Goal: Information Seeking & Learning: Learn about a topic

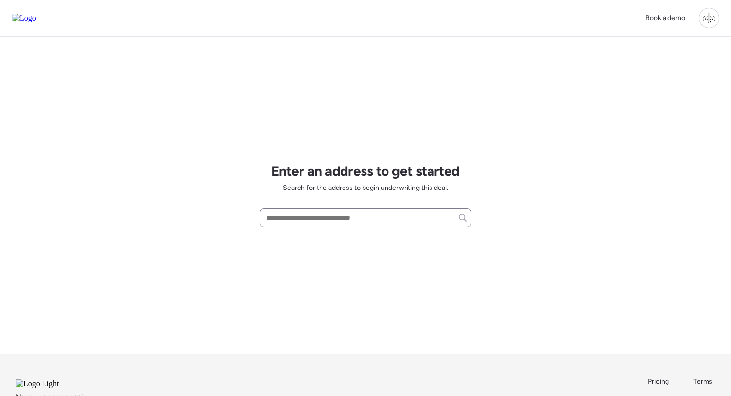
click at [357, 211] on div at bounding box center [365, 218] width 211 height 19
click at [352, 219] on input "text" at bounding box center [365, 218] width 202 height 14
paste input "**********"
click at [340, 235] on span "5313 W Idaho St, Tampa, FL, 33616" at bounding box center [314, 236] width 101 height 10
type input "**********"
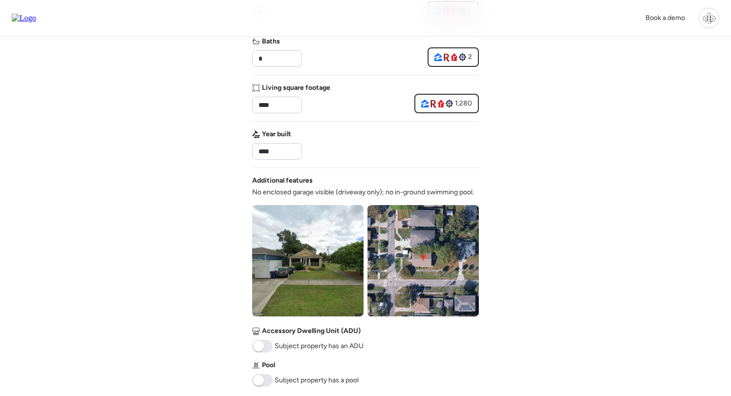
scroll to position [319, 0]
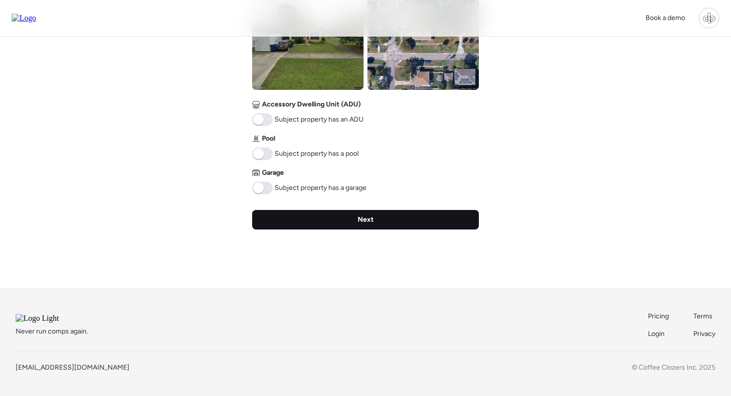
click at [366, 215] on span "Next" at bounding box center [366, 220] width 16 height 10
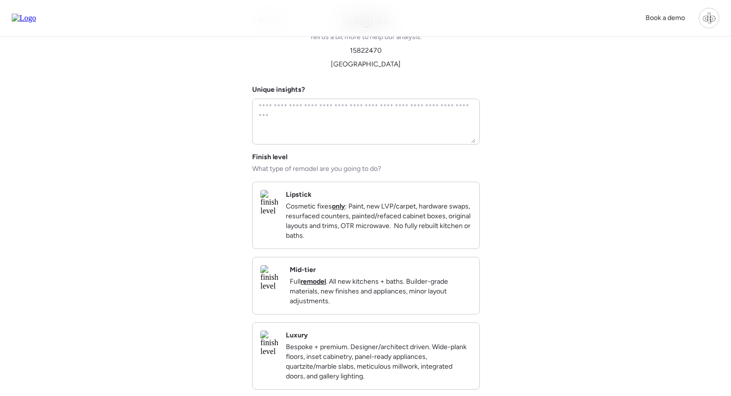
scroll to position [0, 0]
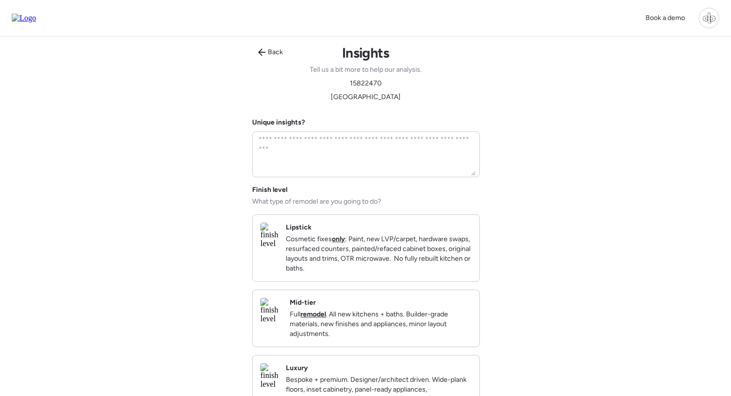
click at [323, 323] on p "Full remodel . All new kitchens + baths. Builder-grade materials, new finishes …" at bounding box center [381, 324] width 182 height 29
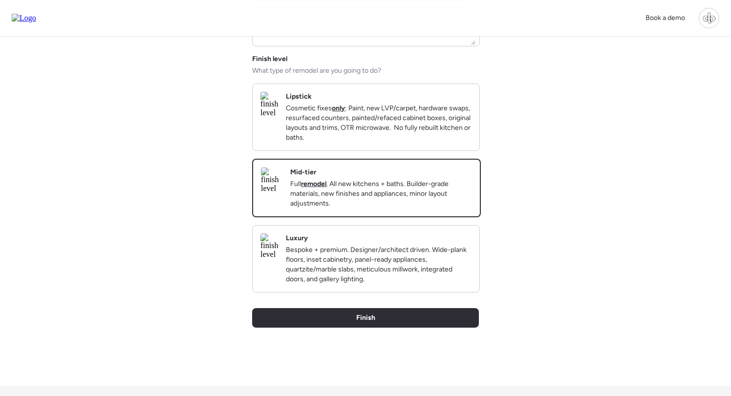
scroll to position [132, 0]
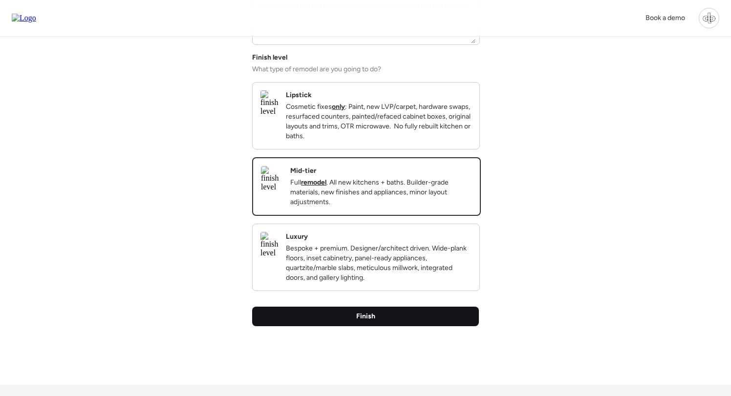
click at [343, 326] on div "Finish" at bounding box center [365, 317] width 227 height 20
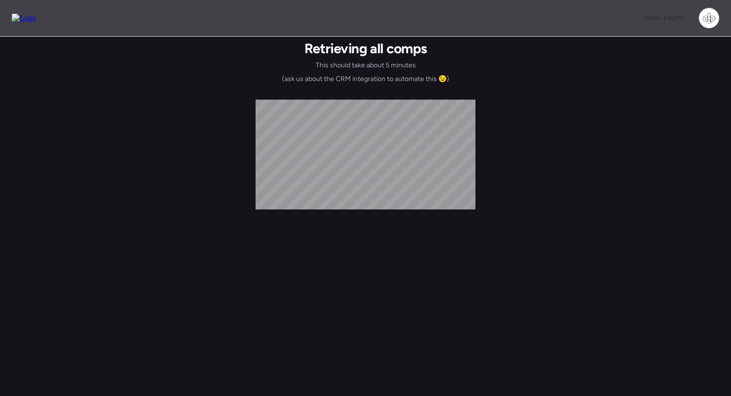
scroll to position [0, 0]
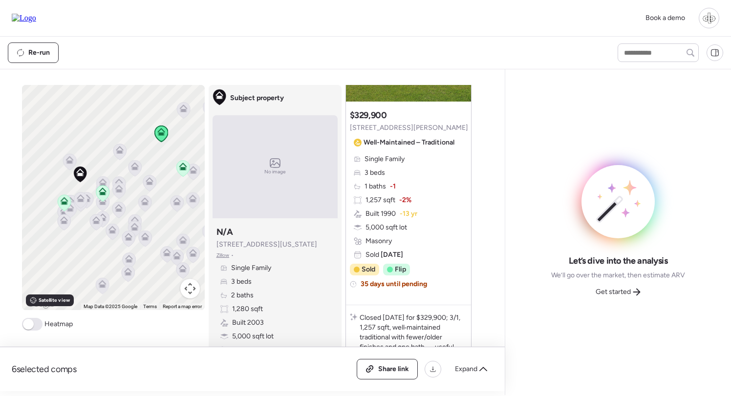
scroll to position [550, 0]
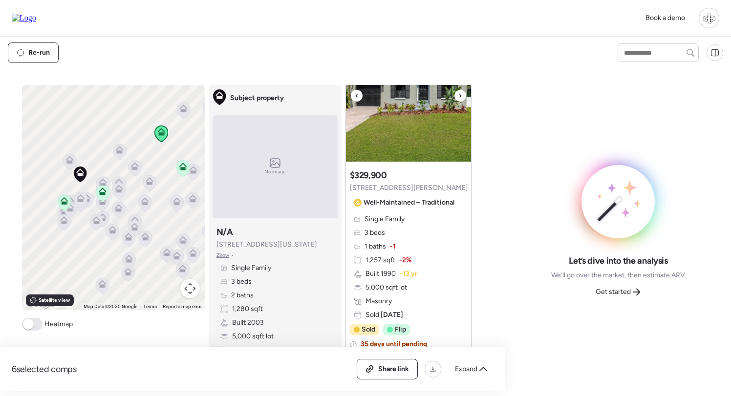
click at [407, 136] on img at bounding box center [408, 101] width 125 height 122
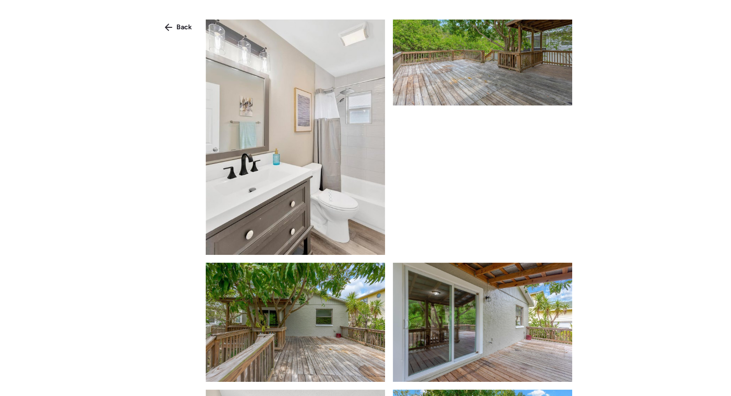
scroll to position [660, 0]
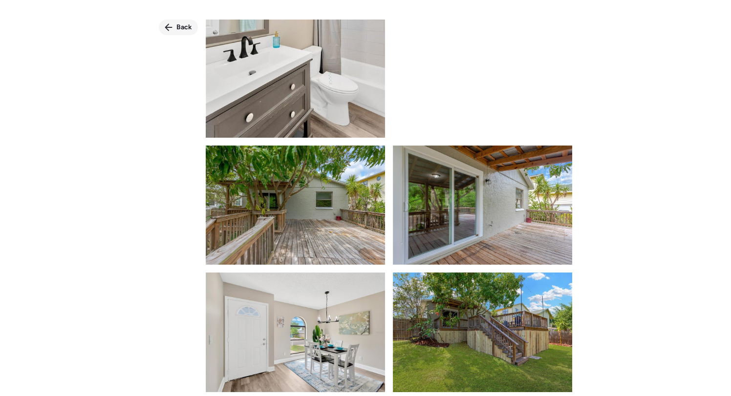
click at [180, 29] on span "Back" at bounding box center [184, 27] width 16 height 10
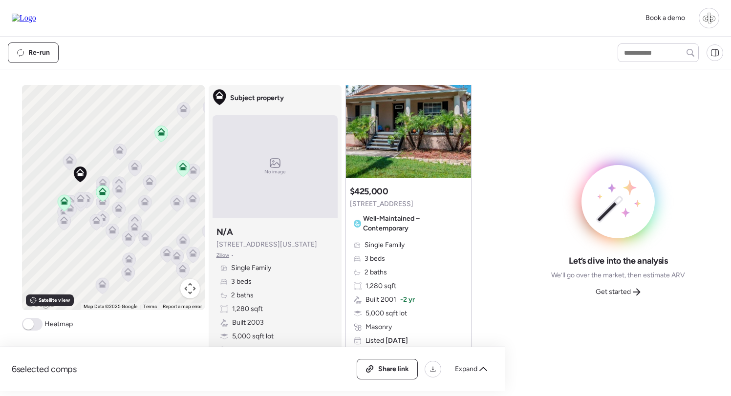
scroll to position [966, 0]
click at [408, 130] on img at bounding box center [408, 116] width 125 height 122
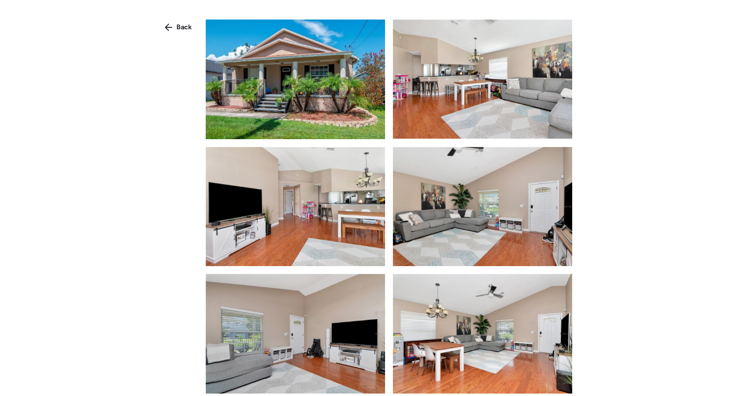
scroll to position [329, 0]
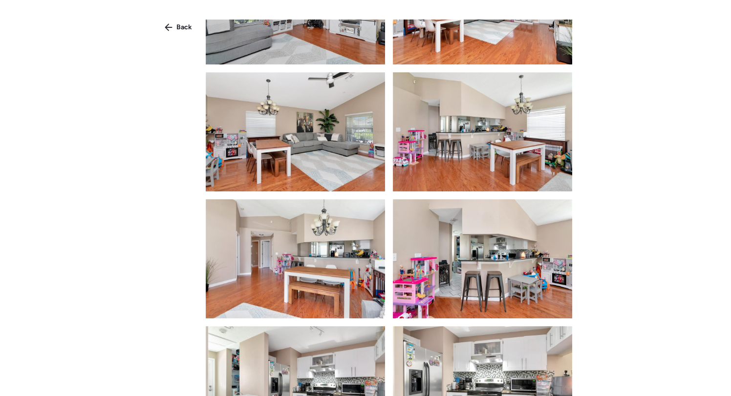
click at [184, 23] on span "Back" at bounding box center [184, 27] width 16 height 10
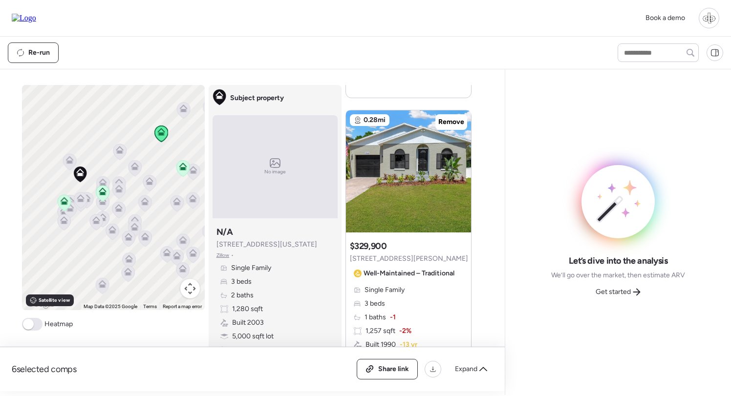
scroll to position [477, 0]
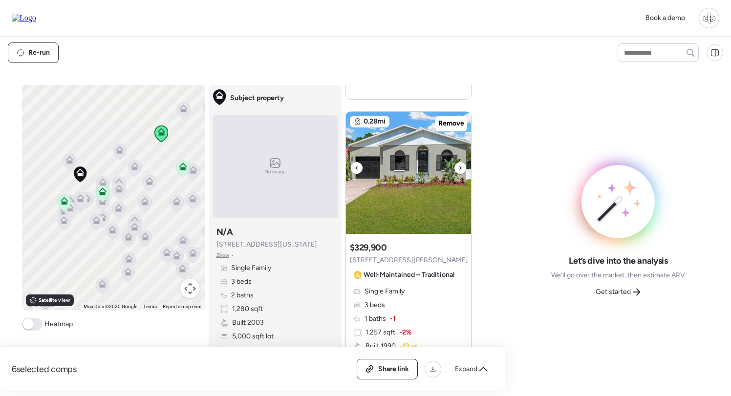
click at [408, 155] on img at bounding box center [408, 173] width 125 height 122
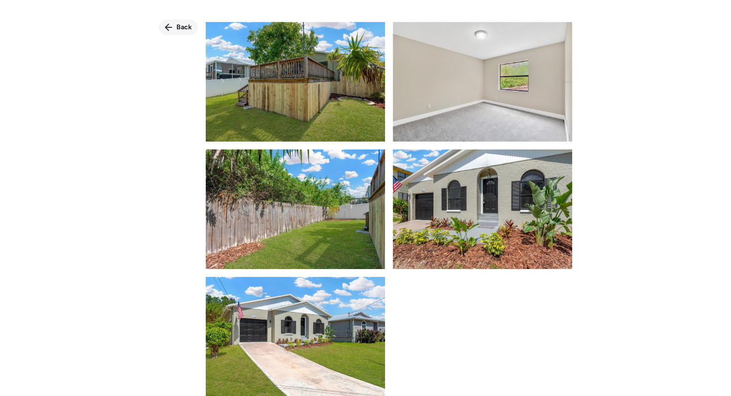
scroll to position [1166, 0]
click at [175, 23] on div "Back" at bounding box center [178, 28] width 39 height 16
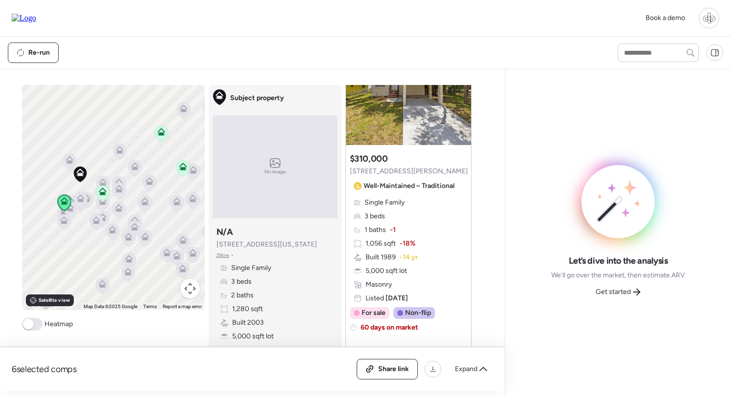
scroll to position [1440, 0]
click at [70, 165] on icon at bounding box center [69, 162] width 13 height 16
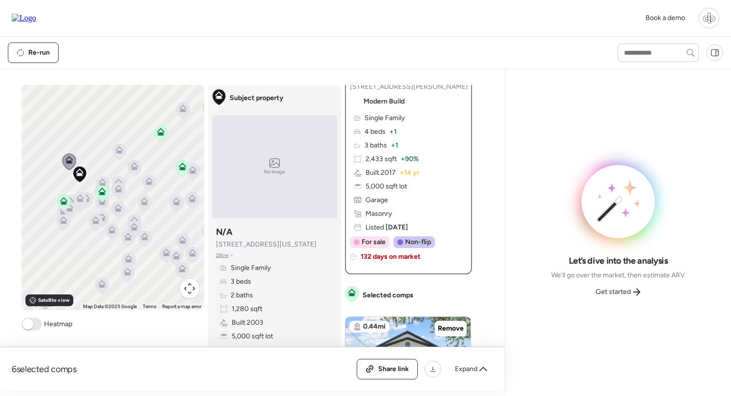
scroll to position [0, 0]
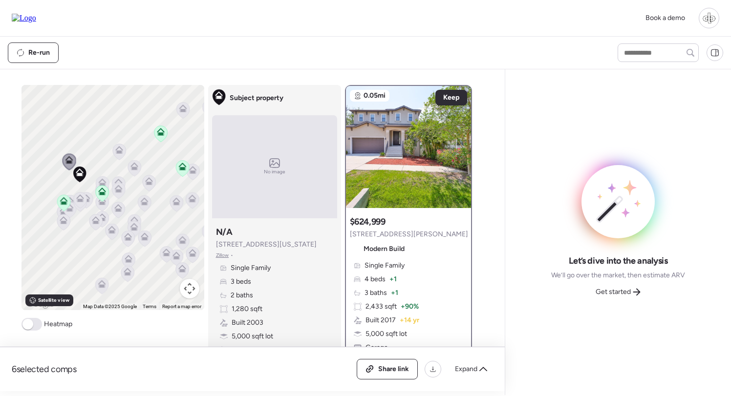
click at [106, 184] on icon at bounding box center [102, 184] width 13 height 16
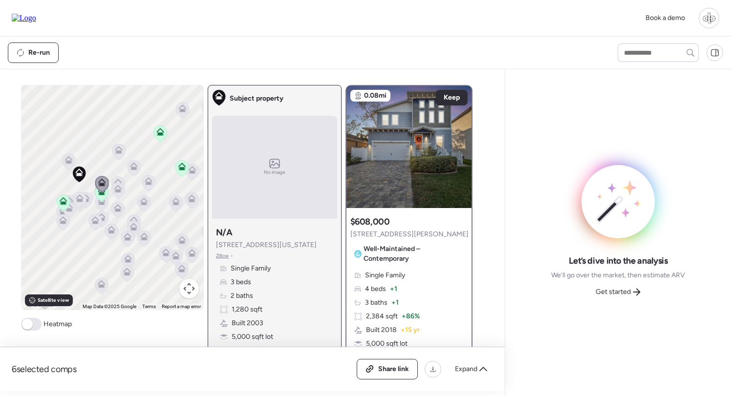
click at [65, 160] on icon at bounding box center [67, 158] width 7 height 4
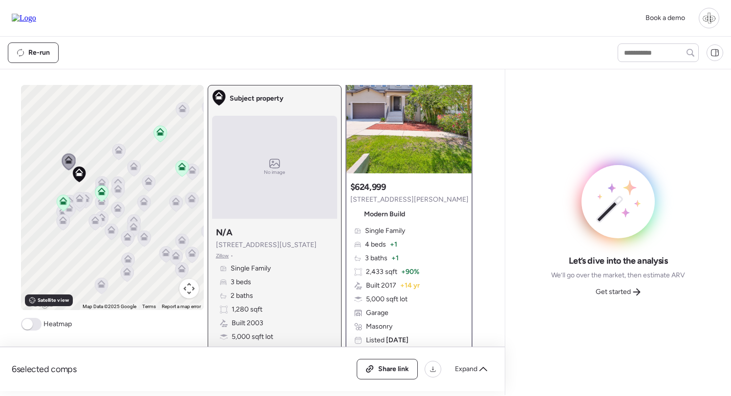
scroll to position [59, 0]
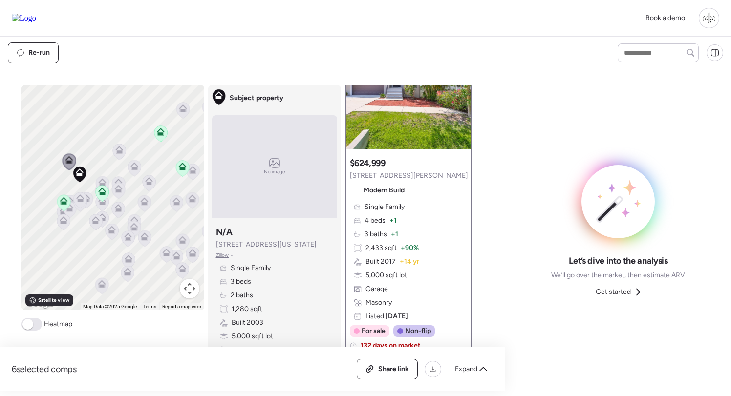
click at [103, 181] on icon at bounding box center [102, 182] width 8 height 8
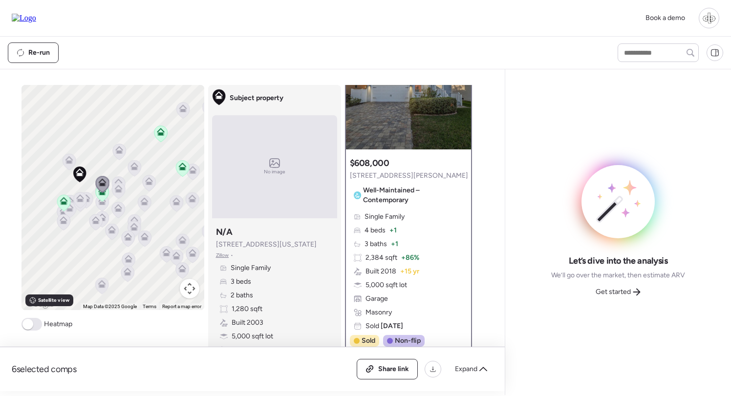
scroll to position [0, 0]
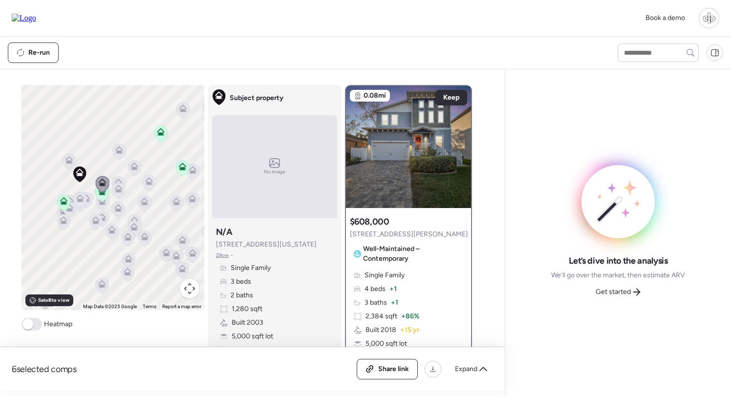
click at [116, 153] on icon at bounding box center [119, 150] width 8 height 8
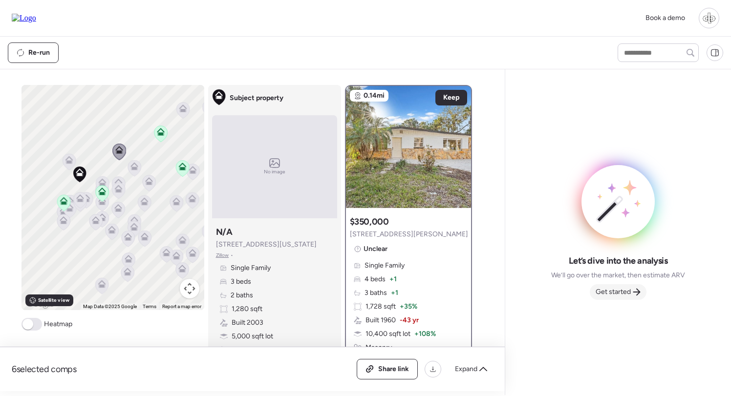
click at [611, 288] on span "Get started" at bounding box center [613, 292] width 35 height 10
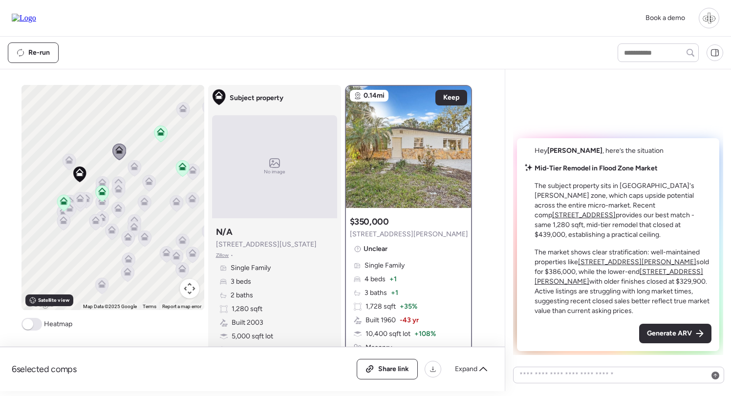
click at [616, 219] on u "[STREET_ADDRESS]" at bounding box center [584, 215] width 64 height 8
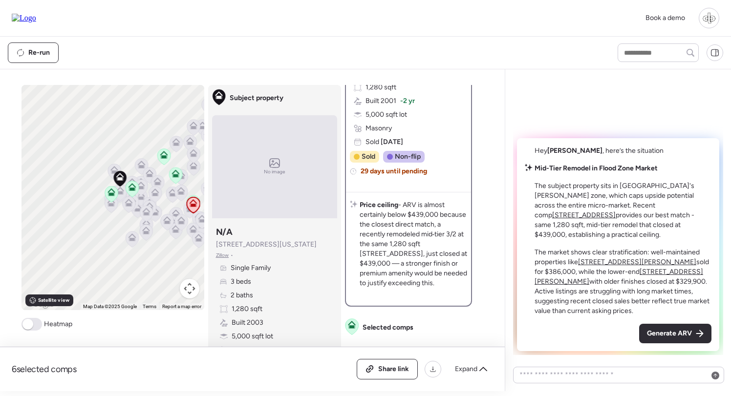
scroll to position [242, 0]
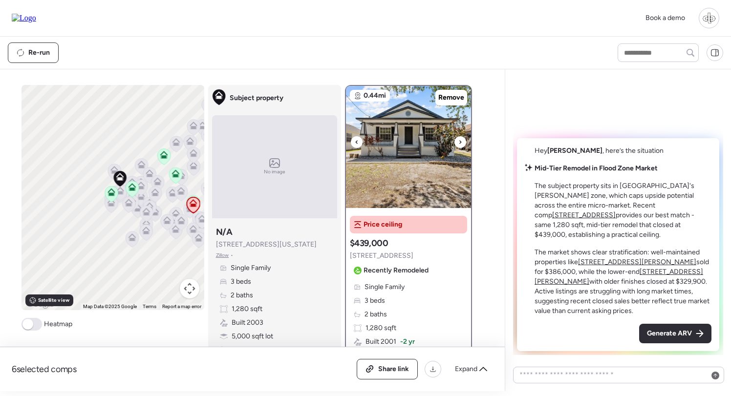
click at [412, 159] on img at bounding box center [408, 147] width 125 height 122
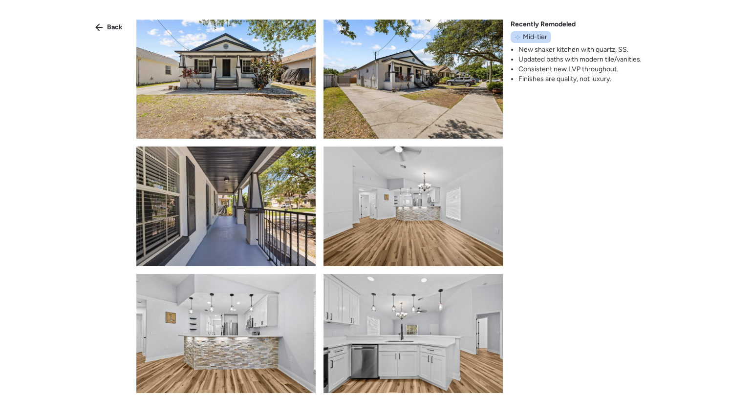
scroll to position [0, 0]
click at [99, 23] on div "Back" at bounding box center [108, 28] width 39 height 16
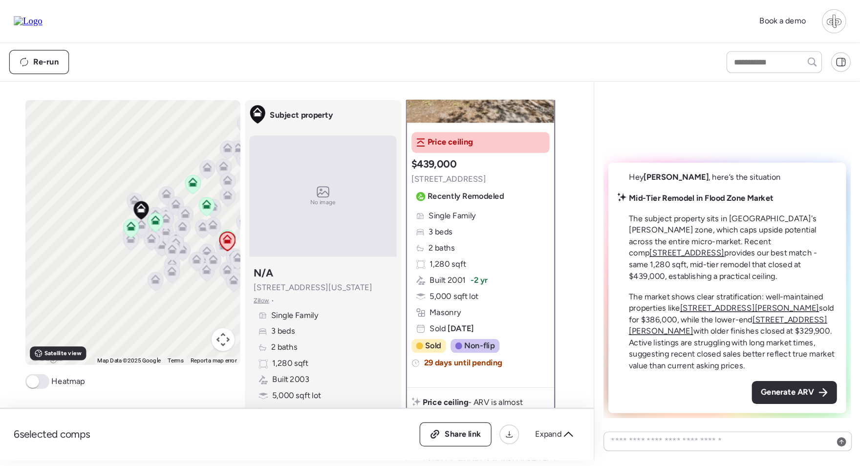
scroll to position [106, 0]
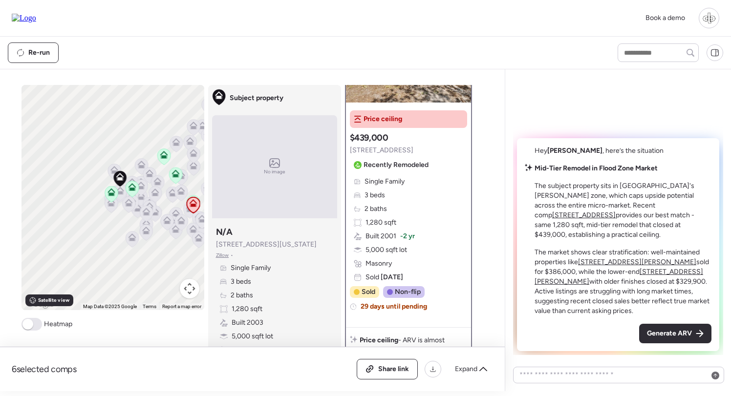
click at [334, 296] on div "Subject property N/A [STREET_ADDRESS][US_STATE] • Single Family 3 beds 2 baths …" at bounding box center [274, 290] width 125 height 137
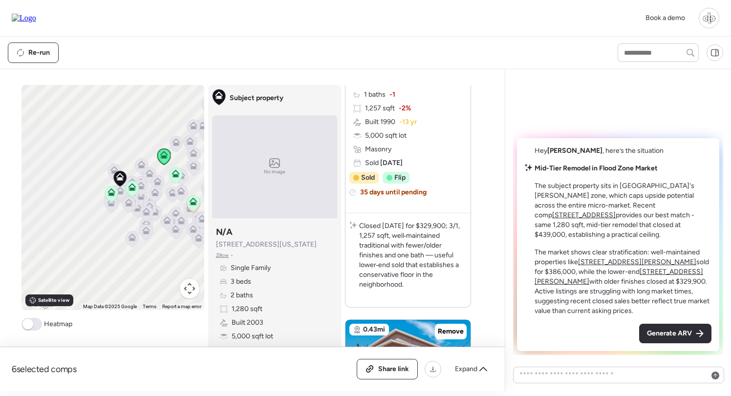
scroll to position [558, 0]
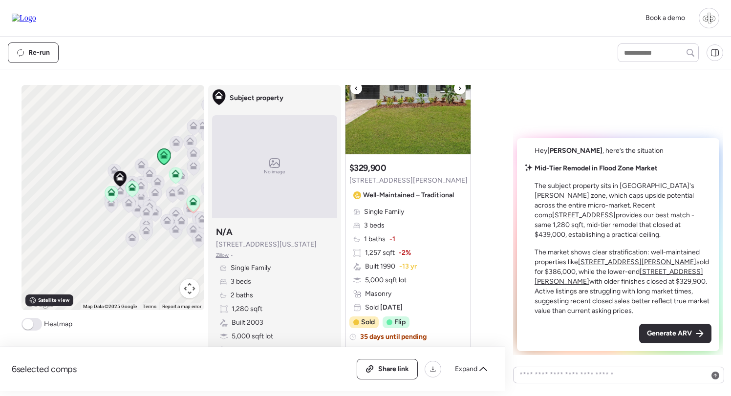
click at [404, 120] on img at bounding box center [407, 93] width 125 height 122
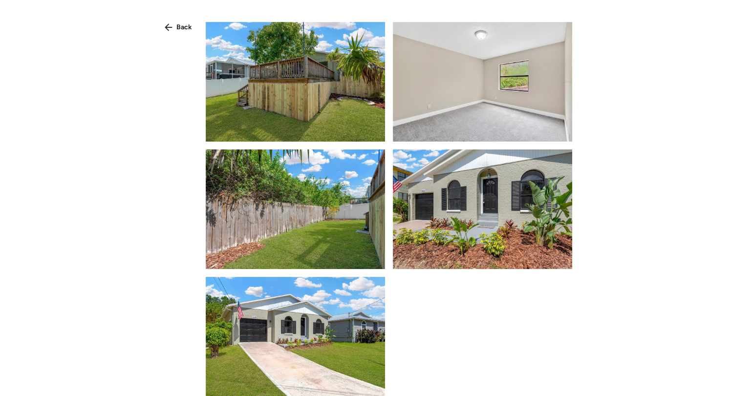
scroll to position [1166, 0]
click at [174, 19] on div "Back" at bounding box center [365, 215] width 731 height 431
click at [178, 25] on span "Back" at bounding box center [184, 27] width 16 height 10
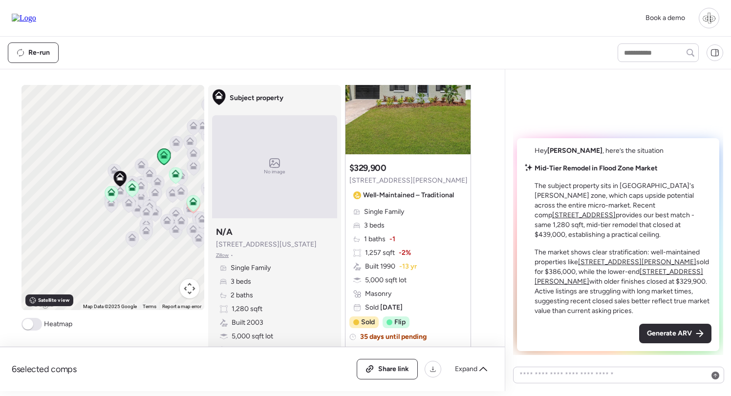
scroll to position [919, 0]
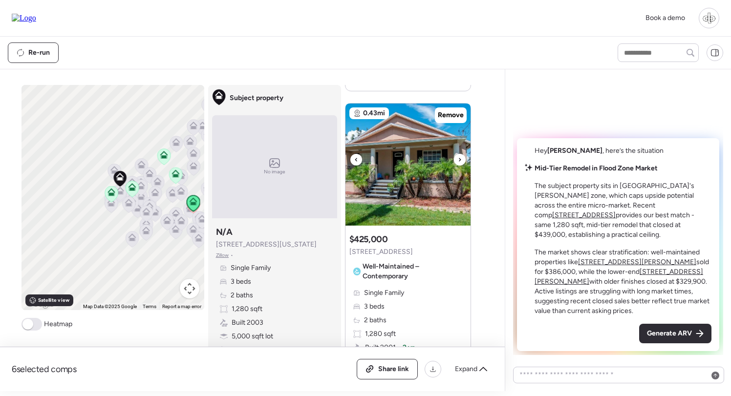
click at [412, 176] on img at bounding box center [407, 165] width 125 height 122
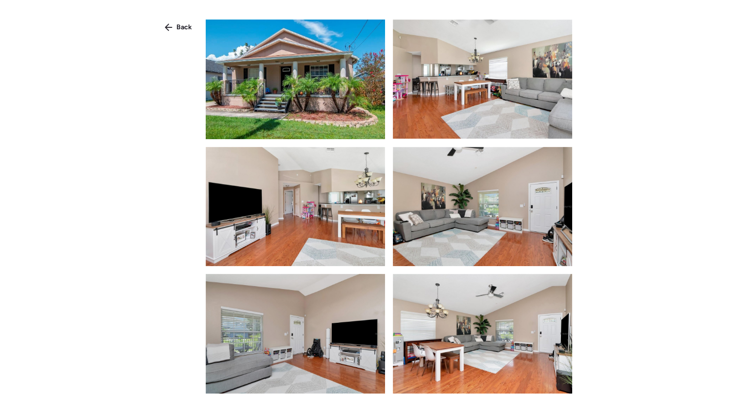
drag, startPoint x: 179, startPoint y: 28, endPoint x: 297, endPoint y: 75, distance: 126.5
click at [179, 28] on span "Back" at bounding box center [184, 27] width 16 height 10
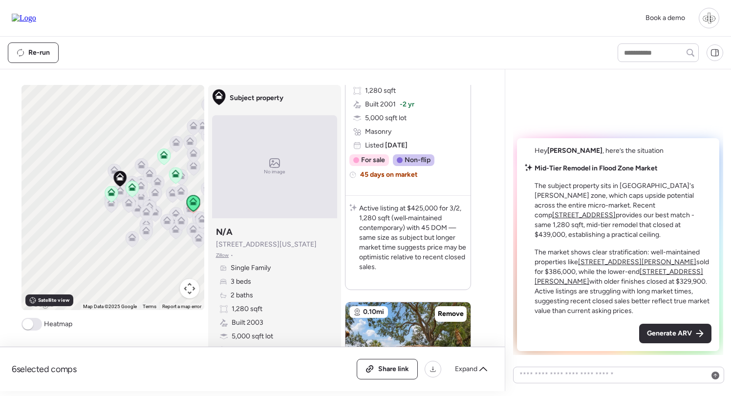
scroll to position [1377, 0]
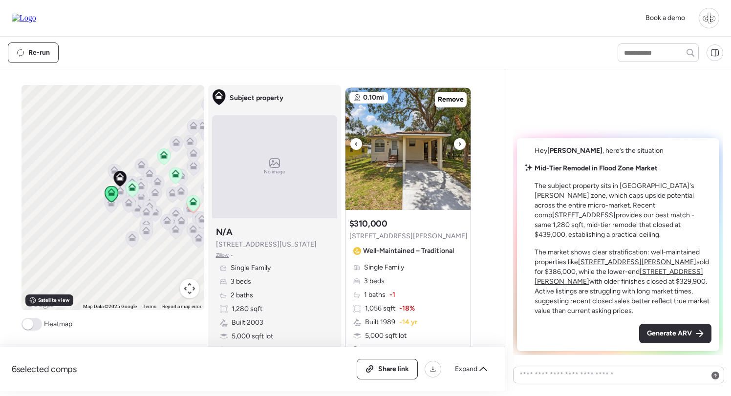
click at [409, 167] on img at bounding box center [407, 149] width 125 height 122
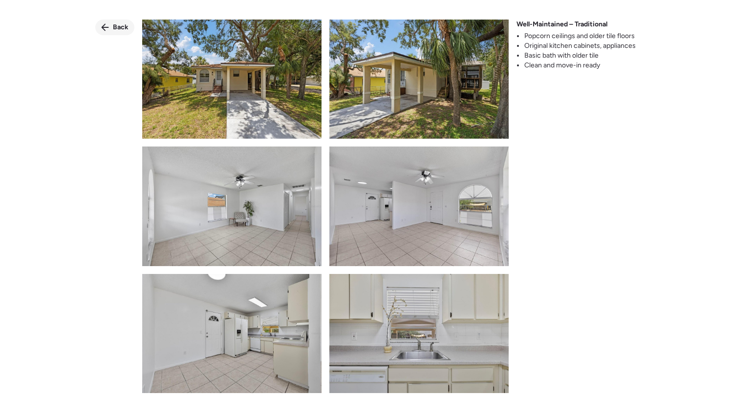
click at [114, 24] on span "Back" at bounding box center [121, 27] width 16 height 10
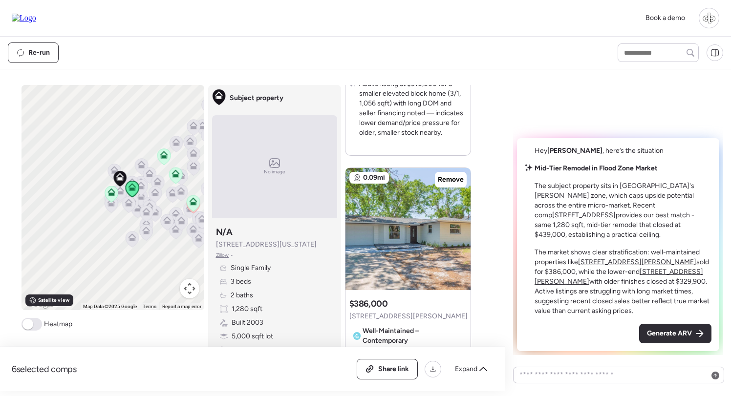
scroll to position [1796, 0]
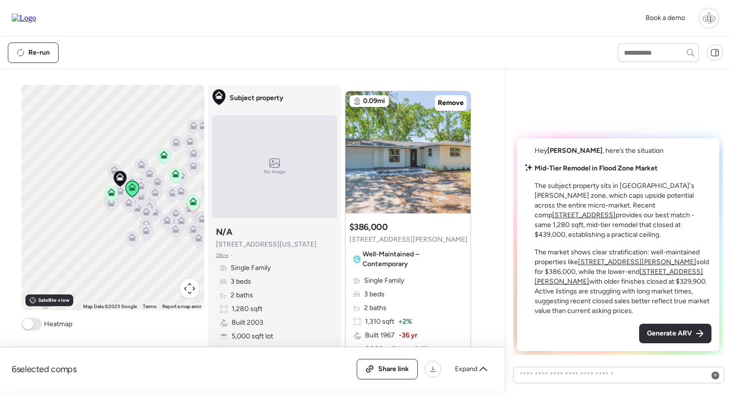
click at [406, 160] on div at bounding box center [407, 152] width 125 height 122
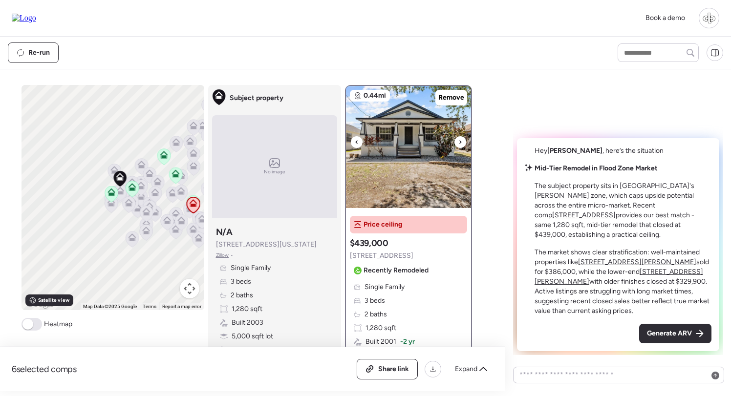
scroll to position [0, 0]
click at [406, 168] on img at bounding box center [408, 147] width 125 height 122
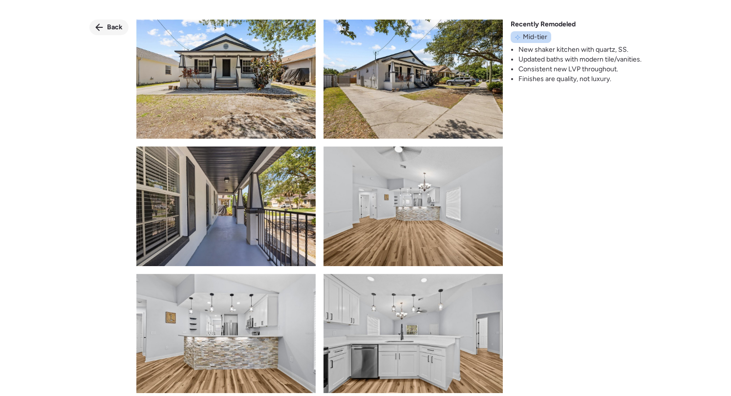
click at [100, 28] on icon at bounding box center [99, 27] width 7 height 7
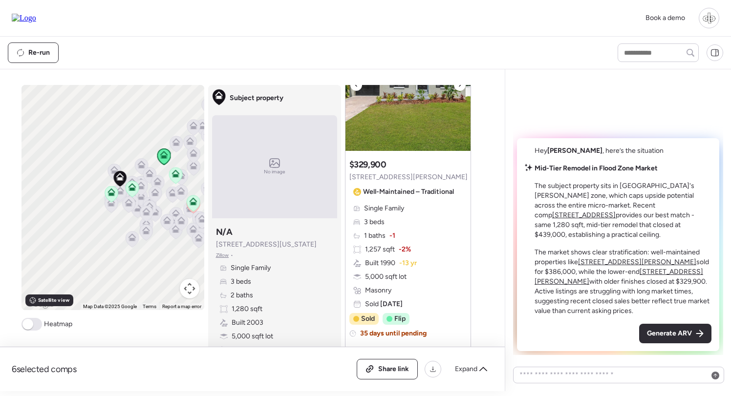
scroll to position [563, 0]
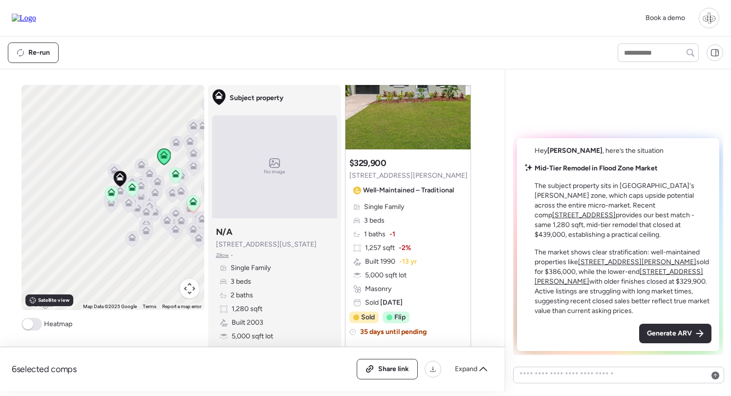
click at [411, 203] on div "Single Family 3 beds 1 baths -1 1,257 sqft -2% Built 1990 -13 yr 5,000 sqft lot…" at bounding box center [407, 255] width 117 height 106
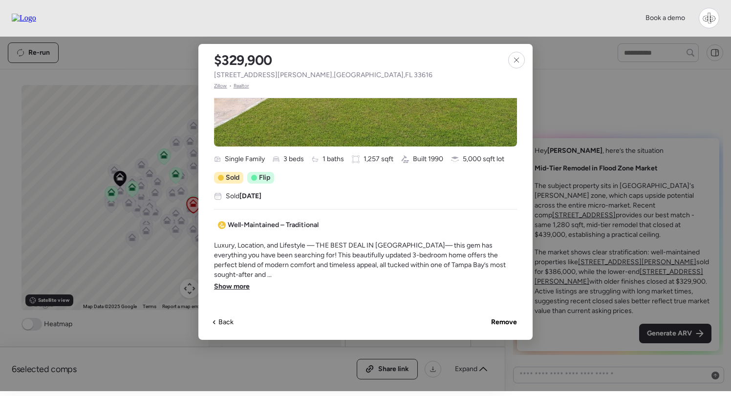
scroll to position [251, 0]
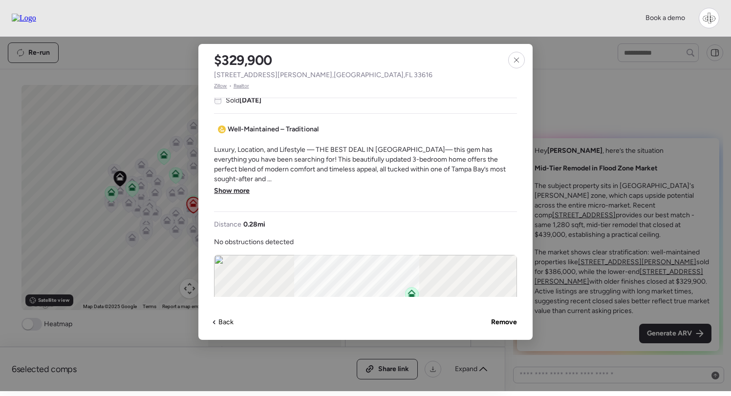
click at [239, 186] on span "Show more" at bounding box center [232, 191] width 36 height 10
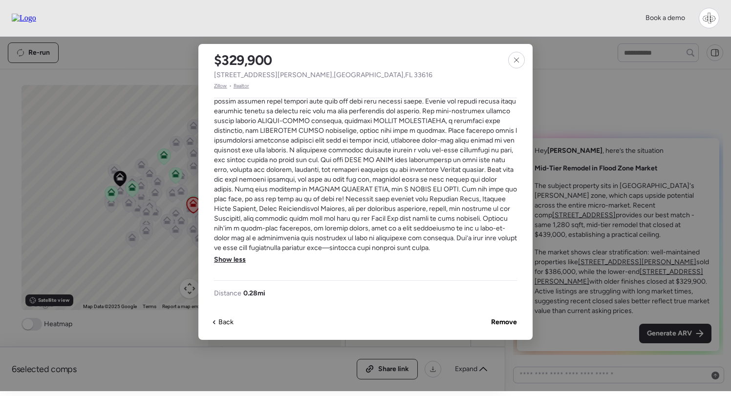
scroll to position [358, 0]
click at [514, 57] on icon at bounding box center [516, 60] width 8 height 8
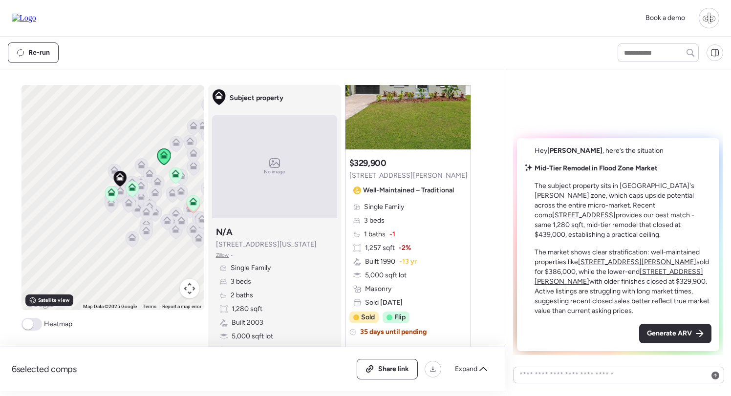
click at [436, 253] on div "Single Family 3 beds 1 baths -1 1,257 sqft -2% Built 1990 -13 yr 5,000 sqft lot…" at bounding box center [407, 255] width 117 height 106
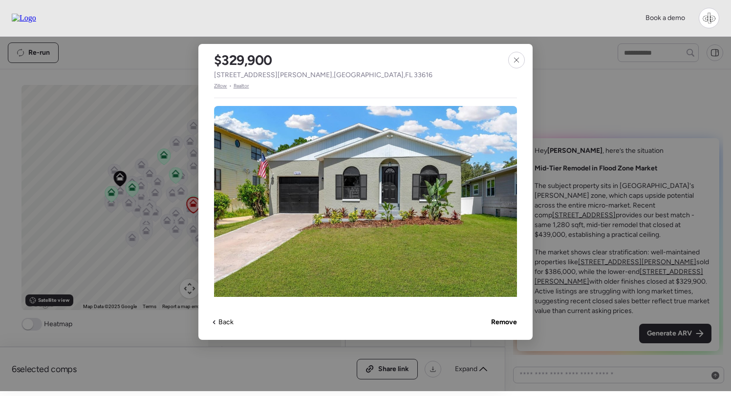
click at [219, 87] on span "Zillow" at bounding box center [220, 86] width 13 height 8
click at [518, 57] on icon at bounding box center [516, 60] width 8 height 8
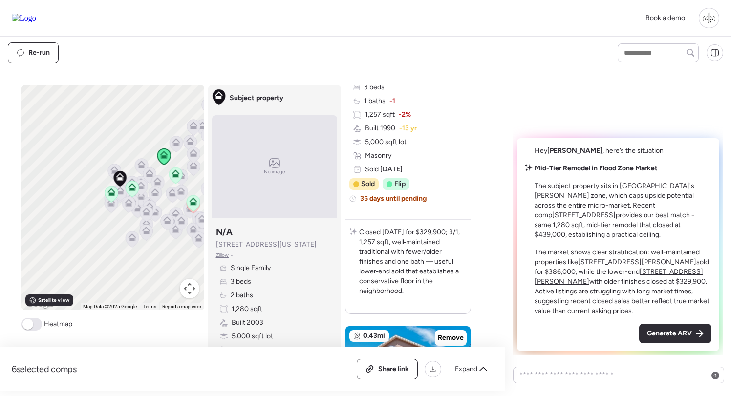
scroll to position [541, 0]
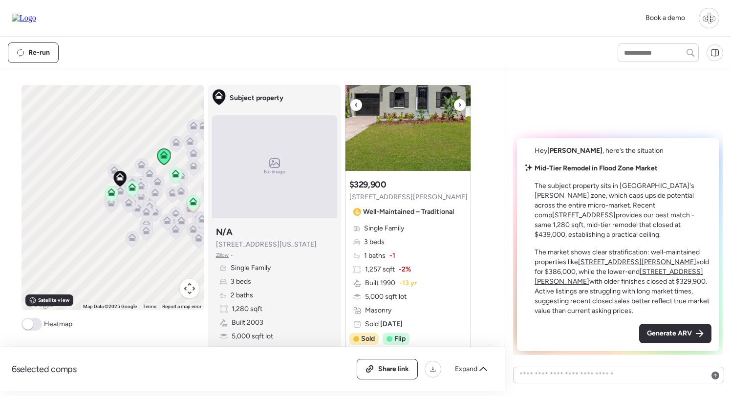
click at [423, 120] on img at bounding box center [407, 110] width 125 height 122
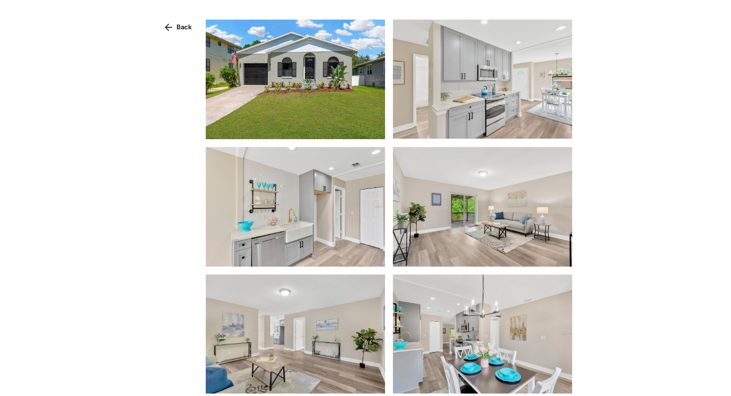
scroll to position [0, 0]
click at [429, 66] on img at bounding box center [482, 79] width 179 height 119
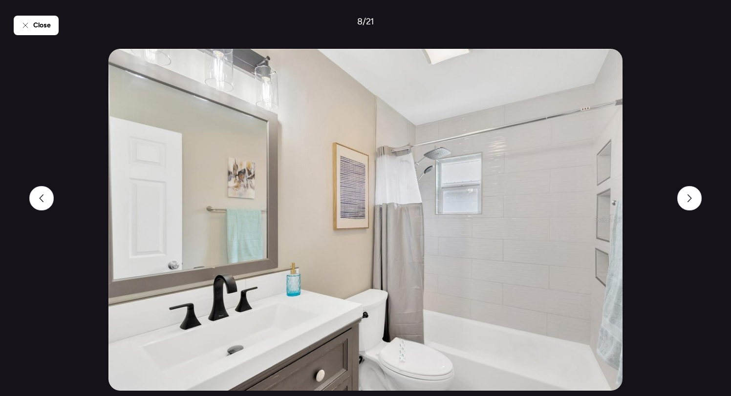
click at [55, 15] on div "Close 8 / 21" at bounding box center [365, 198] width 703 height 396
click at [49, 21] on span "Close" at bounding box center [42, 26] width 18 height 10
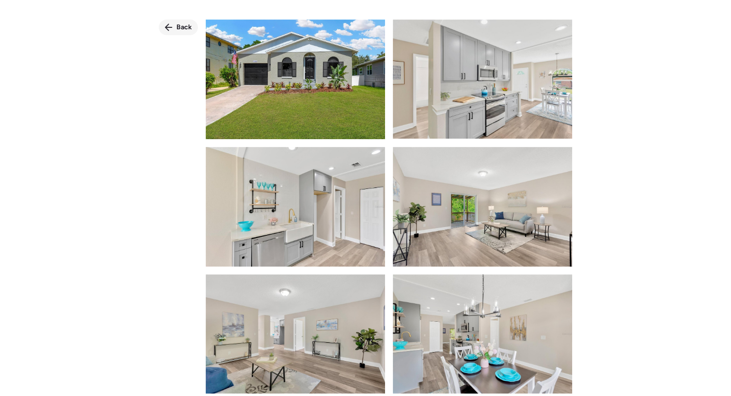
click at [182, 26] on span "Back" at bounding box center [184, 27] width 16 height 10
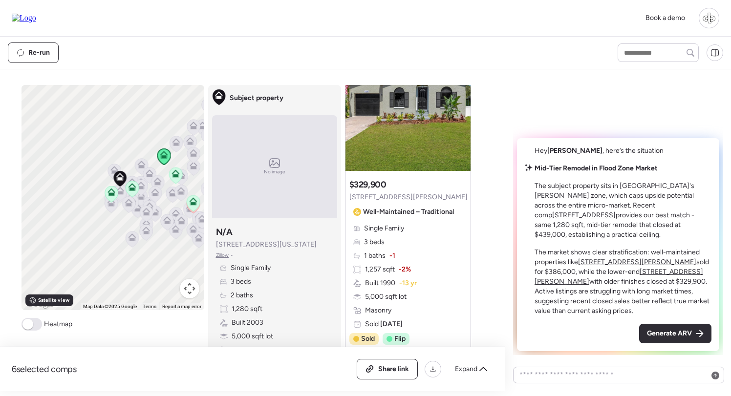
click at [420, 259] on div "Single Family 3 beds 1 baths -1 1,257 sqft -2% Built 1990 -13 yr 5,000 sqft lot…" at bounding box center [407, 277] width 117 height 106
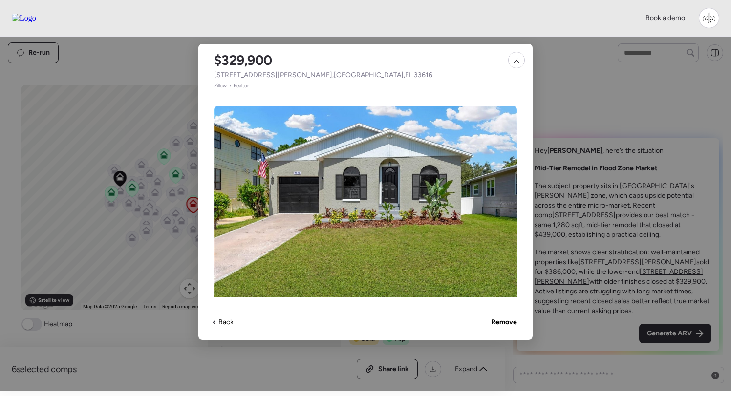
click at [245, 85] on span "Realtor" at bounding box center [242, 86] width 16 height 8
click at [219, 89] on span "Zillow" at bounding box center [220, 86] width 13 height 8
click at [500, 196] on img at bounding box center [365, 203] width 303 height 195
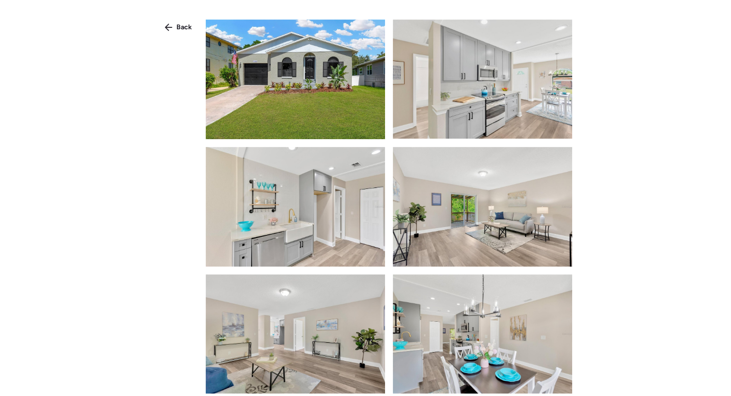
click at [501, 196] on img at bounding box center [482, 207] width 179 height 120
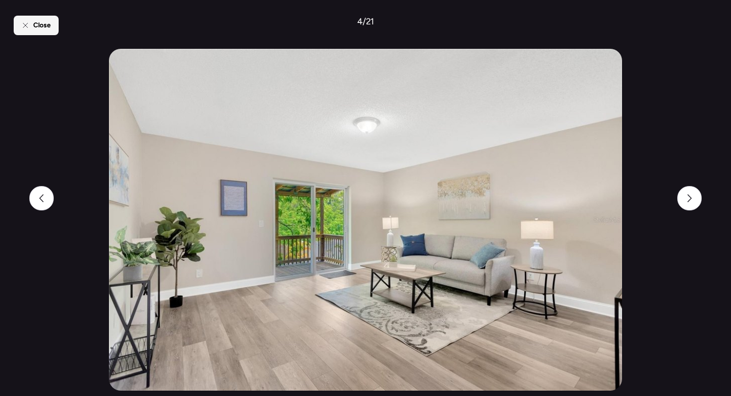
click at [50, 21] on span "Close" at bounding box center [42, 26] width 18 height 10
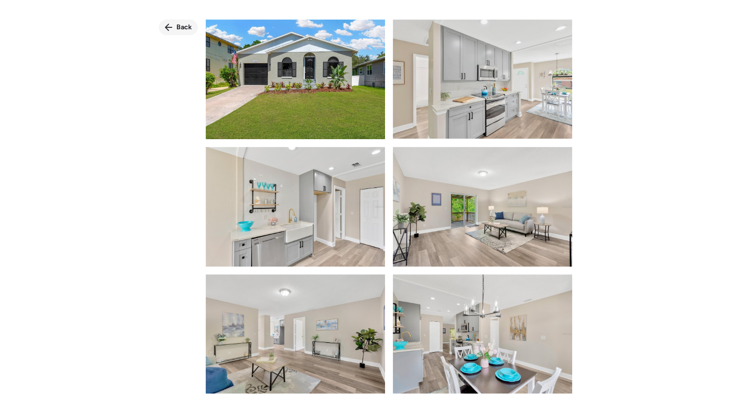
click at [169, 28] on icon at bounding box center [169, 27] width 8 height 8
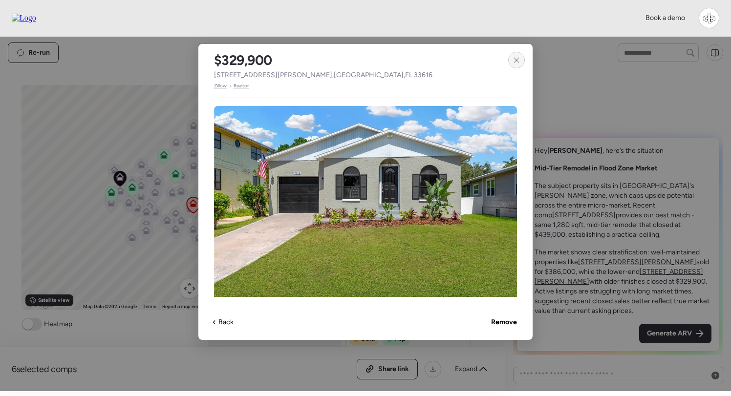
click at [515, 59] on icon at bounding box center [516, 60] width 8 height 8
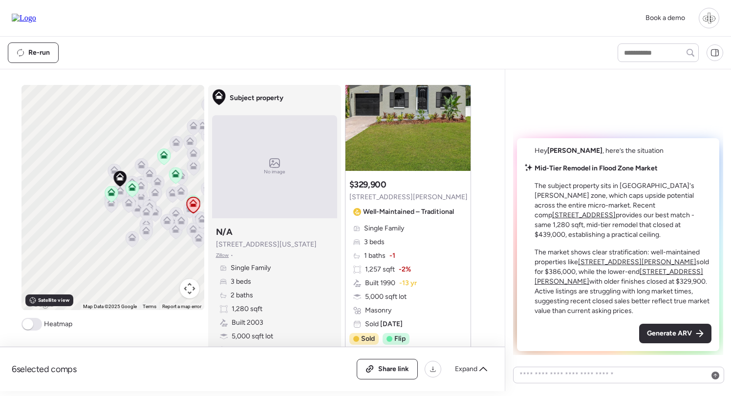
click at [130, 205] on icon at bounding box center [128, 204] width 6 height 3
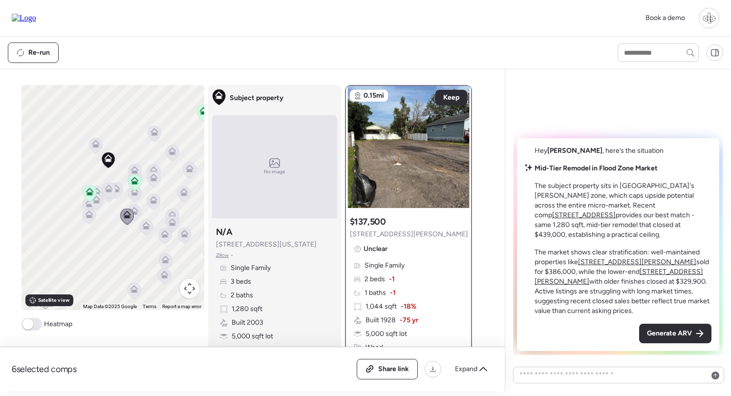
click at [110, 191] on icon at bounding box center [108, 190] width 6 height 3
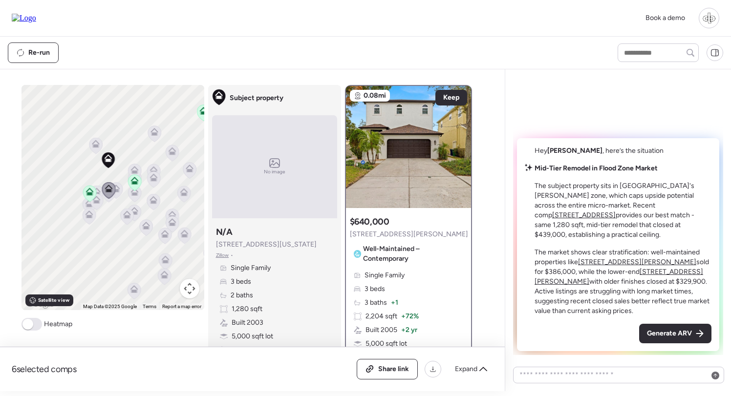
click at [120, 188] on icon at bounding box center [115, 190] width 13 height 16
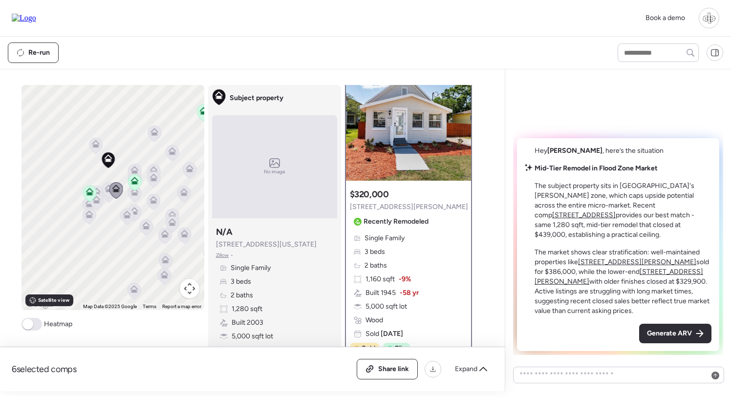
scroll to position [26, 0]
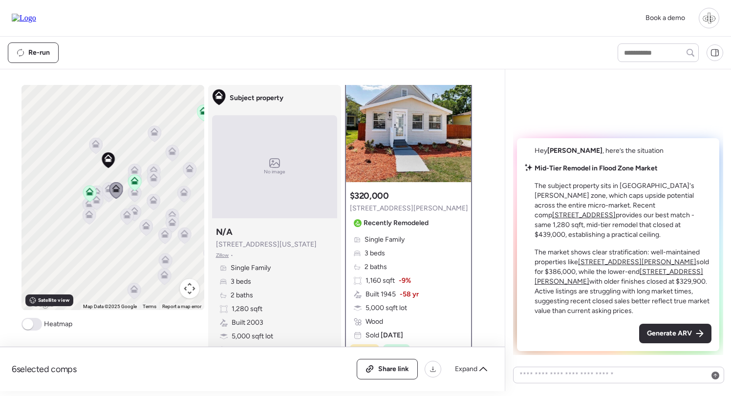
click at [410, 126] on div at bounding box center [408, 121] width 125 height 122
click at [134, 167] on icon at bounding box center [134, 170] width 8 height 8
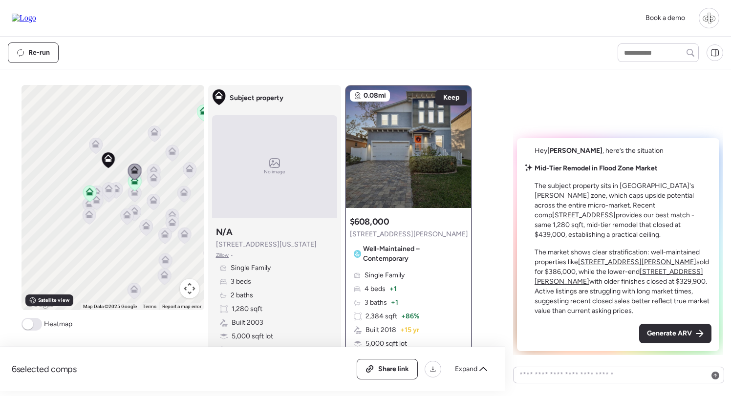
scroll to position [10, 0]
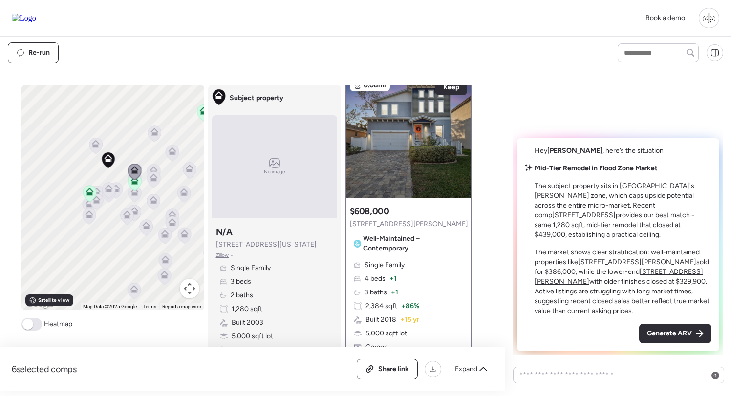
click at [87, 144] on div "To navigate, press the arrow keys. To activate drag with keyboard, press Alt + …" at bounding box center [112, 197] width 183 height 225
click at [92, 144] on icon at bounding box center [96, 144] width 8 height 8
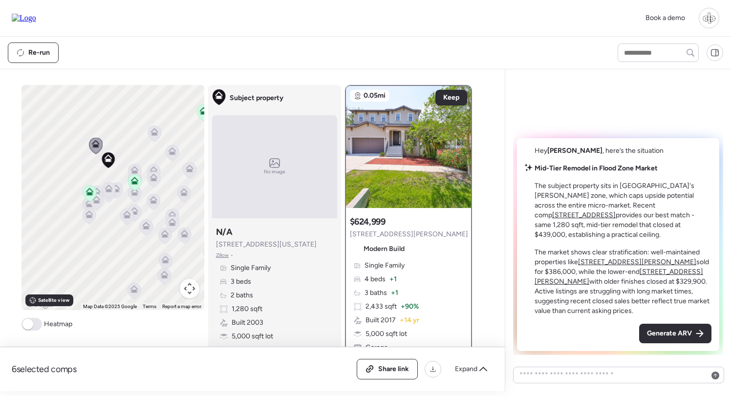
scroll to position [9, 0]
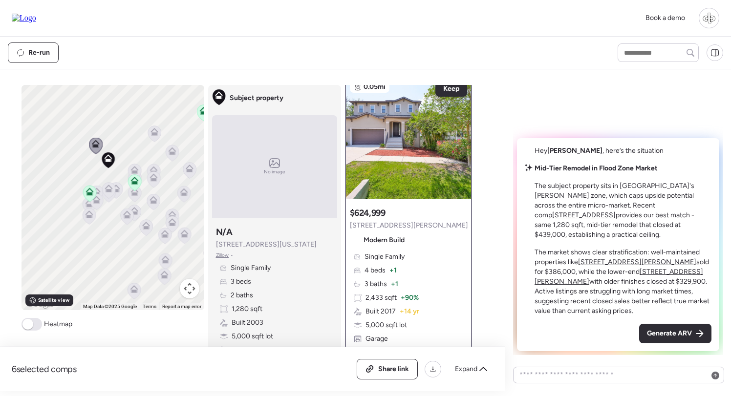
click at [90, 193] on icon at bounding box center [89, 193] width 6 height 3
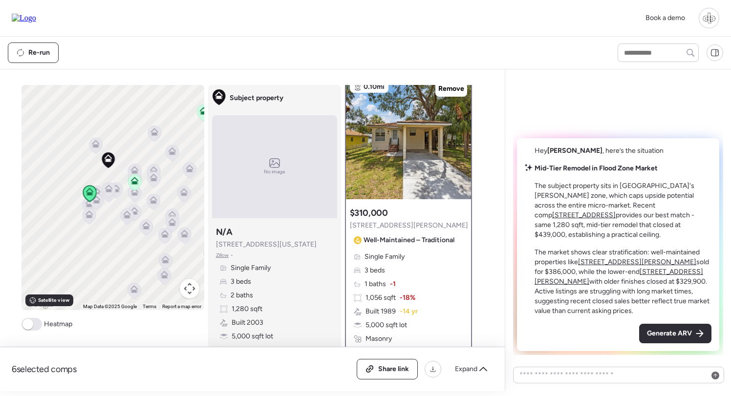
scroll to position [0, 0]
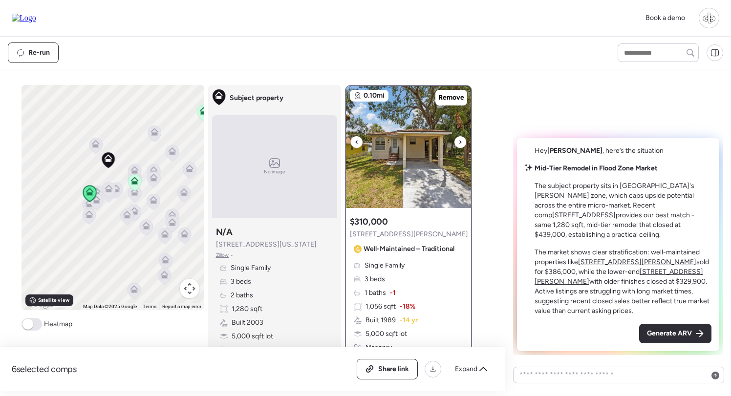
click at [418, 156] on img at bounding box center [408, 147] width 125 height 122
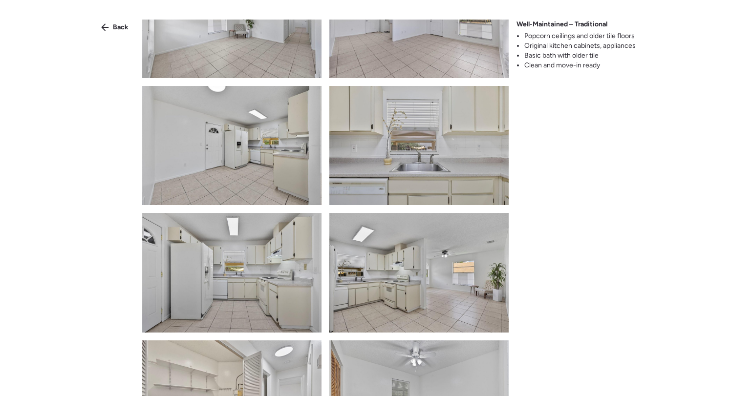
scroll to position [405, 0]
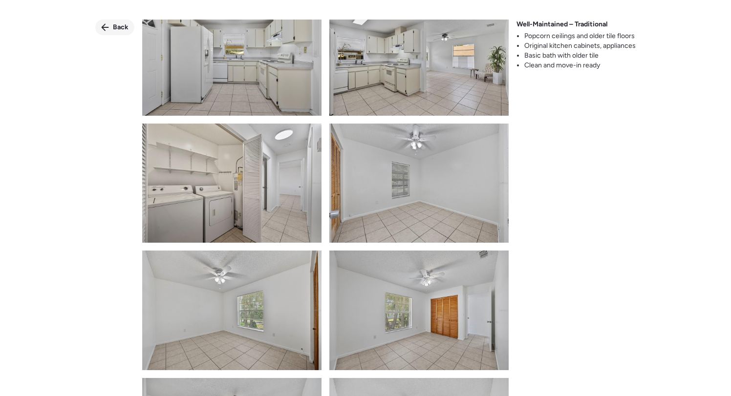
click at [122, 29] on span "Back" at bounding box center [121, 27] width 16 height 10
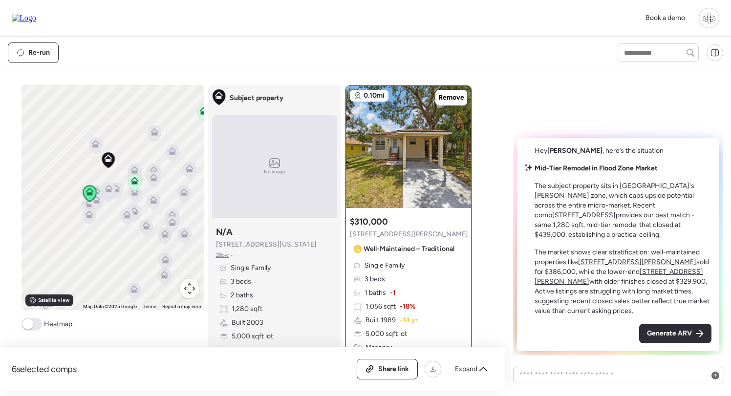
click at [95, 206] on icon at bounding box center [96, 201] width 13 height 16
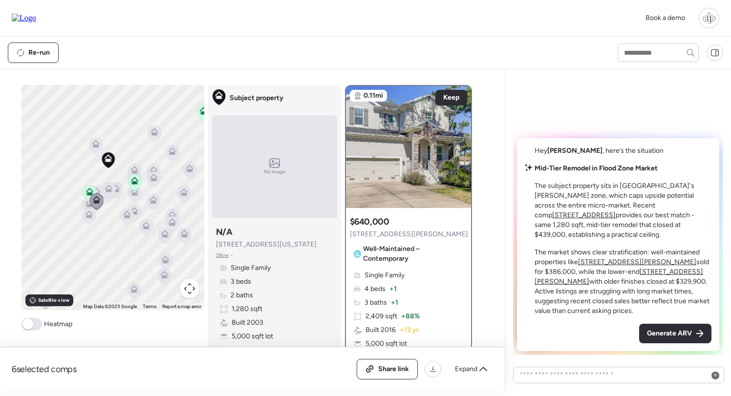
click at [85, 223] on icon at bounding box center [89, 216] width 14 height 17
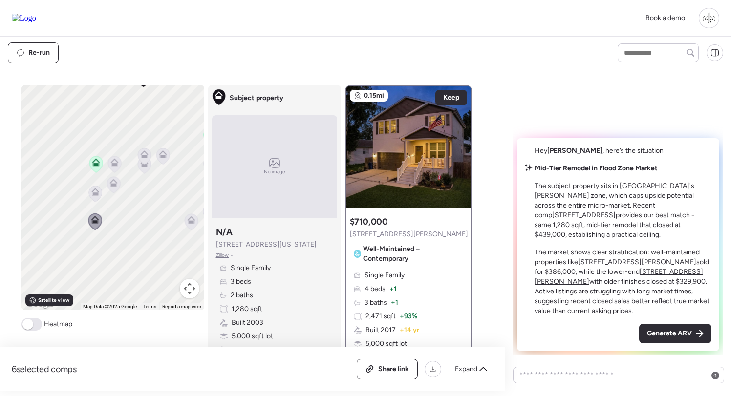
click at [114, 163] on icon at bounding box center [114, 162] width 8 height 8
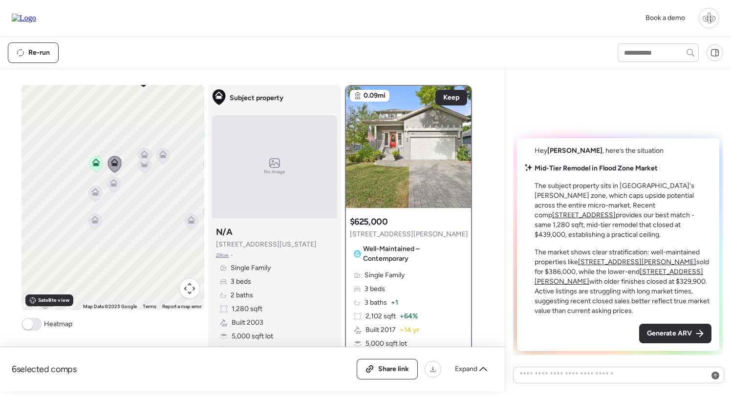
click at [145, 165] on div at bounding box center [144, 157] width 14 height 18
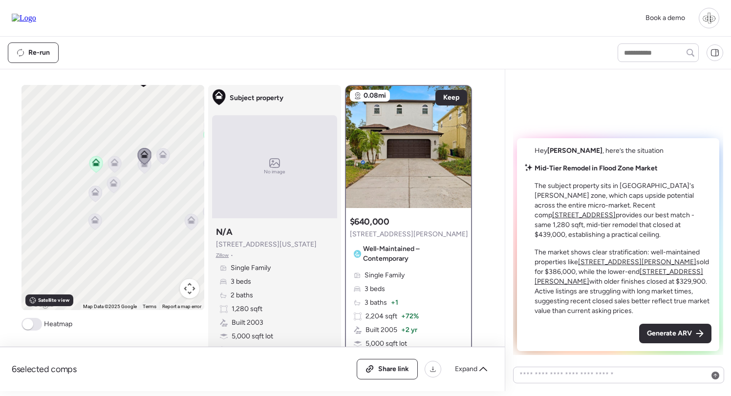
click at [145, 150] on icon at bounding box center [144, 156] width 13 height 16
click at [158, 156] on icon at bounding box center [162, 156] width 13 height 16
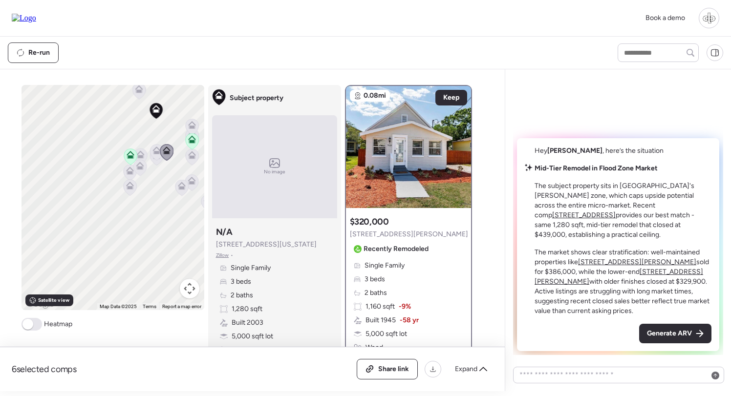
click at [618, 266] on u "[STREET_ADDRESS][PERSON_NAME]" at bounding box center [637, 262] width 118 height 8
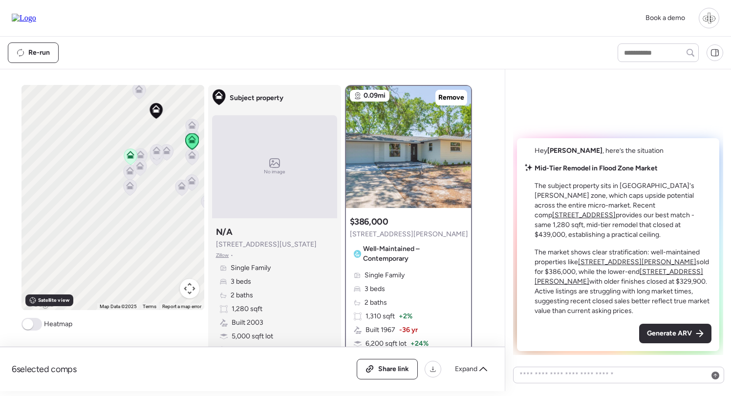
click at [383, 166] on div at bounding box center [408, 147] width 125 height 122
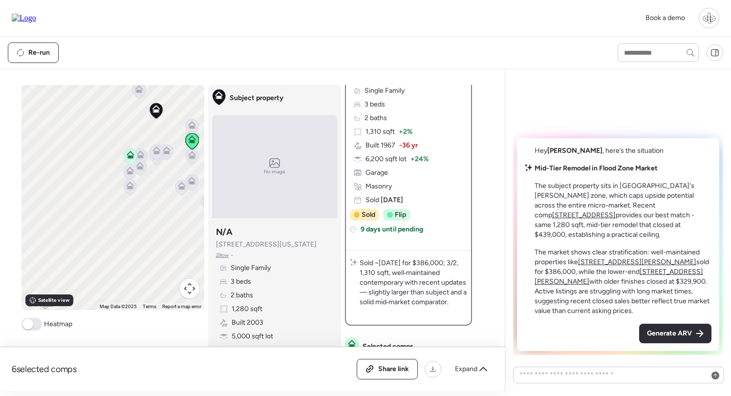
scroll to position [159, 0]
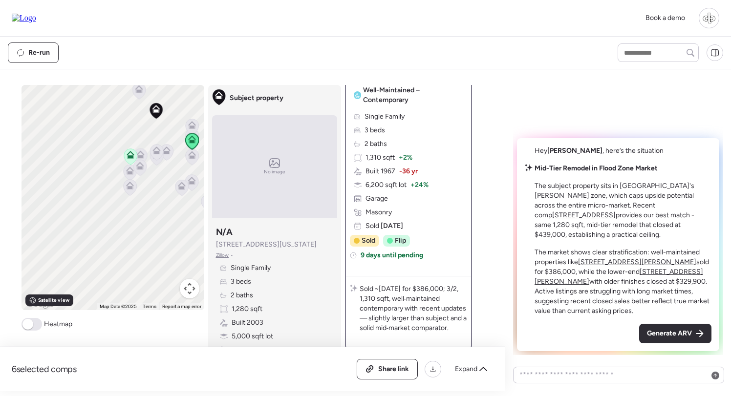
click at [383, 166] on div "Single Family 3 beds 2 baths 1,310 sqft + 2% Built 1967 -36 yr 6,200 sqft lot +…" at bounding box center [408, 171] width 117 height 119
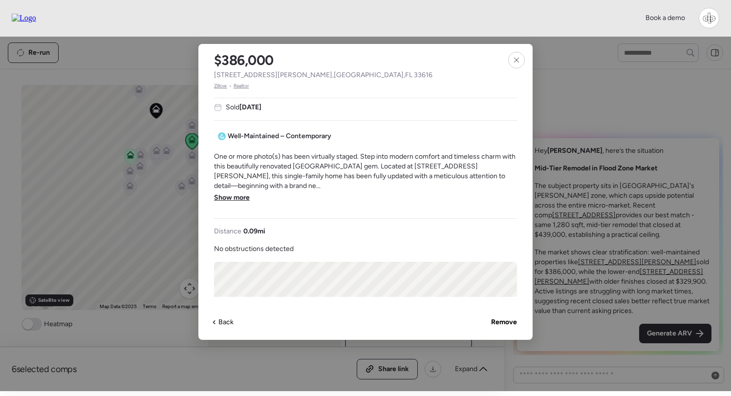
scroll to position [256, 0]
click at [237, 194] on span "Show more" at bounding box center [232, 199] width 36 height 10
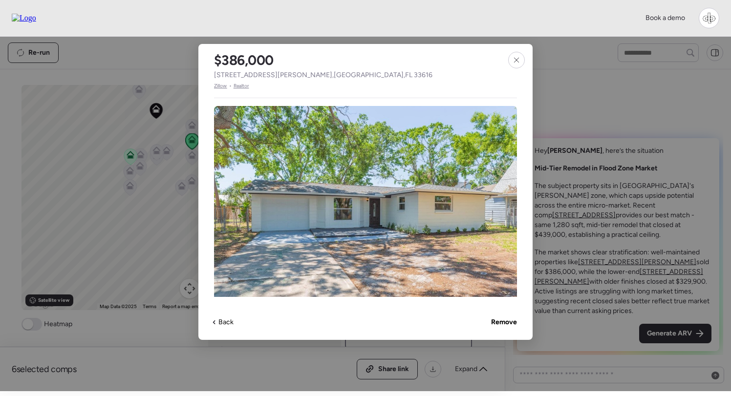
scroll to position [0, 0]
click at [243, 85] on span "Realtor" at bounding box center [242, 86] width 16 height 8
click at [520, 63] on icon at bounding box center [516, 60] width 8 height 8
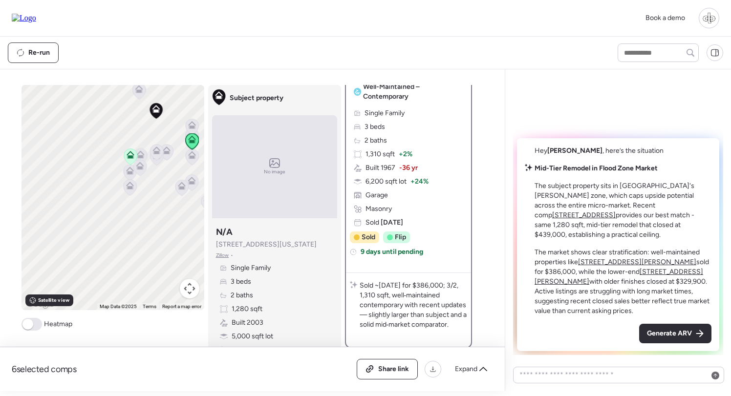
scroll to position [254, 0]
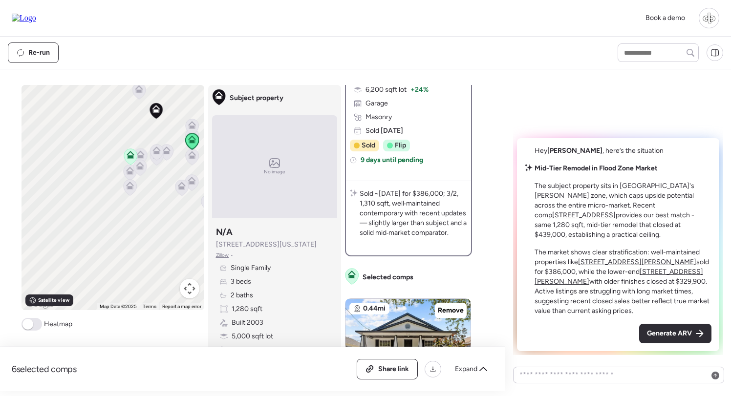
click at [193, 124] on icon at bounding box center [192, 125] width 8 height 8
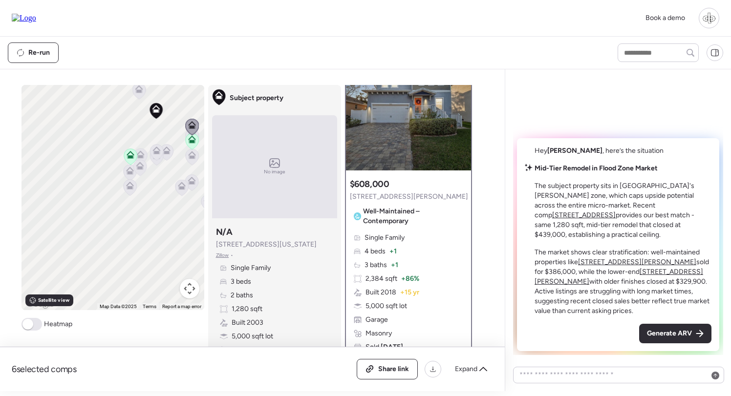
scroll to position [0, 0]
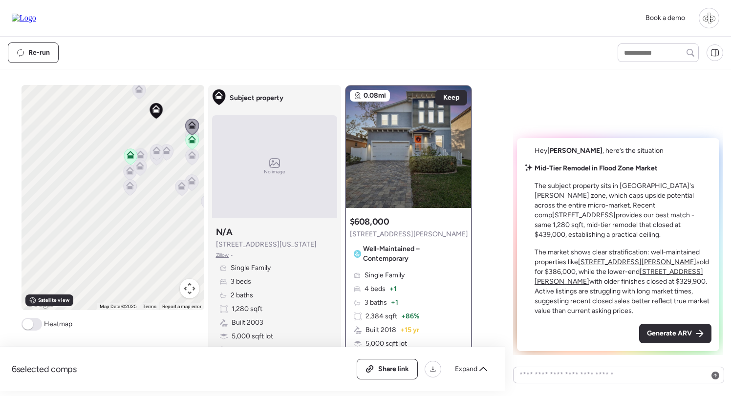
drag, startPoint x: 175, startPoint y: 136, endPoint x: 146, endPoint y: 136, distance: 29.8
click at [146, 136] on div "To navigate, press the arrow keys. To activate drag with keyboard, press Alt + …" at bounding box center [112, 197] width 183 height 225
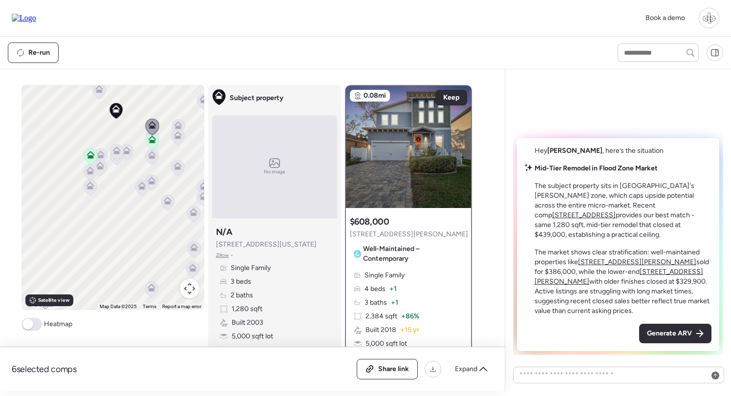
click at [154, 165] on icon at bounding box center [152, 157] width 14 height 17
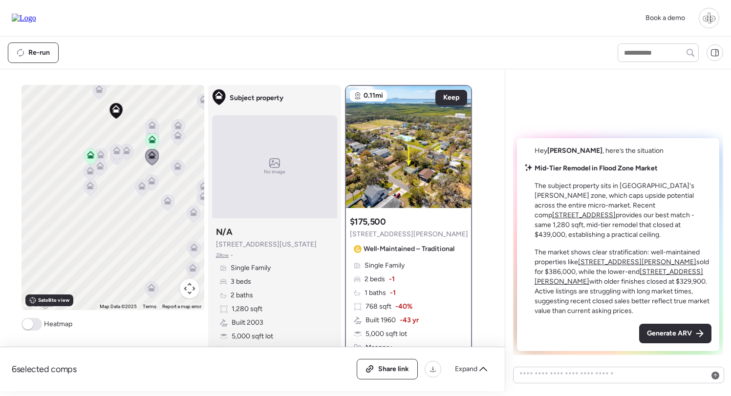
click at [180, 135] on icon at bounding box center [177, 133] width 7 height 4
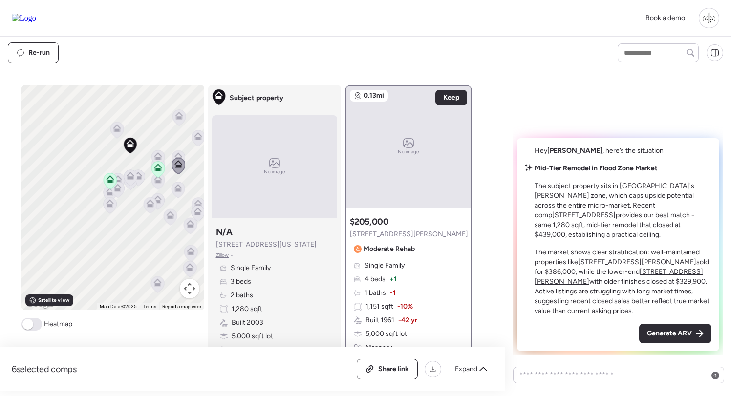
drag, startPoint x: 146, startPoint y: 102, endPoint x: 146, endPoint y: 142, distance: 39.6
click at [146, 142] on div "To navigate, press the arrow keys. To activate drag with keyboard, press Alt + …" at bounding box center [112, 197] width 183 height 225
click at [119, 131] on icon at bounding box center [116, 129] width 6 height 3
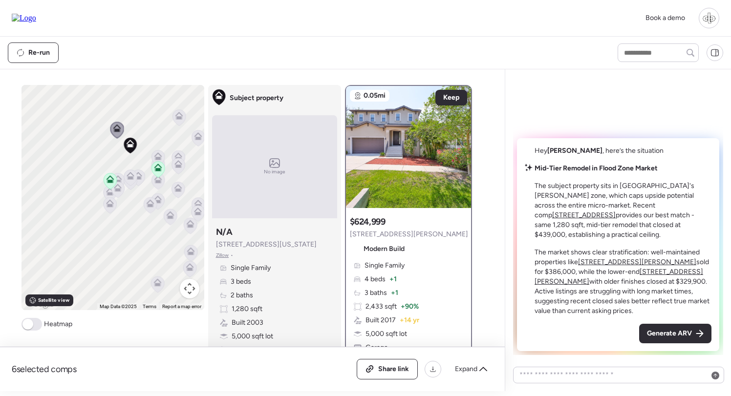
click at [185, 122] on icon at bounding box center [179, 117] width 14 height 17
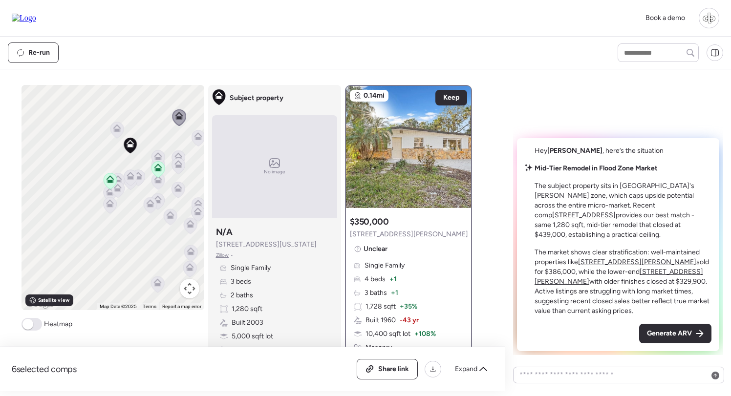
click at [157, 158] on icon at bounding box center [157, 158] width 6 height 3
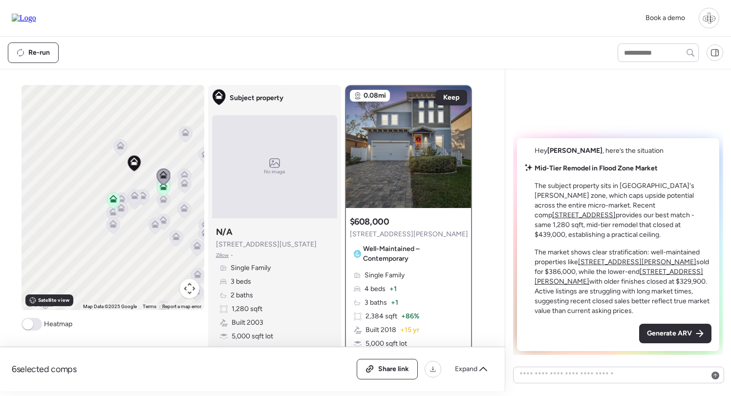
click at [145, 197] on icon at bounding box center [142, 197] width 6 height 3
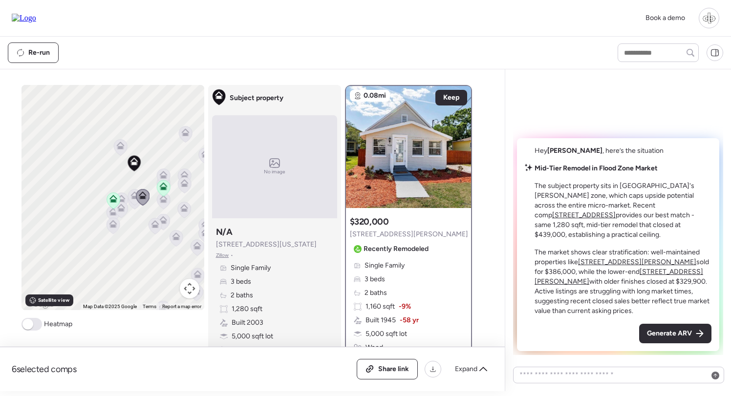
click at [132, 197] on icon at bounding box center [134, 197] width 6 height 3
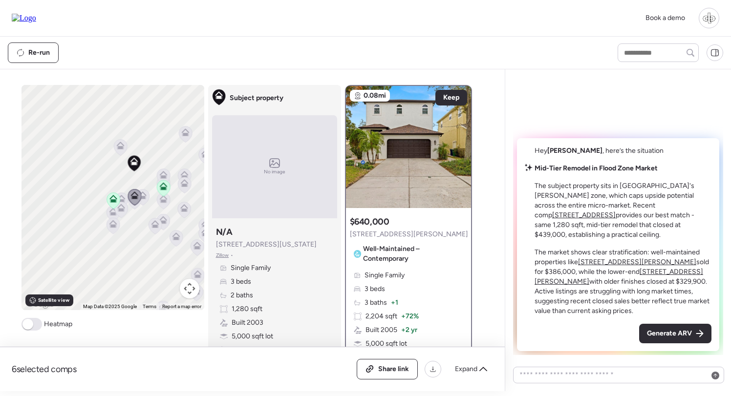
click at [623, 266] on u "[STREET_ADDRESS][PERSON_NAME]" at bounding box center [637, 262] width 118 height 8
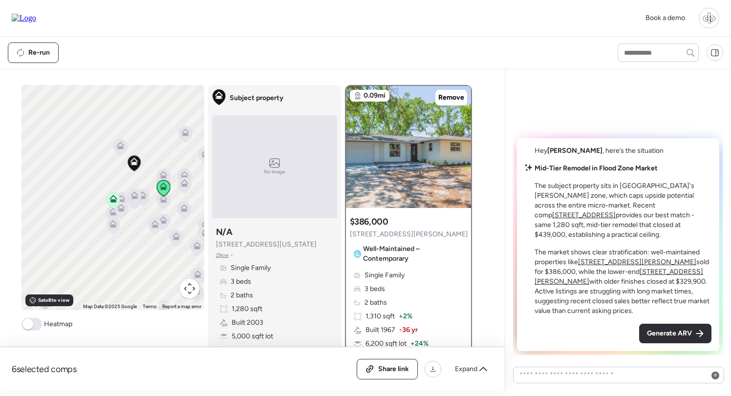
click at [606, 284] on u "[STREET_ADDRESS][PERSON_NAME]" at bounding box center [618, 277] width 169 height 18
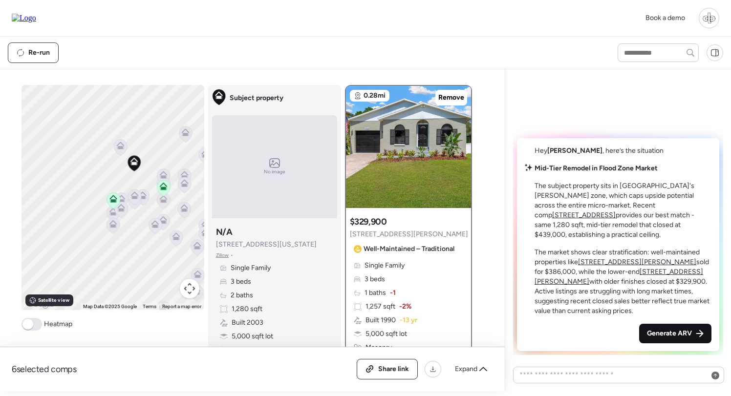
click at [683, 335] on span "Generate ARV" at bounding box center [669, 334] width 45 height 10
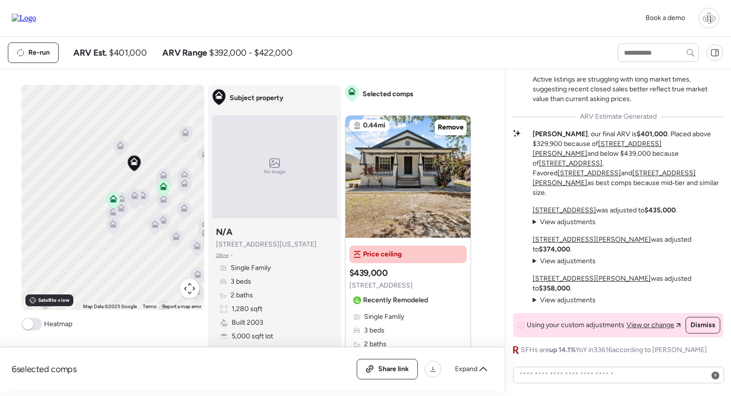
scroll to position [433, 0]
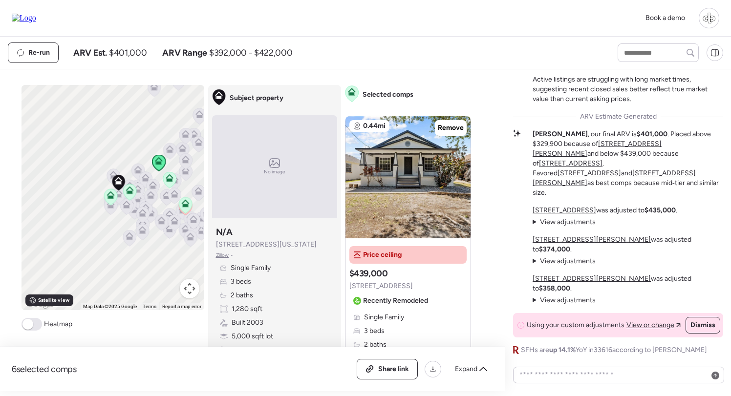
drag, startPoint x: 126, startPoint y: 195, endPoint x: 99, endPoint y: 195, distance: 27.4
click at [113, 198] on div at bounding box center [204, 198] width 183 height 0
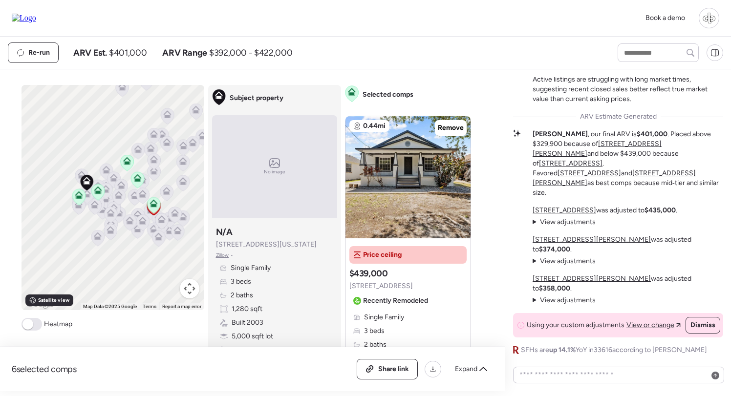
scroll to position [508, 0]
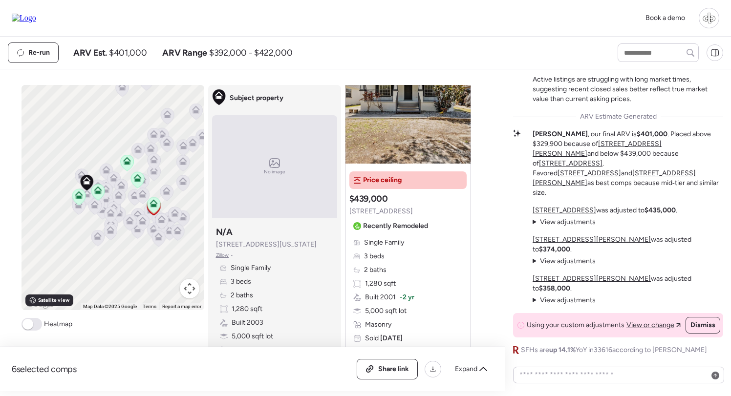
copy span "[STREET_ADDRESS]"
drag, startPoint x: 423, startPoint y: 212, endPoint x: 348, endPoint y: 215, distance: 75.3
click at [348, 215] on div "Price ceiling Suggested comp $439,000 7509 S West Shore Blvd Recently Remodeled…" at bounding box center [407, 276] width 125 height 217
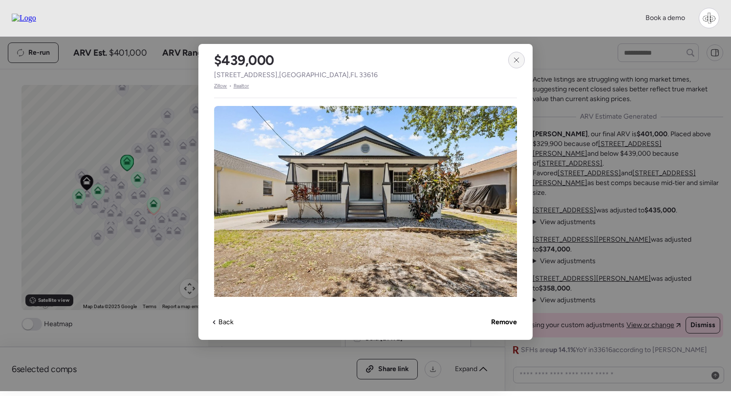
click at [519, 66] on div at bounding box center [516, 60] width 17 height 17
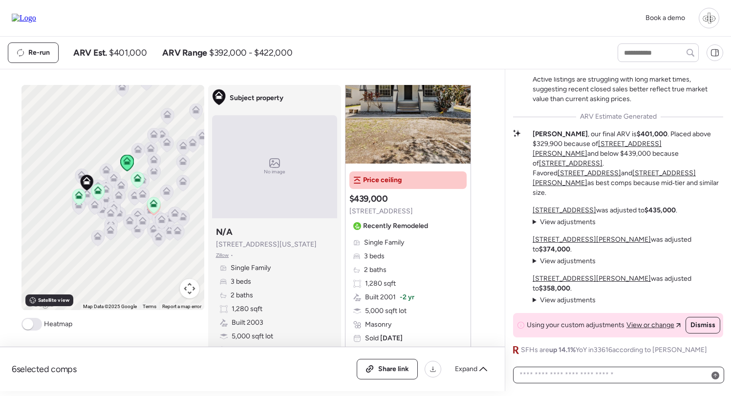
click at [602, 375] on textarea at bounding box center [618, 375] width 202 height 14
paste textarea "**********"
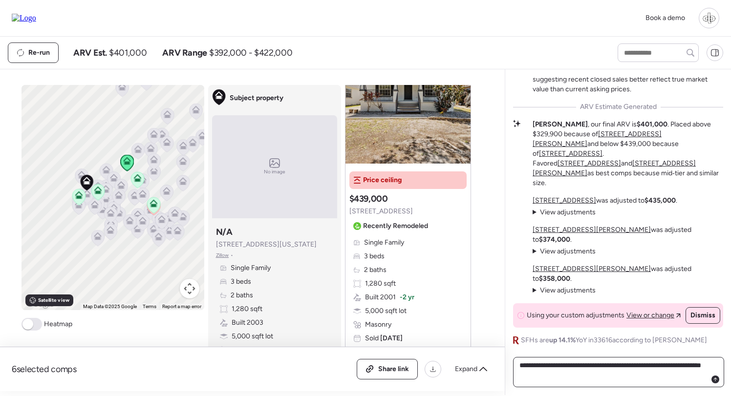
type textarea "**********"
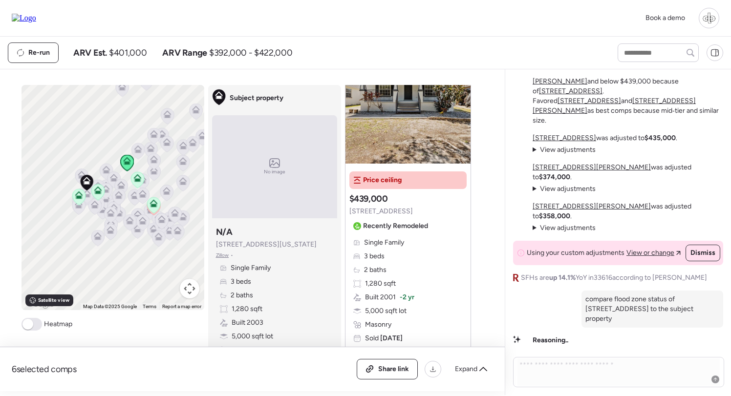
click at [565, 142] on u "[STREET_ADDRESS]" at bounding box center [564, 138] width 64 height 8
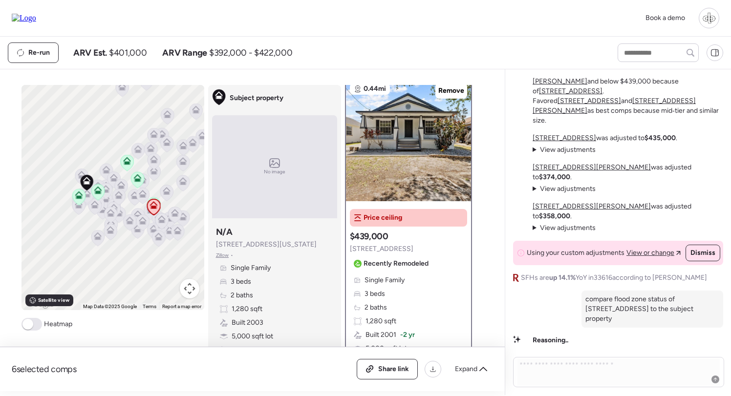
scroll to position [0, 0]
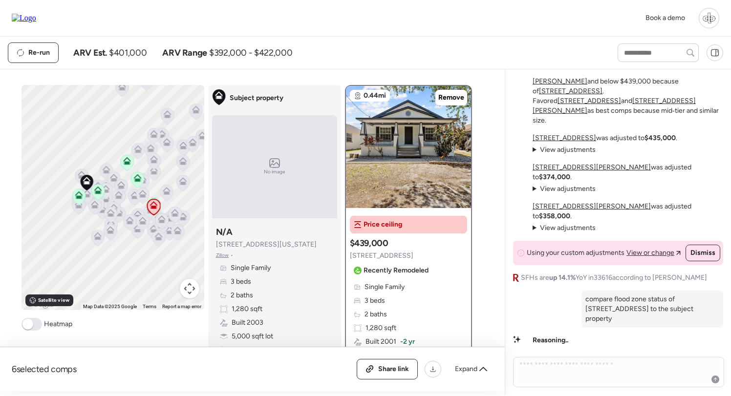
click at [560, 171] on u "[STREET_ADDRESS][PERSON_NAME]" at bounding box center [591, 167] width 118 height 8
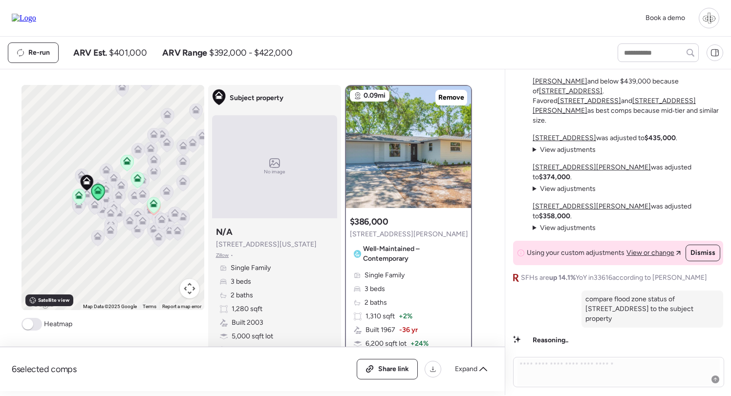
scroll to position [15, 0]
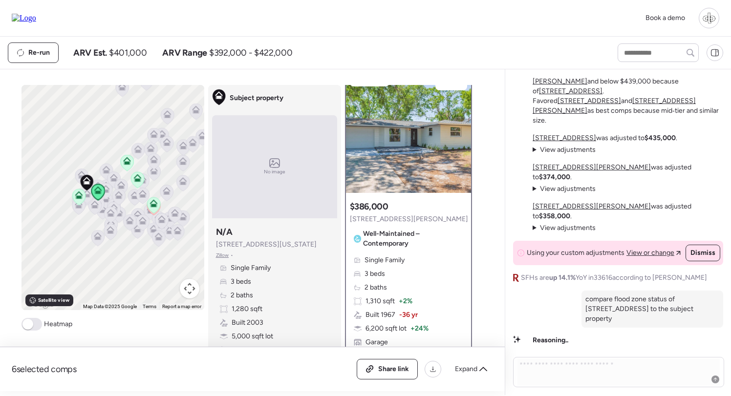
click at [550, 193] on span "View adjustments" at bounding box center [568, 189] width 56 height 8
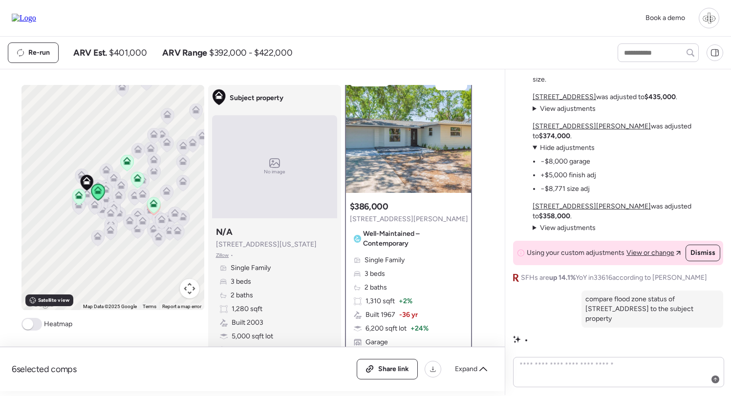
click at [557, 152] on span "Hide adjustments" at bounding box center [567, 148] width 55 height 8
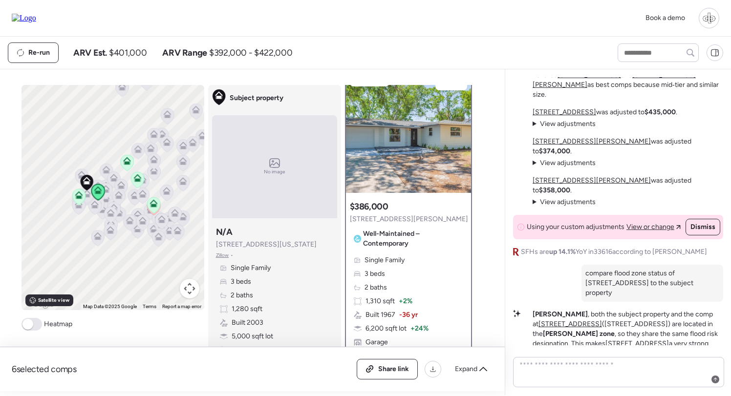
scroll to position [-33, 0]
click at [562, 185] on u "[STREET_ADDRESS][PERSON_NAME]" at bounding box center [591, 181] width 118 height 8
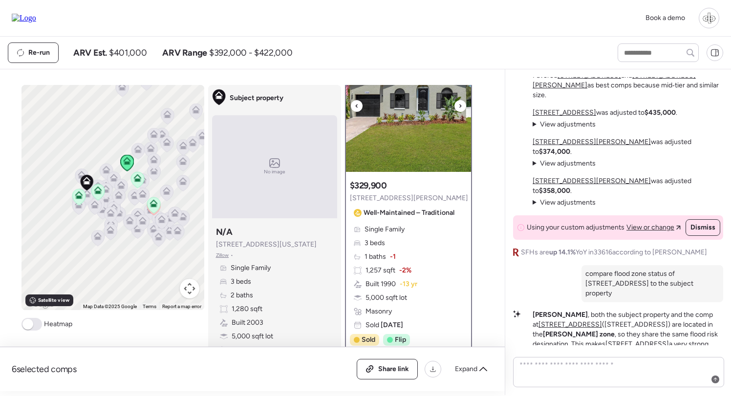
scroll to position [38, 0]
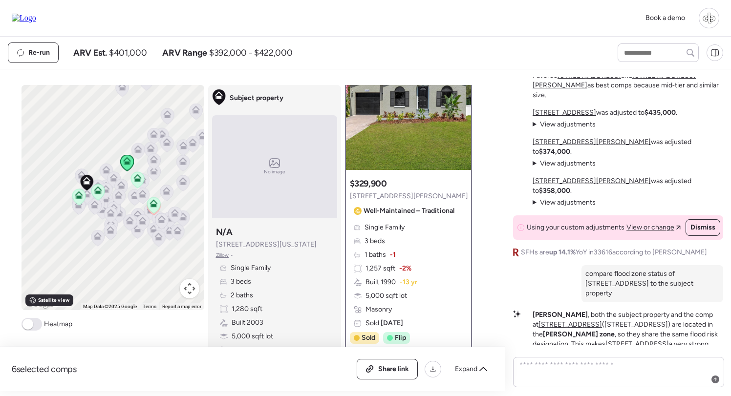
click at [562, 207] on span "View adjustments" at bounding box center [568, 202] width 56 height 8
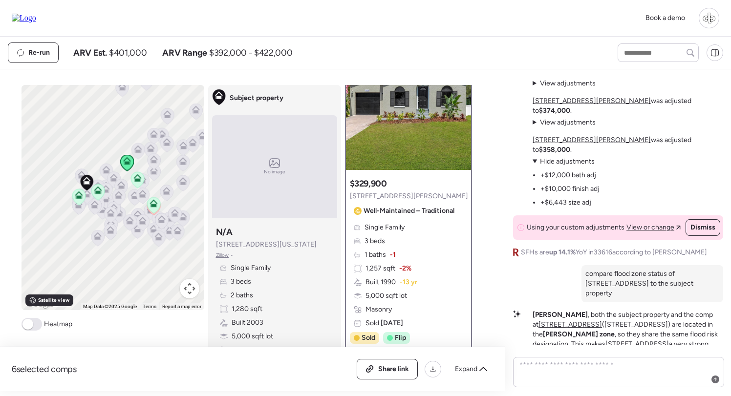
click at [566, 166] on span "Hide adjustments" at bounding box center [567, 161] width 55 height 8
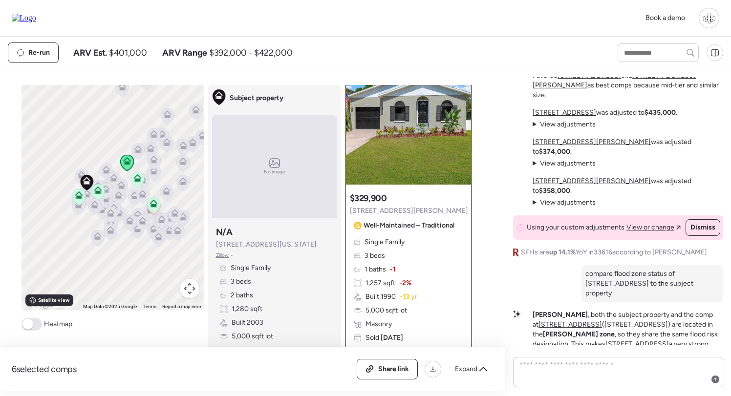
scroll to position [0, 0]
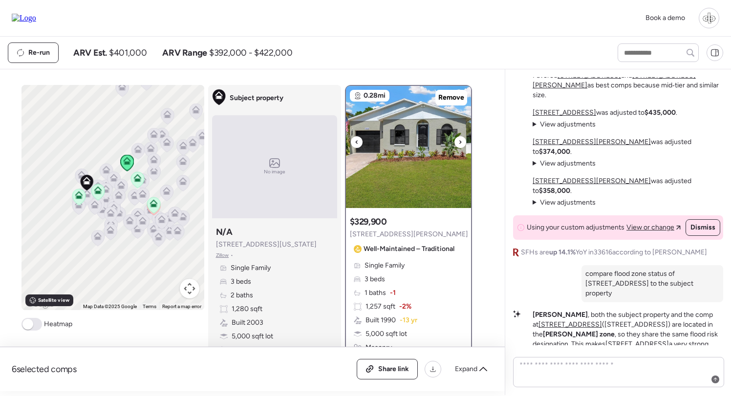
click at [427, 150] on img at bounding box center [408, 147] width 125 height 122
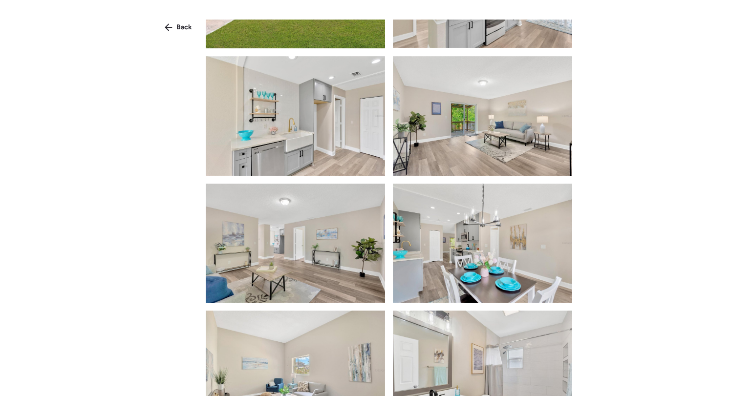
scroll to position [98, 0]
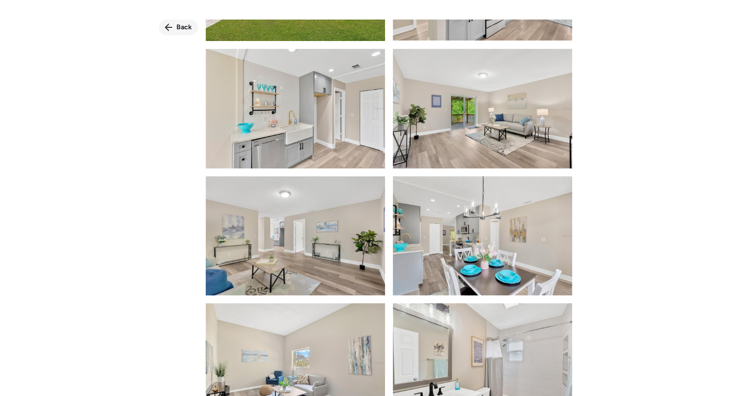
click at [186, 30] on span "Back" at bounding box center [184, 27] width 16 height 10
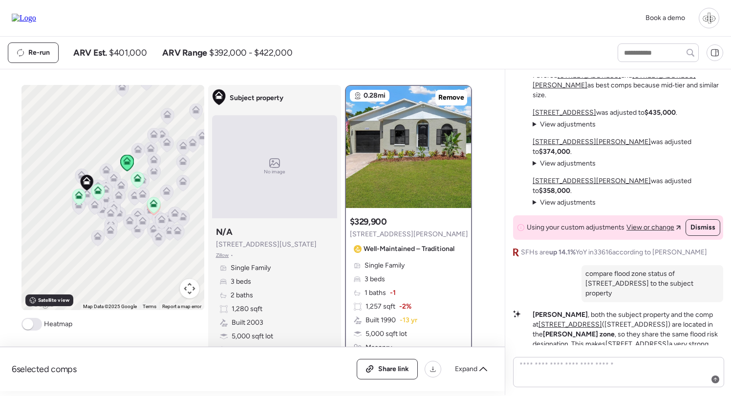
click at [223, 253] on span "Zillow" at bounding box center [222, 256] width 13 height 8
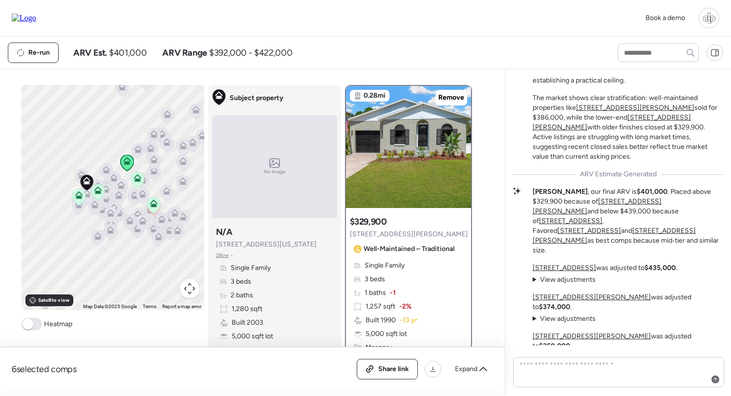
scroll to position [-188, 0]
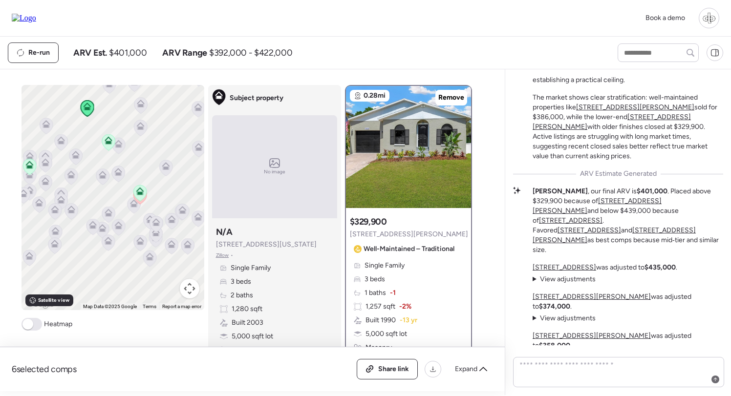
click at [142, 203] on div at bounding box center [140, 194] width 14 height 18
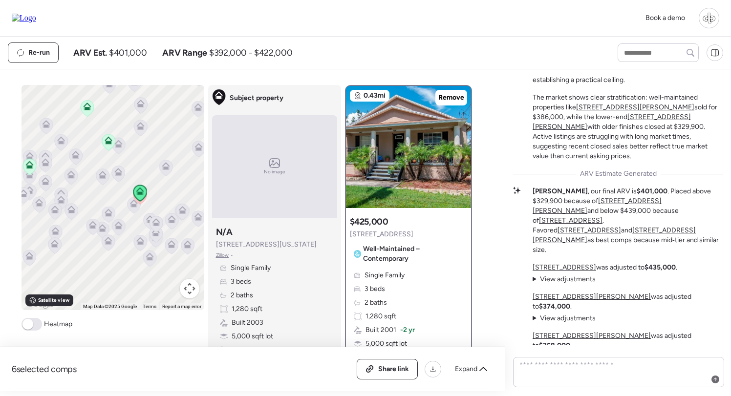
click at [566, 283] on span "View adjustments" at bounding box center [568, 279] width 56 height 8
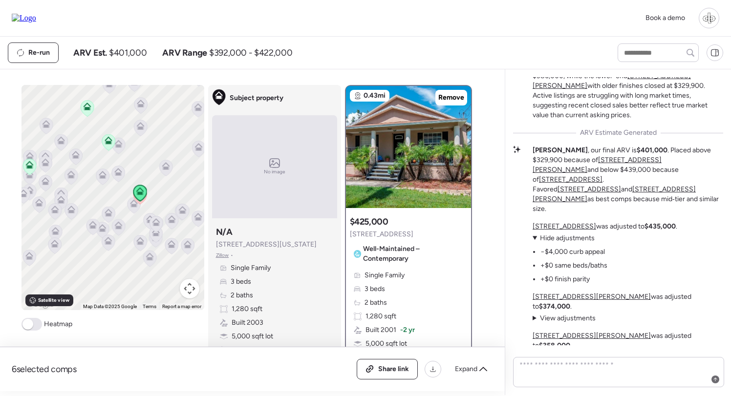
click at [571, 242] on span "Hide adjustments" at bounding box center [567, 238] width 55 height 8
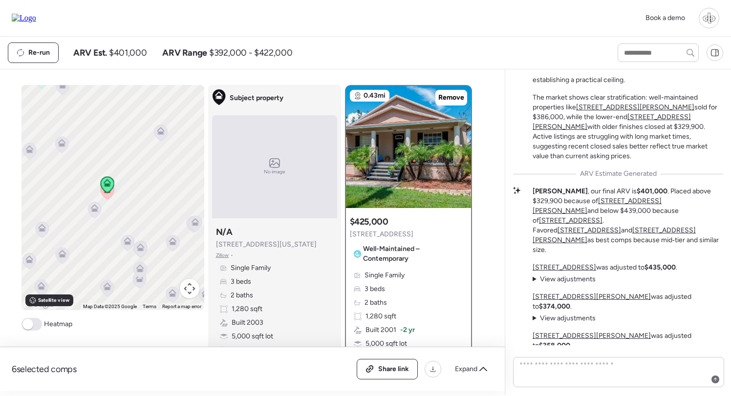
click at [108, 195] on icon at bounding box center [107, 191] width 13 height 16
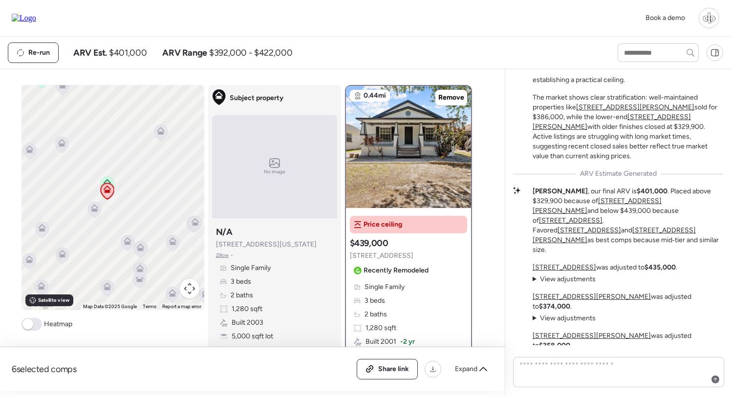
scroll to position [0, 0]
click at [411, 133] on img at bounding box center [408, 147] width 125 height 122
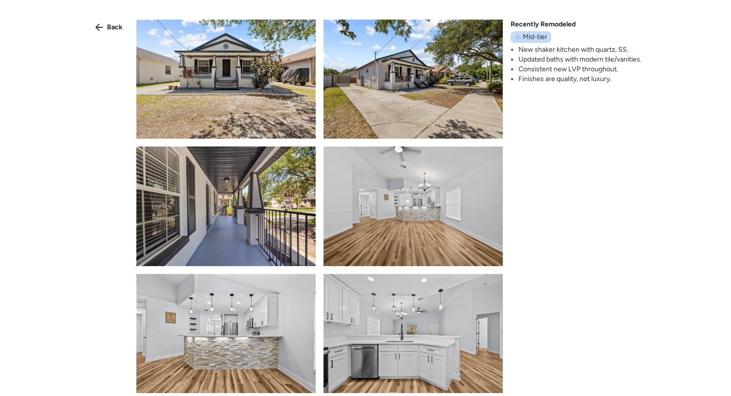
scroll to position [276, 0]
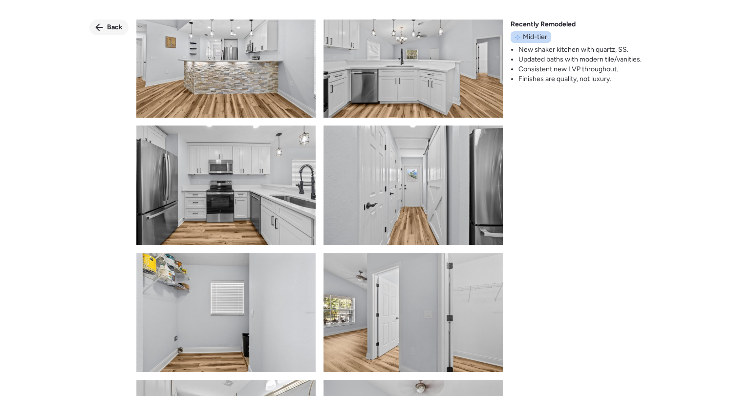
click at [111, 22] on span "Back" at bounding box center [115, 27] width 16 height 10
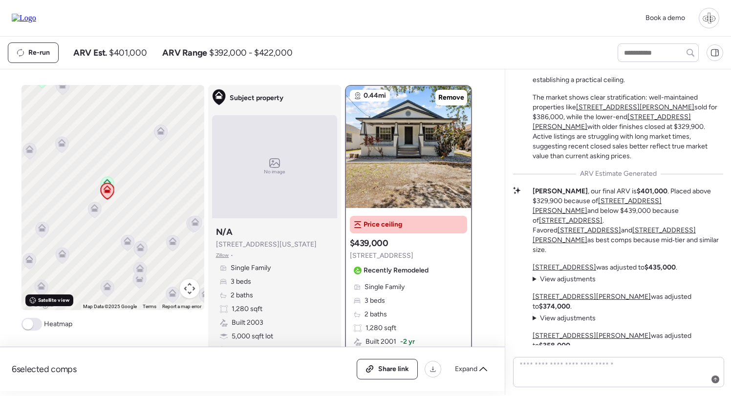
click at [55, 300] on span "Satellite view" at bounding box center [53, 301] width 31 height 8
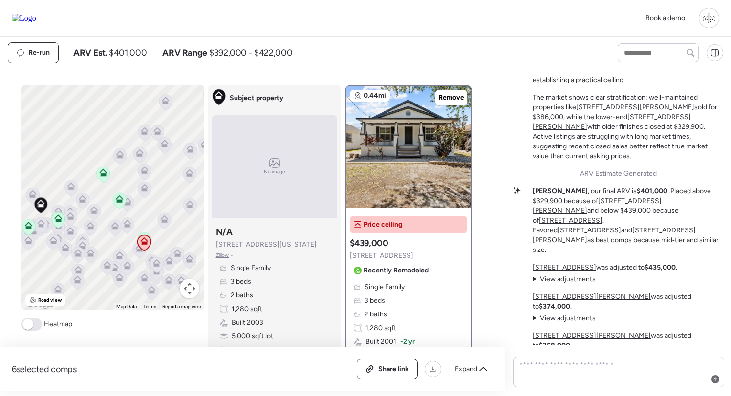
drag, startPoint x: 76, startPoint y: 249, endPoint x: 161, endPoint y: 237, distance: 86.4
click at [161, 236] on div "To navigate, press the arrow keys. To activate drag with keyboard, press Alt + …" at bounding box center [112, 197] width 183 height 225
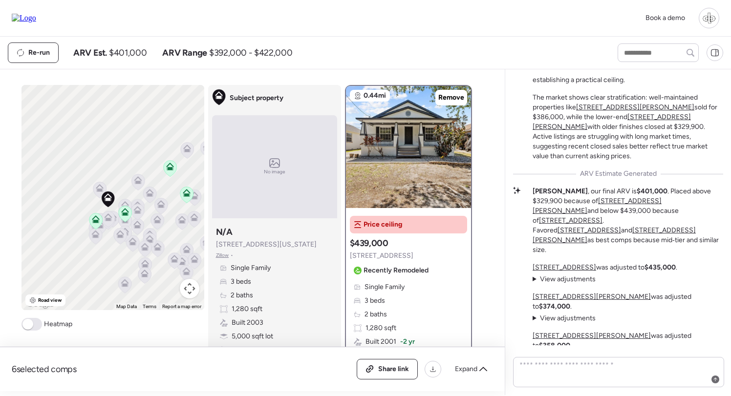
drag, startPoint x: 161, startPoint y: 237, endPoint x: 84, endPoint y: 229, distance: 77.6
click at [84, 229] on div "To navigate, press the arrow keys. To activate drag with keyboard, press Alt + …" at bounding box center [112, 197] width 183 height 225
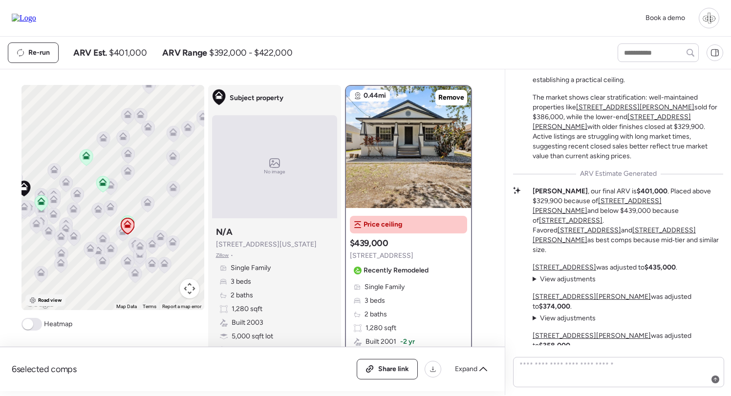
click at [52, 303] on span "Road view" at bounding box center [50, 301] width 24 height 8
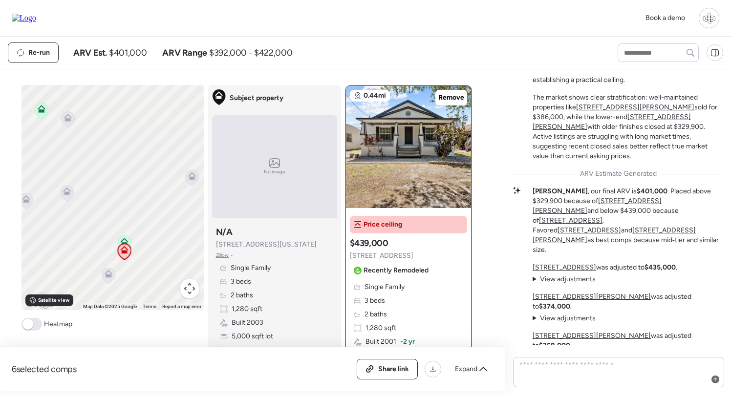
click at [109, 275] on icon at bounding box center [108, 275] width 6 height 3
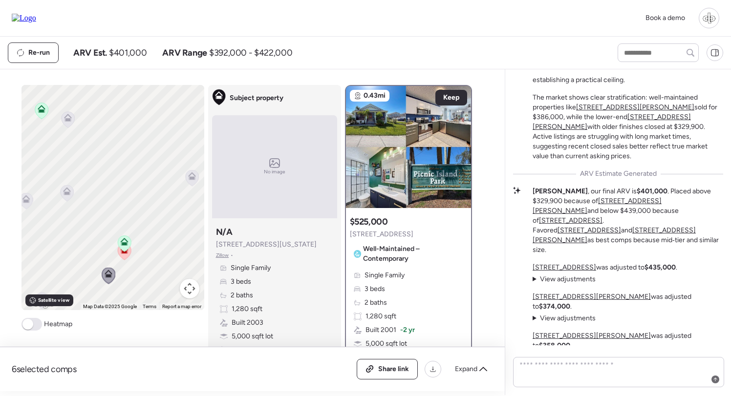
scroll to position [0, 0]
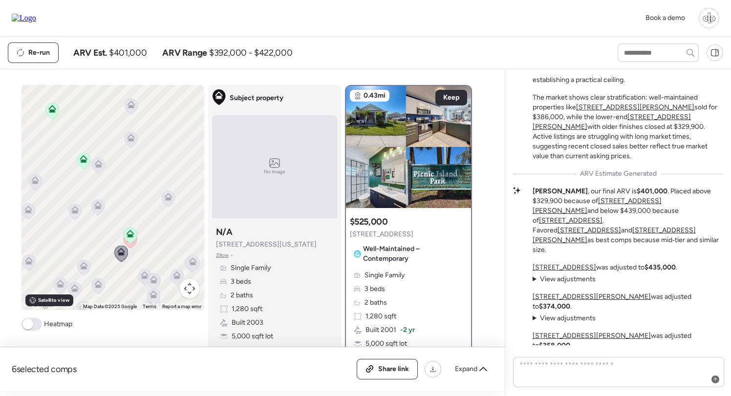
click at [171, 192] on icon at bounding box center [168, 199] width 13 height 16
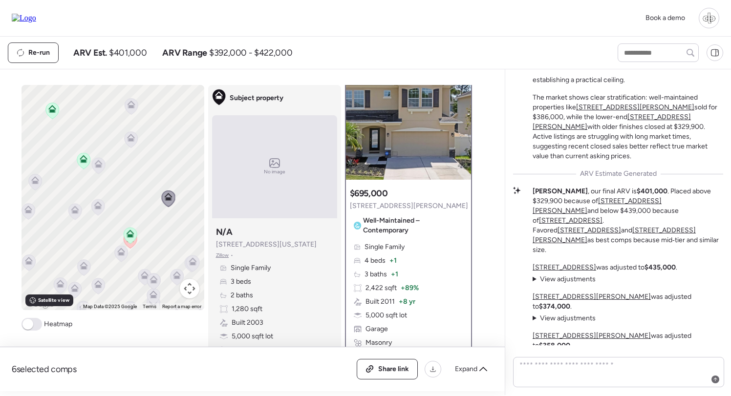
scroll to position [21, 0]
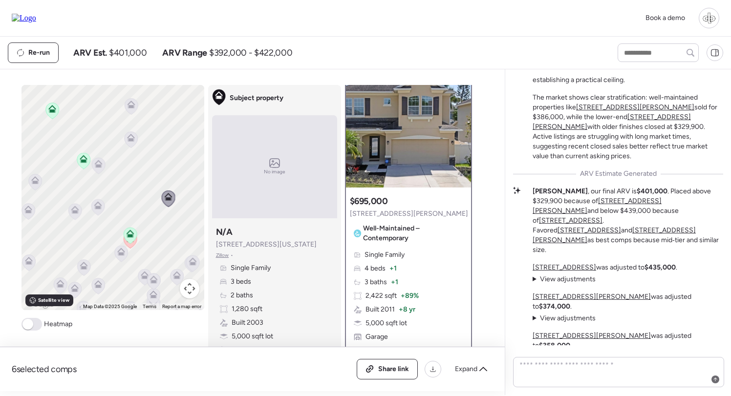
click at [99, 172] on icon at bounding box center [98, 166] width 13 height 16
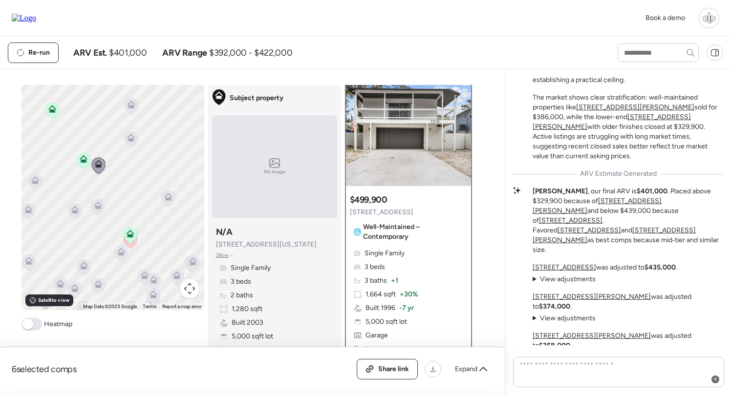
scroll to position [1, 0]
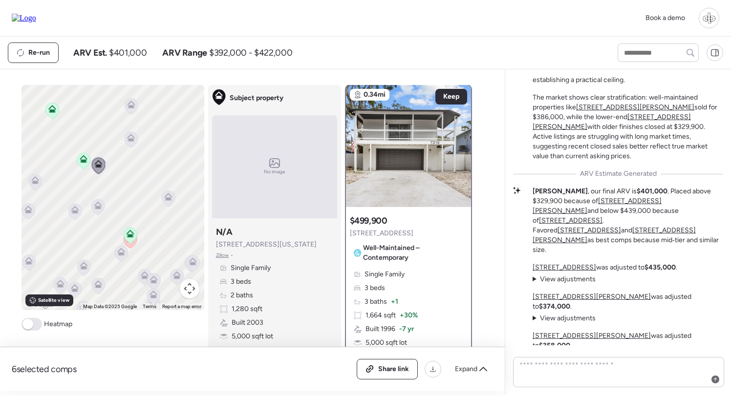
click at [133, 136] on icon at bounding box center [131, 138] width 8 height 8
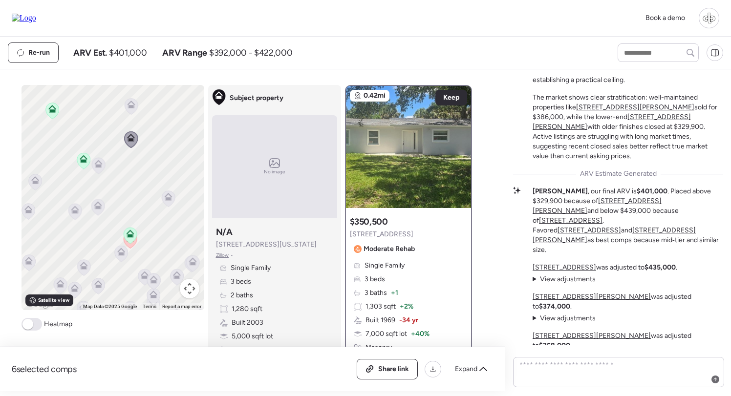
click at [99, 211] on icon at bounding box center [97, 207] width 13 height 16
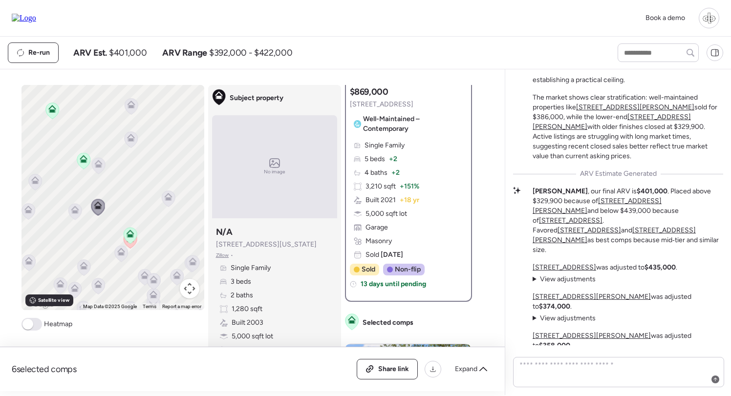
scroll to position [130, 0]
click at [124, 254] on icon at bounding box center [121, 252] width 8 height 8
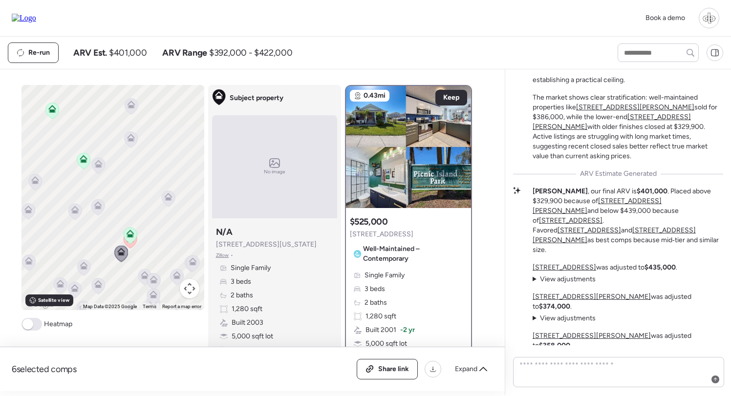
click at [79, 264] on icon at bounding box center [83, 267] width 13 height 16
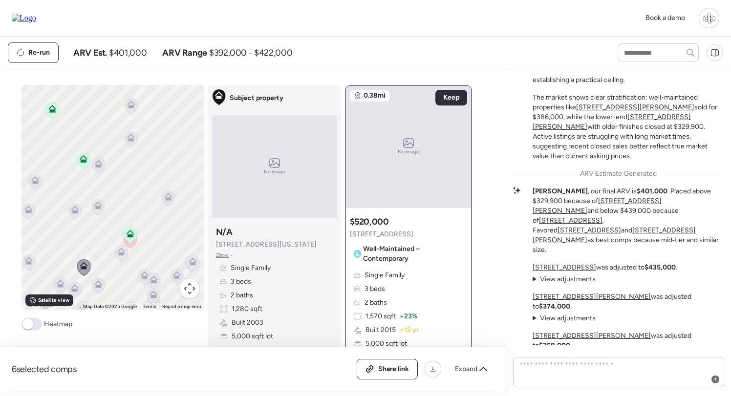
click at [99, 285] on icon at bounding box center [98, 284] width 8 height 8
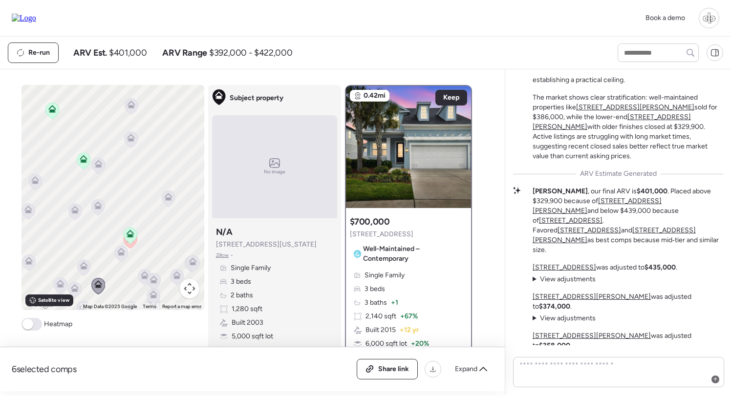
click at [118, 257] on icon at bounding box center [120, 254] width 13 height 16
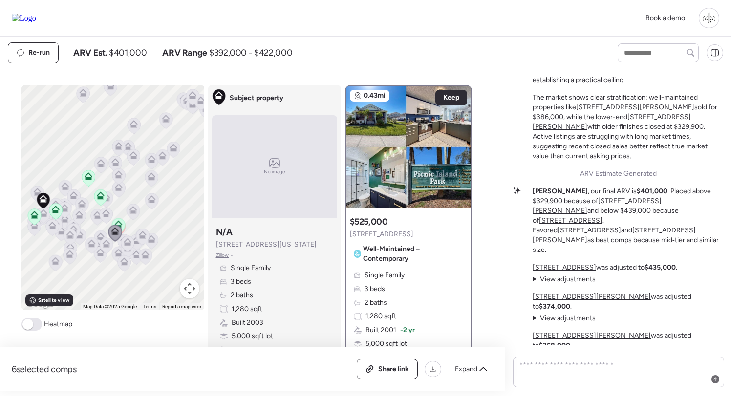
click at [51, 214] on icon at bounding box center [55, 211] width 13 height 16
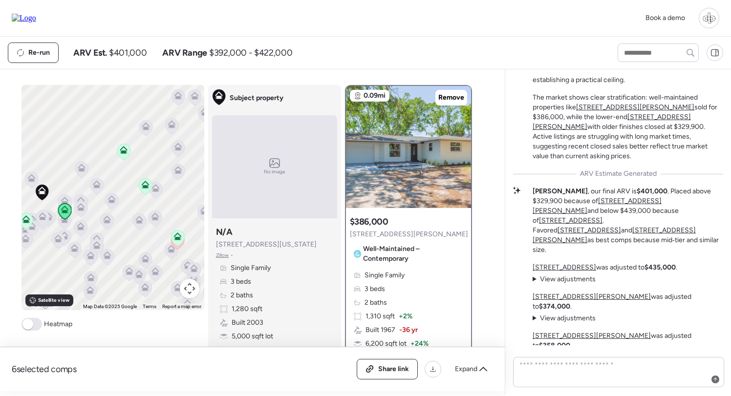
click at [43, 221] on icon at bounding box center [42, 218] width 13 height 16
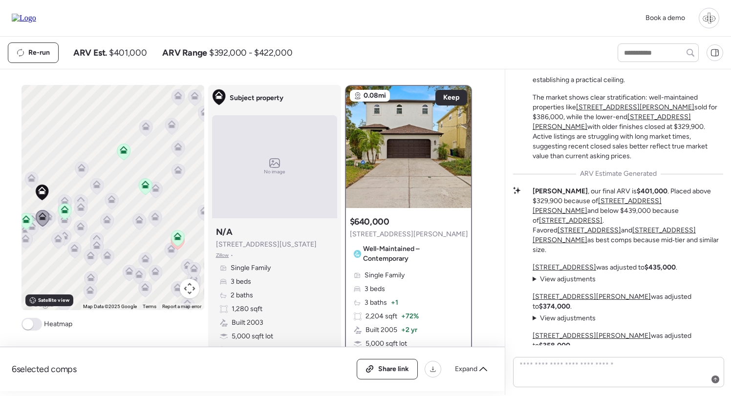
click at [26, 220] on icon at bounding box center [26, 219] width 8 height 8
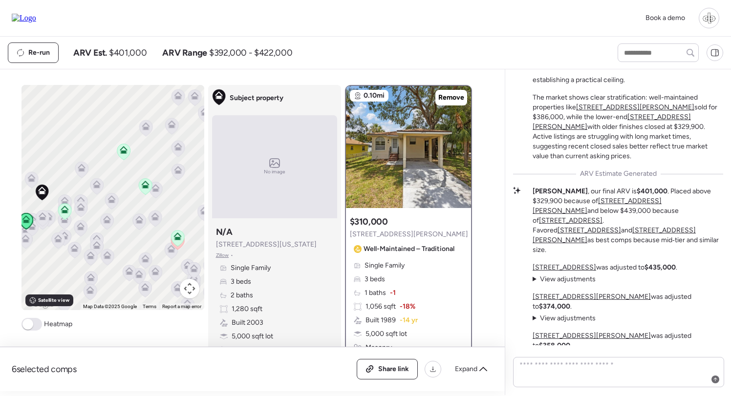
click at [55, 234] on icon at bounding box center [57, 241] width 13 height 16
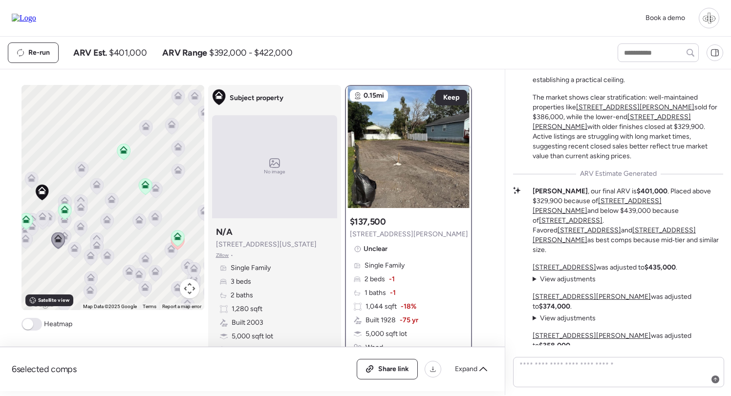
click at [83, 227] on icon at bounding box center [81, 226] width 8 height 8
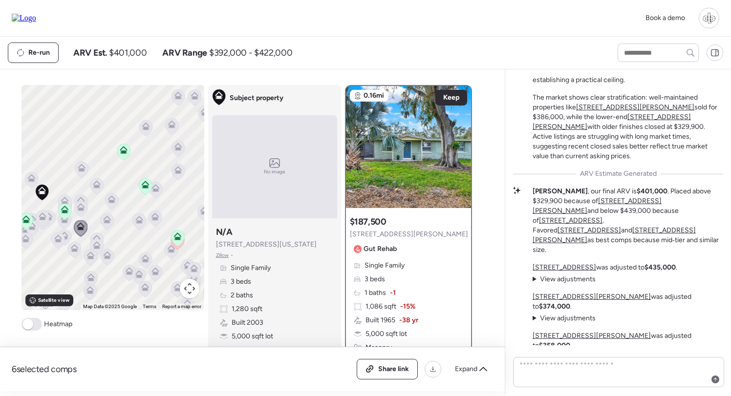
click at [82, 209] on icon at bounding box center [80, 209] width 6 height 3
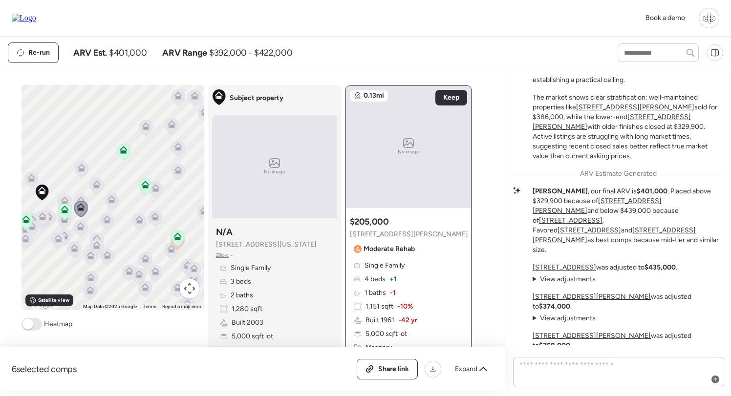
click at [91, 188] on icon at bounding box center [96, 186] width 13 height 16
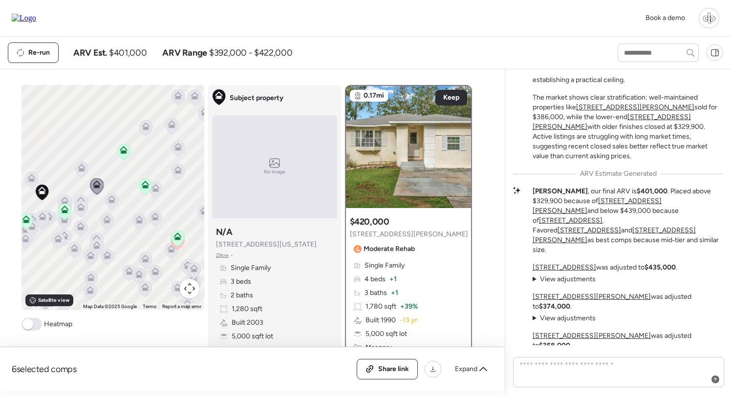
click at [79, 161] on div "To navigate, press the arrow keys. To activate drag with keyboard, press Alt + …" at bounding box center [112, 197] width 183 height 225
click at [84, 166] on icon at bounding box center [82, 168] width 8 height 8
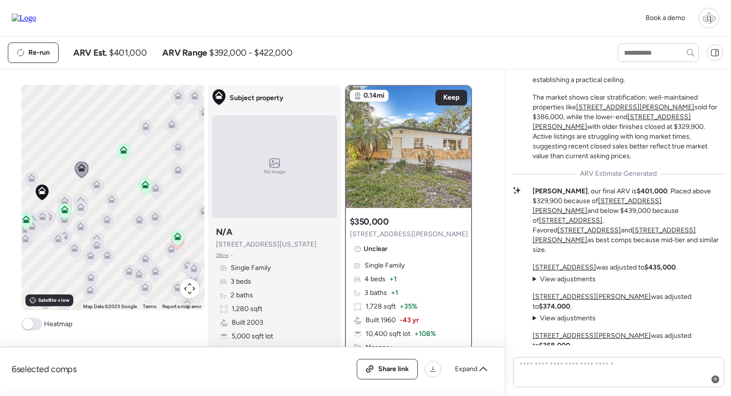
click at [64, 200] on icon at bounding box center [65, 201] width 8 height 8
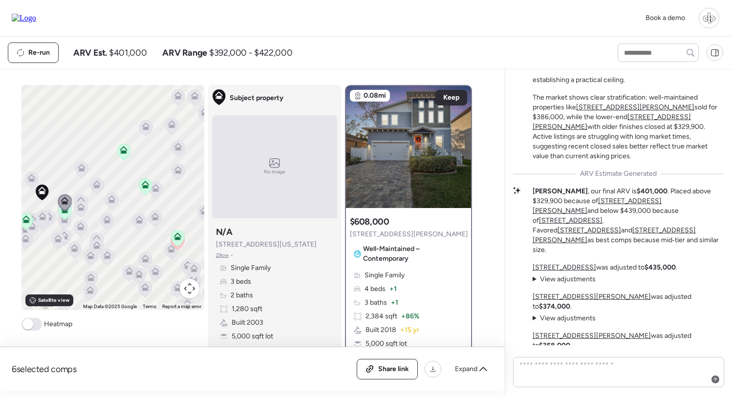
click at [83, 198] on icon at bounding box center [81, 201] width 8 height 8
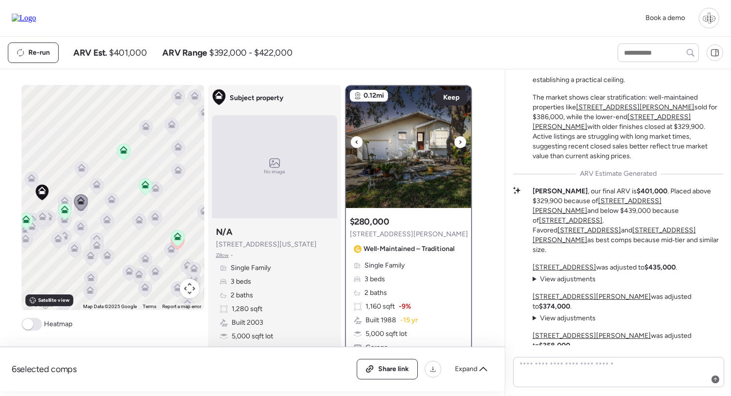
scroll to position [16, 0]
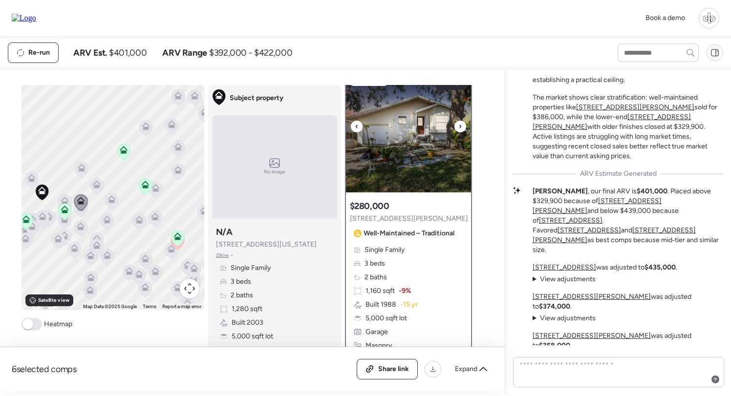
click at [403, 161] on img at bounding box center [408, 131] width 125 height 122
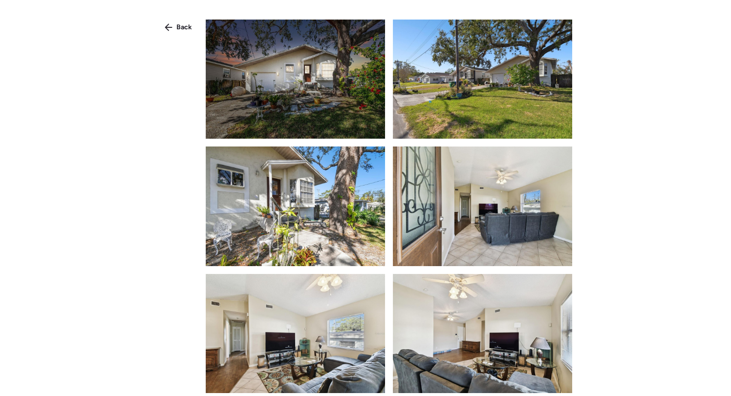
scroll to position [281, 0]
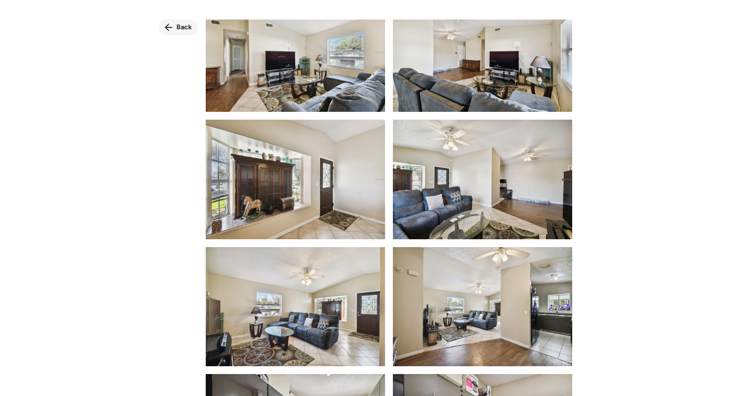
click at [175, 32] on div "Back" at bounding box center [178, 28] width 39 height 16
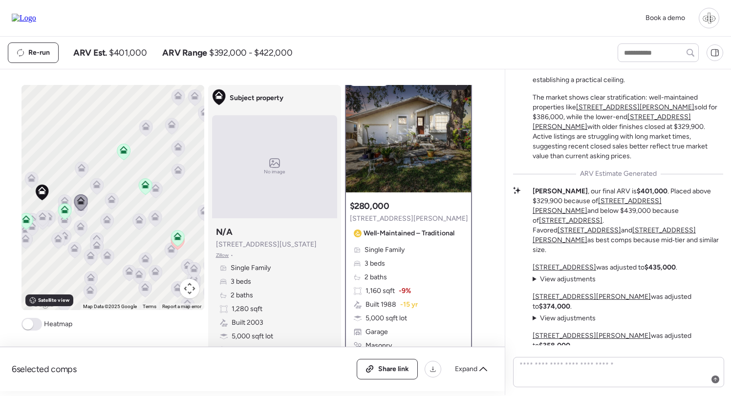
click at [65, 211] on icon at bounding box center [64, 211] width 6 height 3
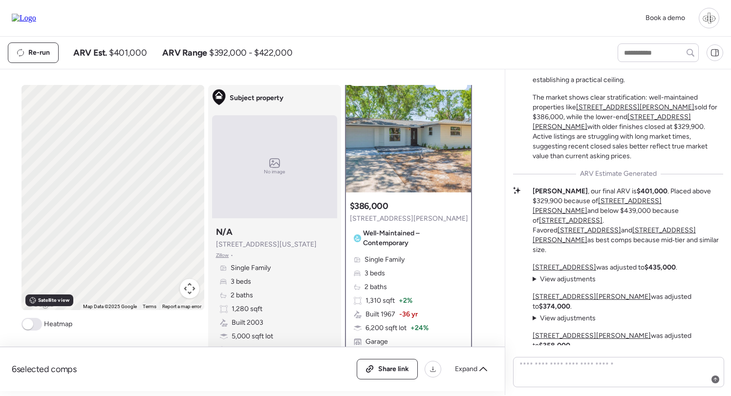
scroll to position [0, 0]
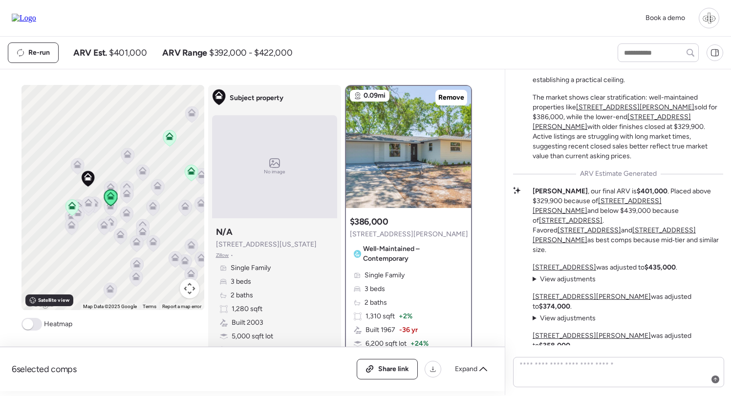
drag, startPoint x: 48, startPoint y: 201, endPoint x: 103, endPoint y: 185, distance: 56.4
click at [103, 185] on div "To navigate, press the arrow keys. To activate drag with keyboard, press Alt + …" at bounding box center [112, 197] width 183 height 225
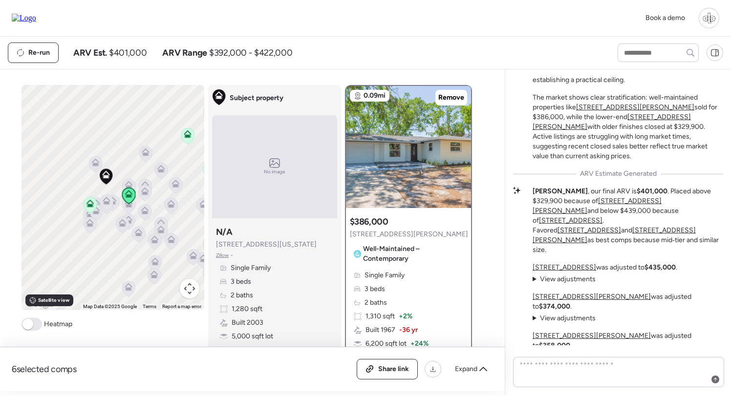
click at [130, 184] on icon at bounding box center [128, 183] width 7 height 4
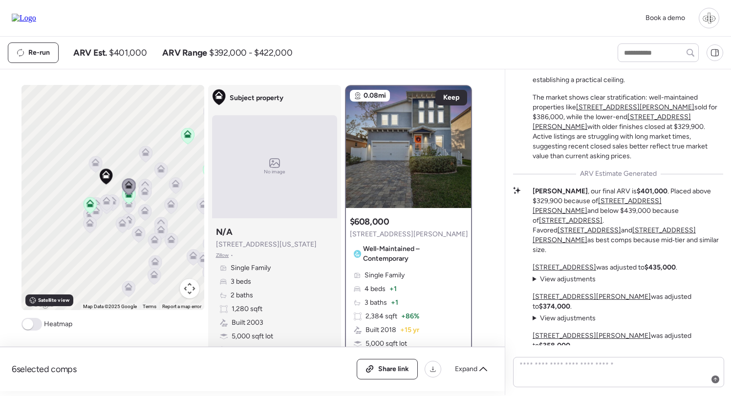
click at [128, 200] on icon at bounding box center [128, 196] width 13 height 16
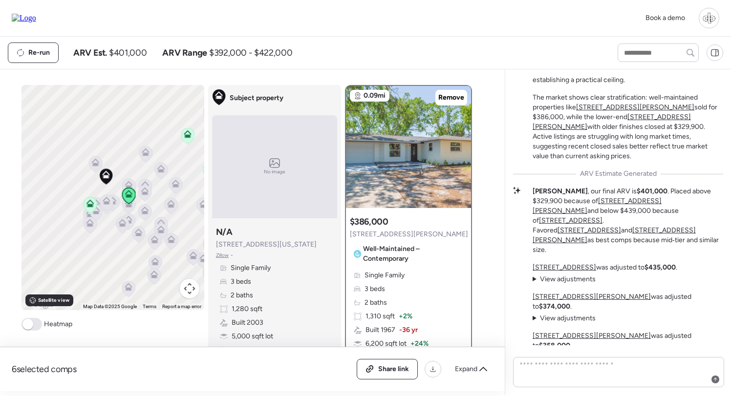
click at [89, 208] on icon at bounding box center [90, 205] width 13 height 16
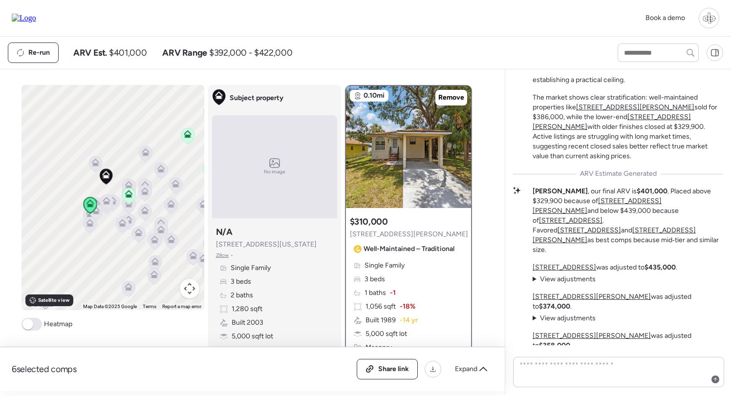
click at [95, 168] on icon at bounding box center [95, 164] width 13 height 16
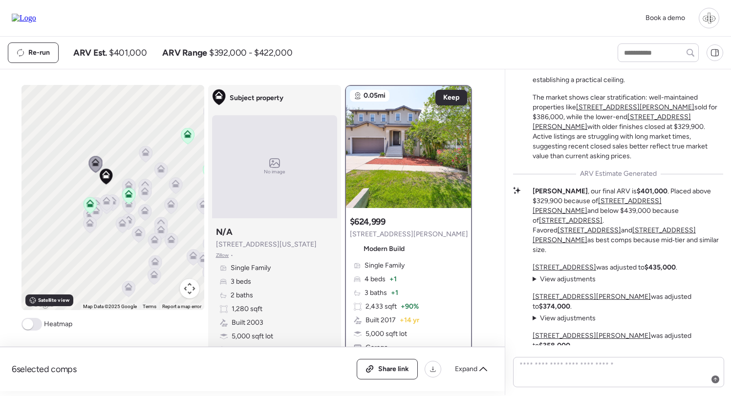
click at [109, 202] on icon at bounding box center [107, 201] width 8 height 8
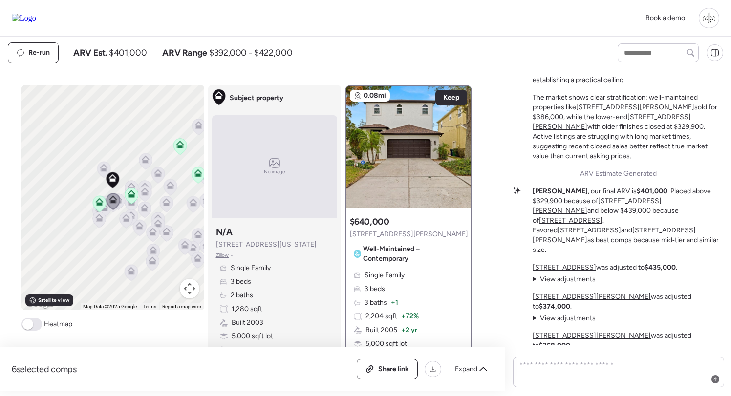
click at [128, 218] on icon at bounding box center [126, 218] width 8 height 8
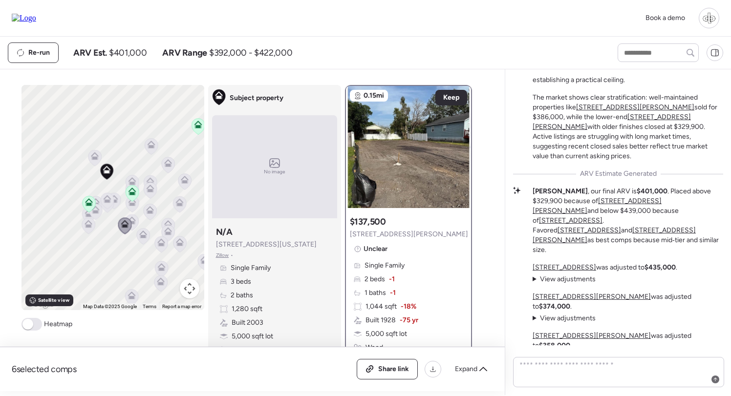
click at [131, 205] on icon at bounding box center [131, 204] width 6 height 3
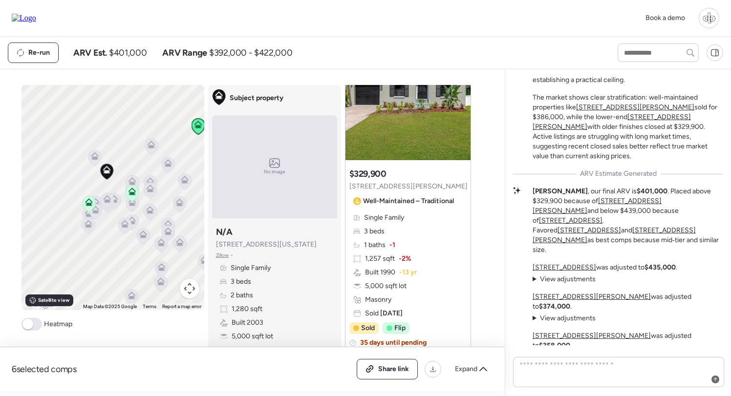
scroll to position [876, 0]
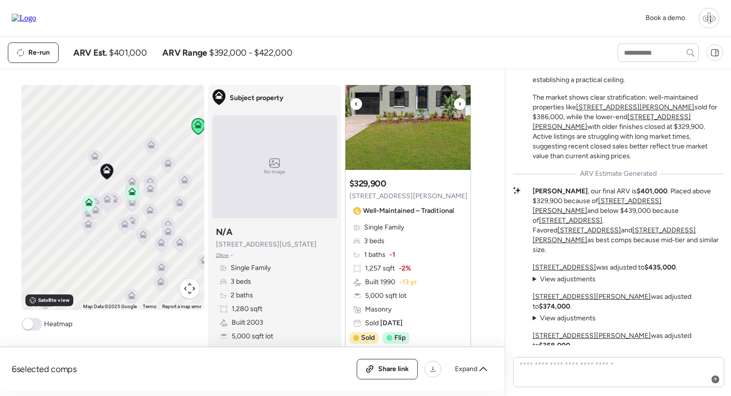
click at [403, 144] on img at bounding box center [407, 109] width 125 height 122
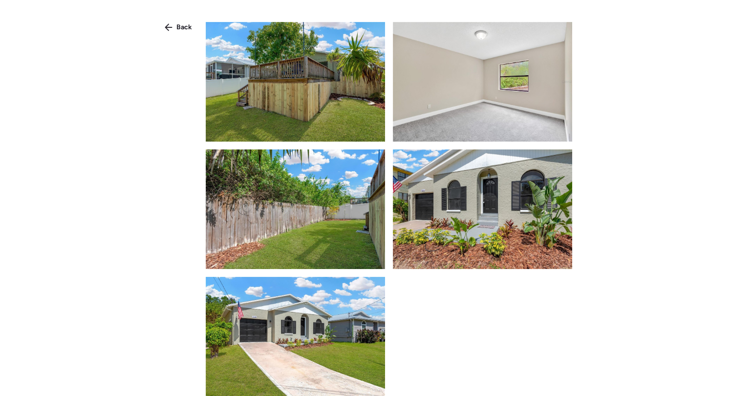
scroll to position [1166, 0]
click at [177, 26] on span "Back" at bounding box center [184, 27] width 16 height 10
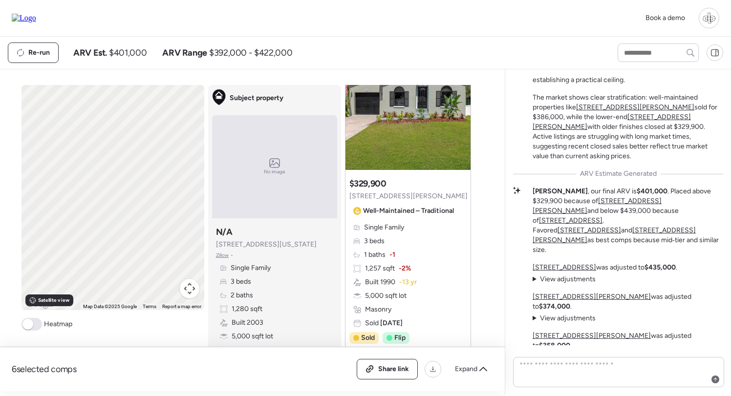
click at [387, 269] on span "1,257 sqft" at bounding box center [380, 269] width 30 height 10
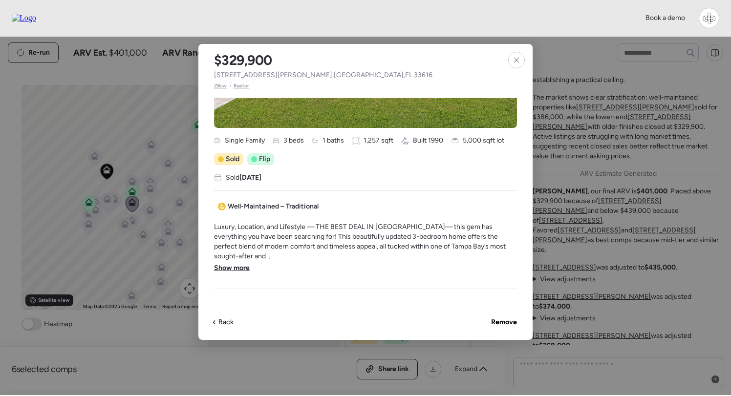
scroll to position [174, 0]
drag, startPoint x: 233, startPoint y: 256, endPoint x: 238, endPoint y: 256, distance: 5.4
click at [233, 263] on span "Show more" at bounding box center [232, 268] width 36 height 10
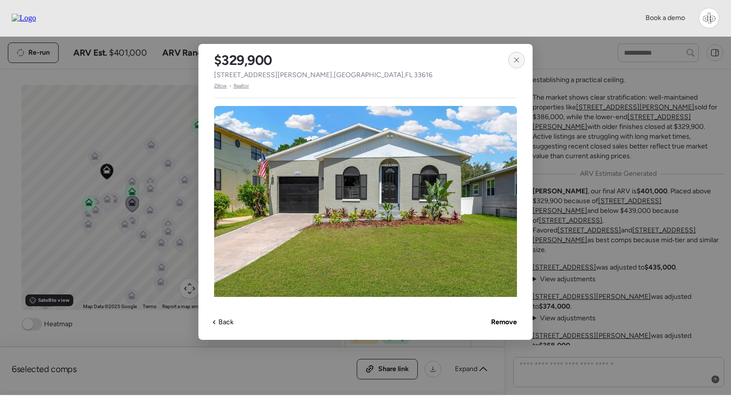
scroll to position [0, 0]
click at [513, 61] on icon at bounding box center [516, 60] width 8 height 8
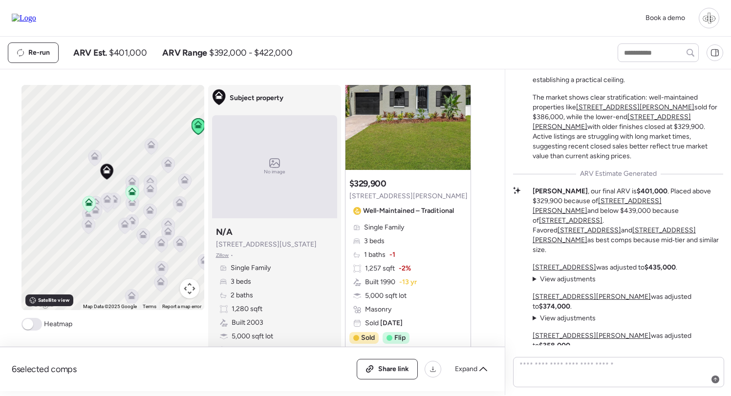
click at [409, 233] on div "Single Family 3 beds 1 baths -1 1,257 sqft -2% Built 1990 -13 yr 5,000 sqft lot…" at bounding box center [407, 276] width 117 height 106
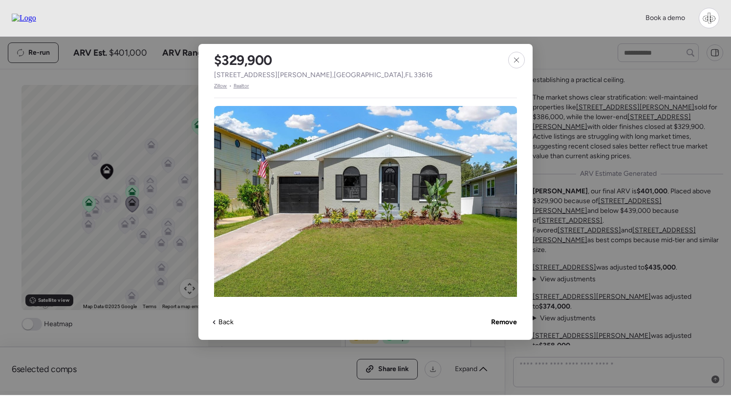
click at [222, 85] on span "Zillow" at bounding box center [220, 86] width 13 height 8
click at [519, 57] on icon at bounding box center [516, 60] width 8 height 8
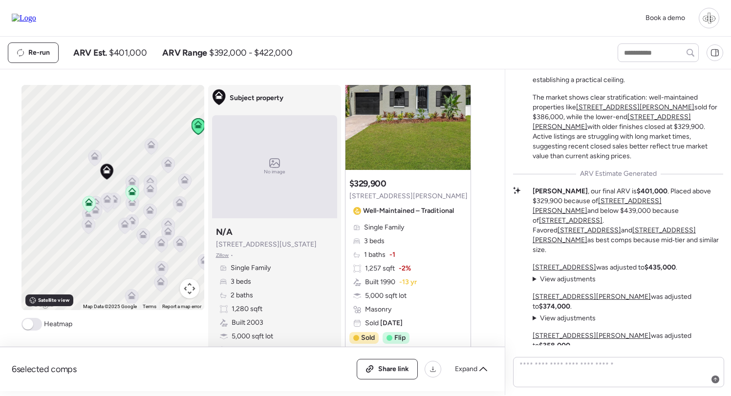
scroll to position [830, 0]
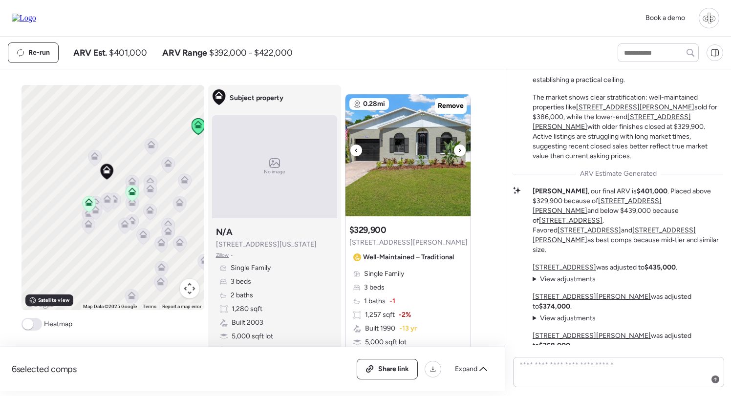
click at [399, 179] on img at bounding box center [407, 155] width 125 height 122
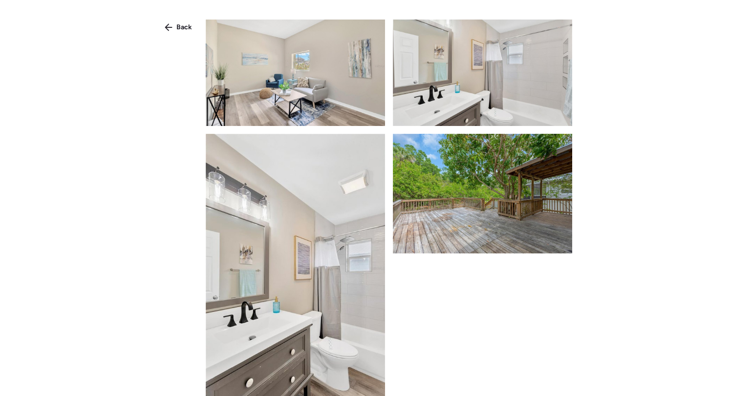
scroll to position [405, 0]
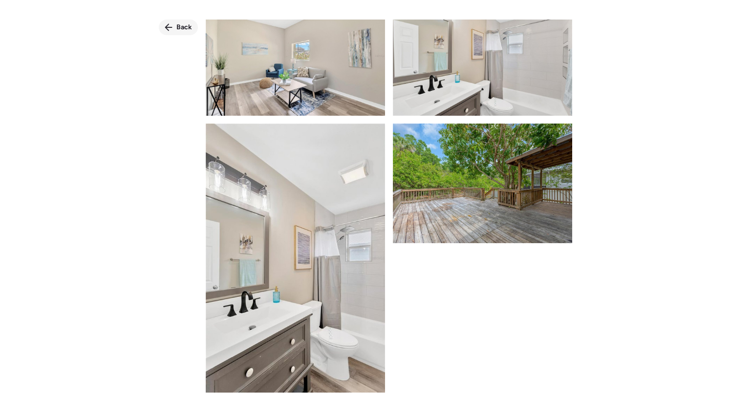
click at [181, 23] on span "Back" at bounding box center [184, 27] width 16 height 10
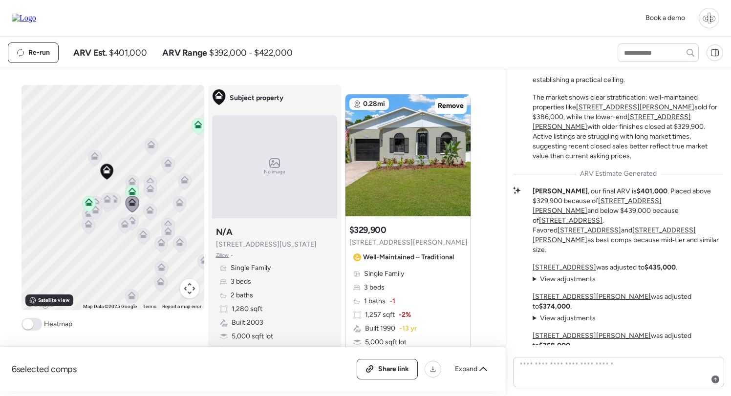
scroll to position [0, 0]
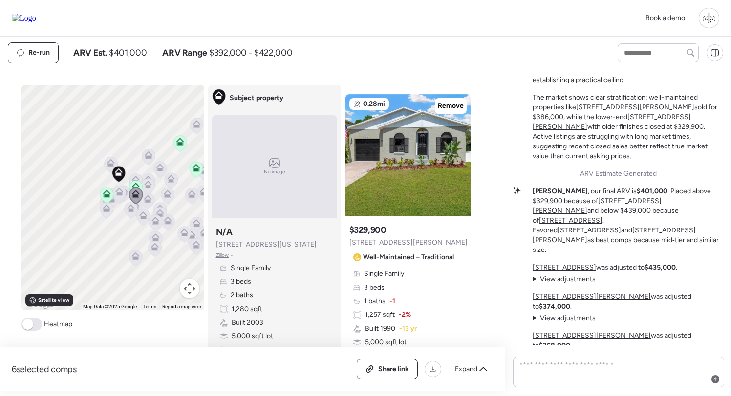
click at [226, 254] on span "Zillow" at bounding box center [222, 256] width 13 height 8
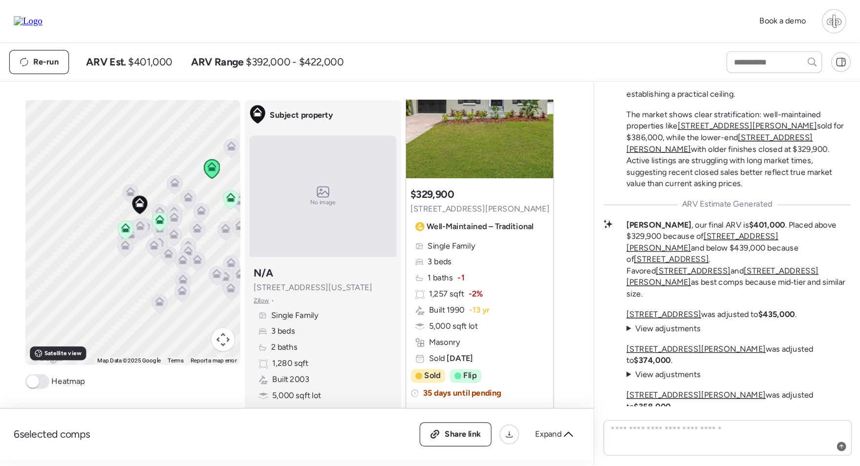
scroll to position [896, 0]
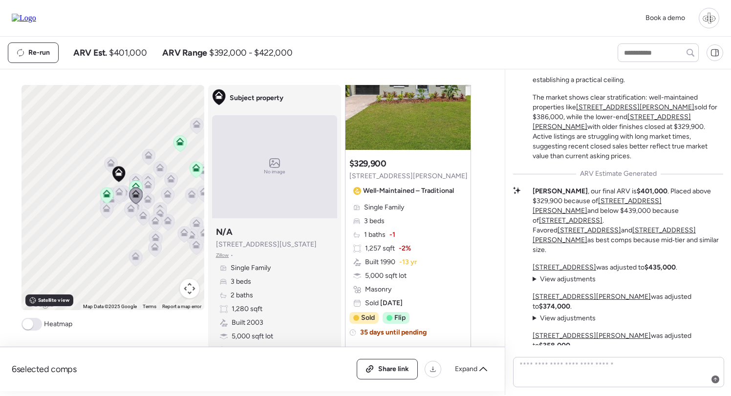
click at [336, 306] on div "Subject property N/A [STREET_ADDRESS][US_STATE] • Single Family 3 beds 2 baths …" at bounding box center [274, 290] width 125 height 137
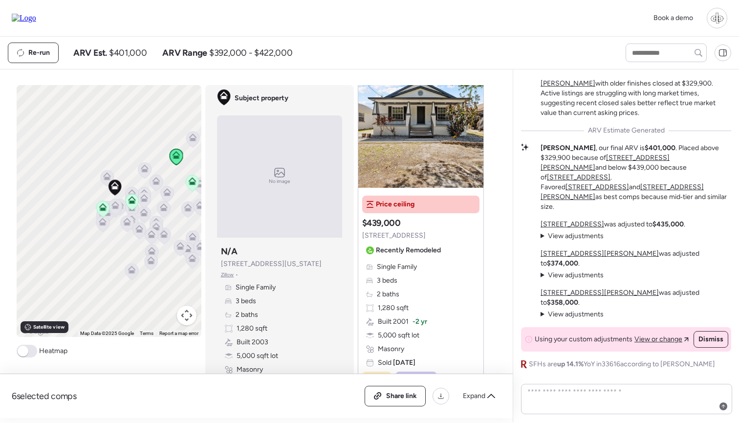
scroll to position [365, 0]
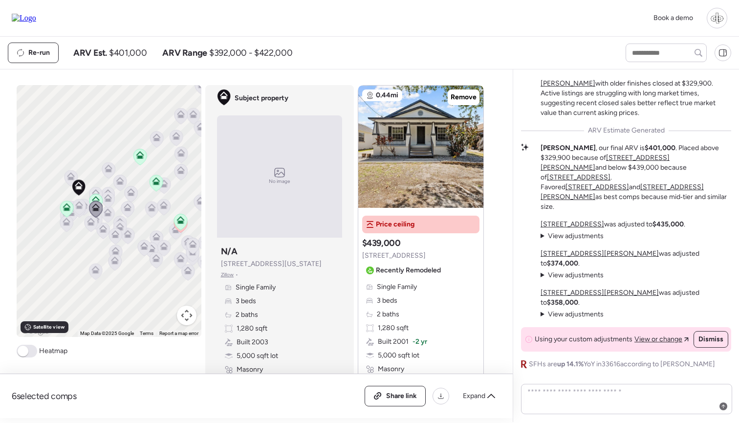
drag, startPoint x: 177, startPoint y: 218, endPoint x: 140, endPoint y: 218, distance: 37.1
click at [140, 218] on div "To navigate, press the arrow keys. To activate drag with keyboard, press Alt + …" at bounding box center [109, 211] width 185 height 252
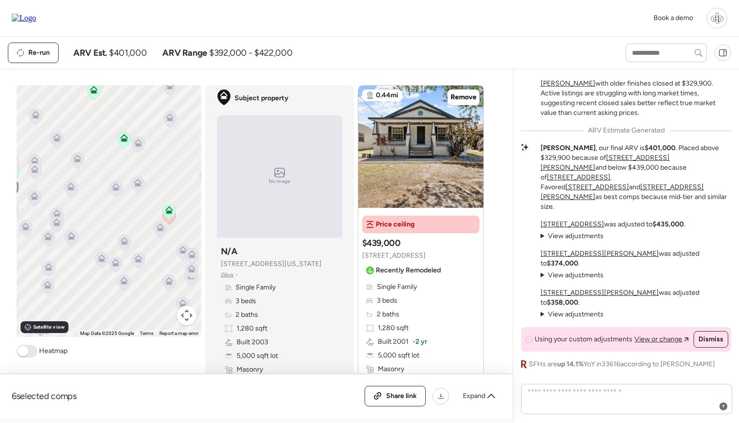
drag, startPoint x: 185, startPoint y: 224, endPoint x: 139, endPoint y: 220, distance: 45.6
click at [139, 220] on div "To navigate, press the arrow keys. To activate drag with keyboard, press Alt + …" at bounding box center [109, 211] width 185 height 252
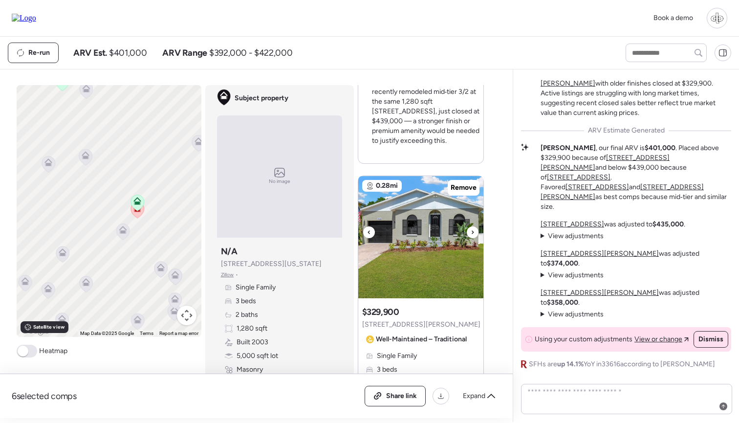
scroll to position [936, 0]
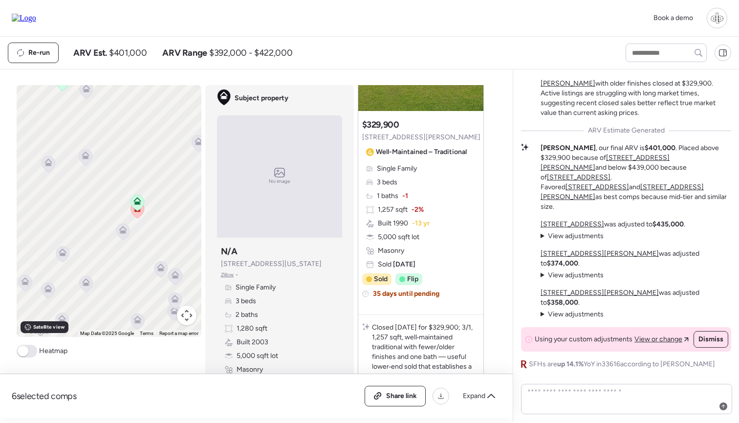
click at [139, 202] on icon at bounding box center [137, 202] width 6 height 3
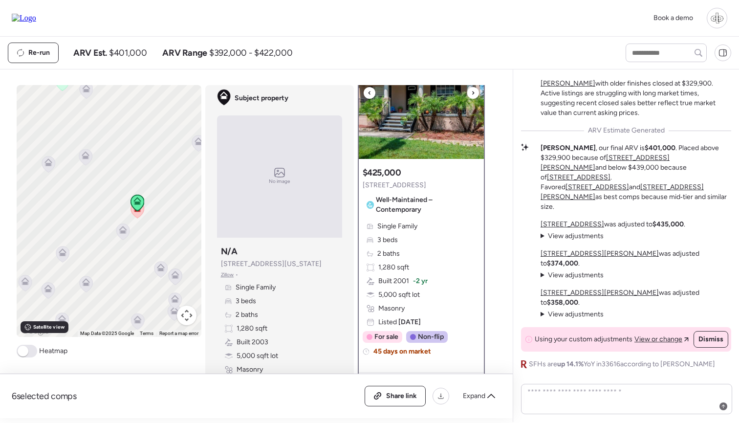
scroll to position [50, 0]
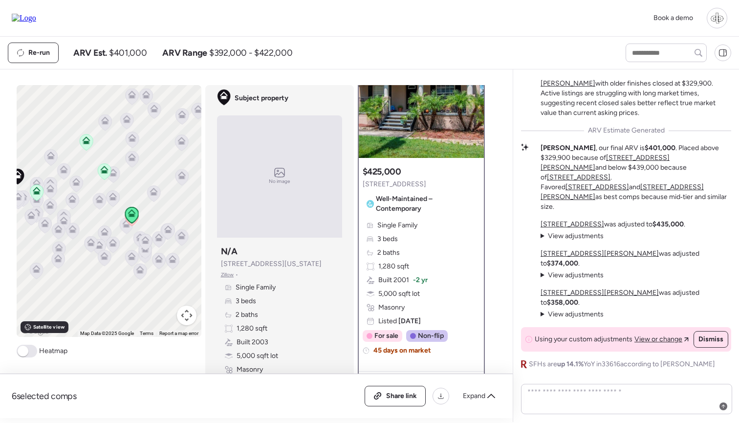
drag, startPoint x: 99, startPoint y: 232, endPoint x: 157, endPoint y: 232, distance: 58.1
click at [157, 232] on div "To navigate, press the arrow keys. To activate drag with keyboard, press Alt + …" at bounding box center [109, 211] width 185 height 252
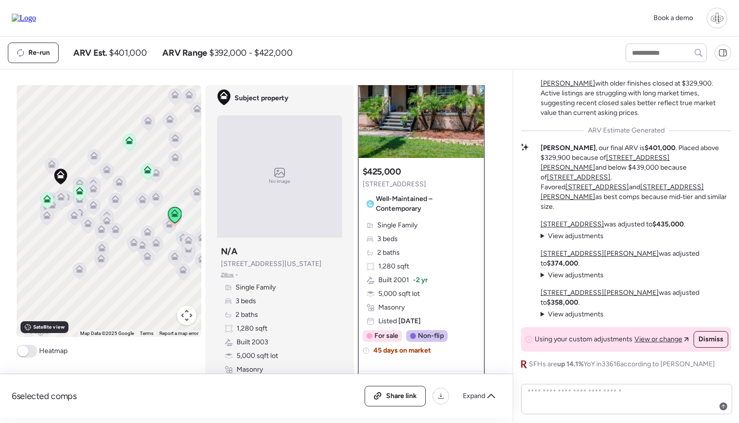
click at [80, 191] on icon at bounding box center [80, 191] width 8 height 8
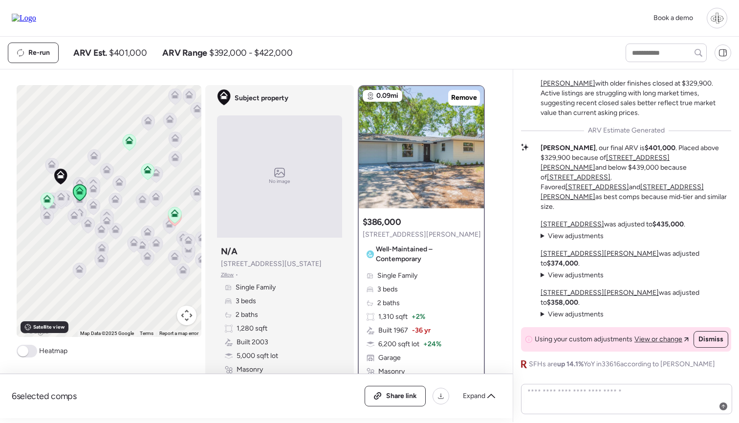
scroll to position [0, 0]
click at [411, 183] on div at bounding box center [421, 147] width 125 height 122
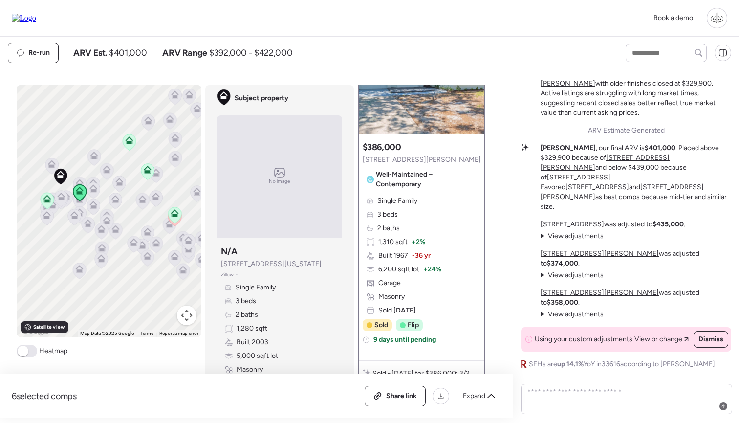
scroll to position [76, 0]
click at [411, 202] on span "Single Family" at bounding box center [397, 200] width 40 height 10
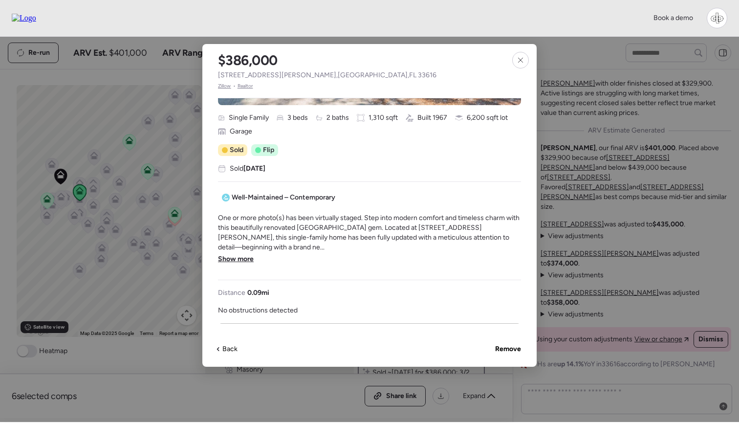
scroll to position [195, 0]
click at [242, 255] on span "Show more" at bounding box center [236, 260] width 36 height 10
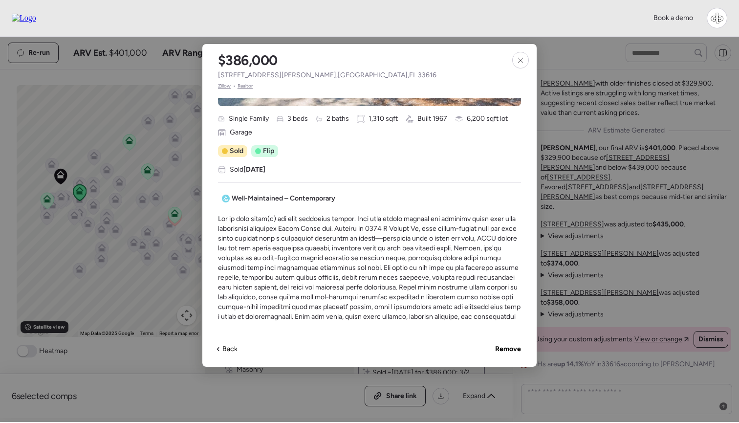
scroll to position [240, 0]
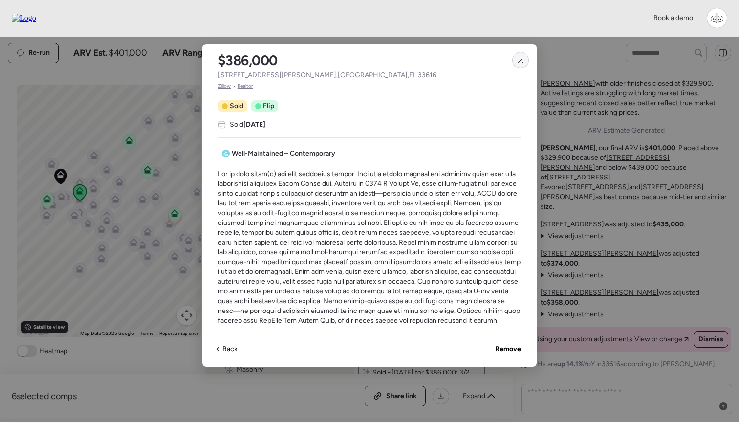
click at [520, 59] on icon at bounding box center [520, 60] width 8 height 8
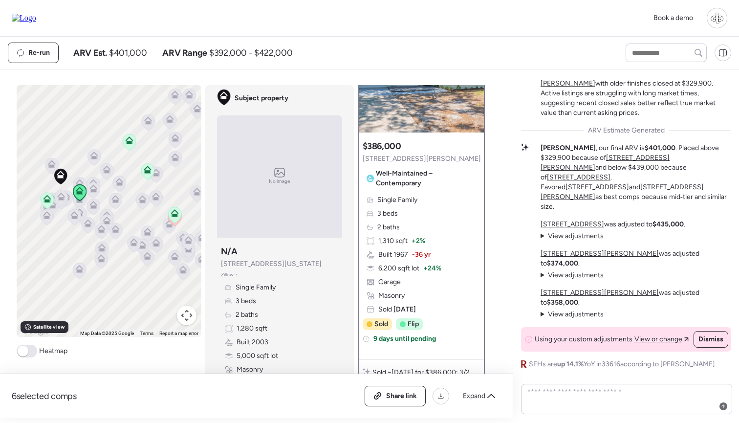
click at [47, 201] on icon at bounding box center [46, 200] width 6 height 3
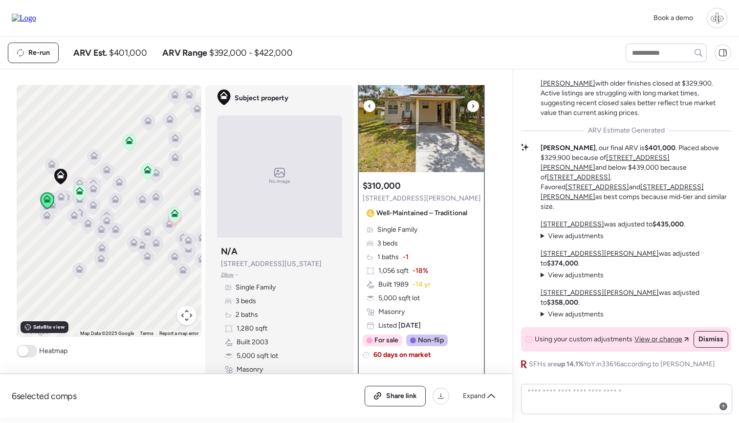
scroll to position [40, 0]
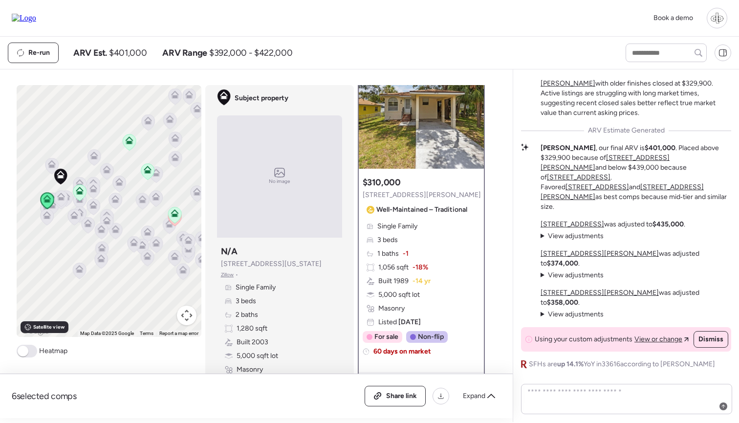
click at [172, 213] on icon at bounding box center [174, 213] width 8 height 8
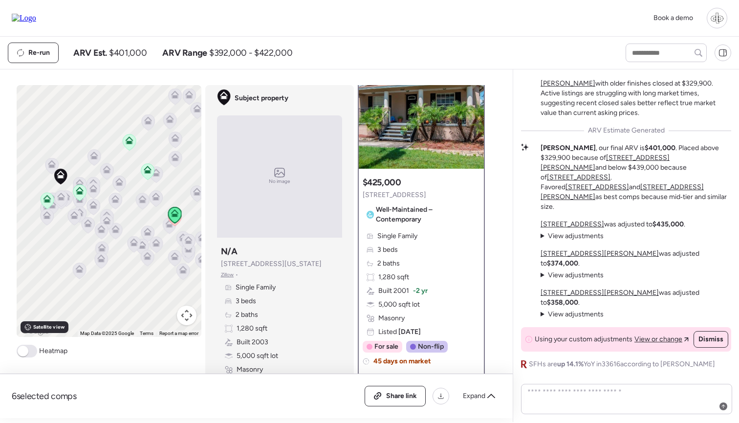
scroll to position [0, 0]
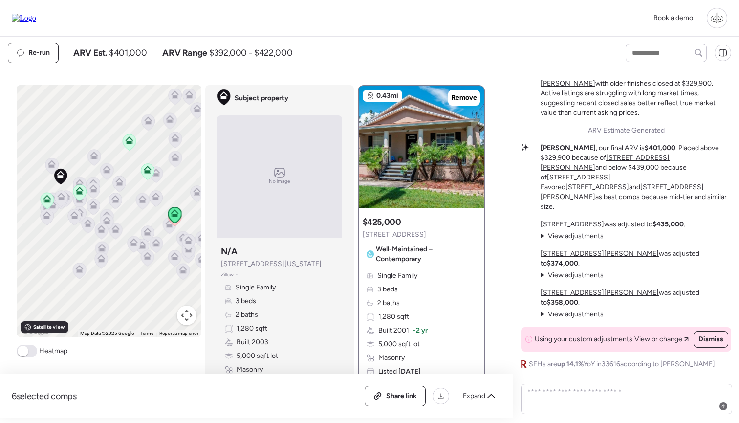
click at [47, 165] on icon at bounding box center [51, 166] width 13 height 16
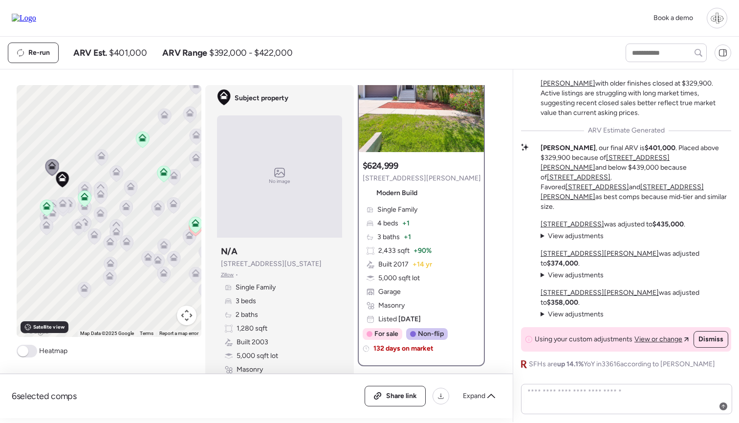
scroll to position [57, 0]
click at [82, 181] on div "To navigate, press the arrow keys. To activate drag with keyboard, press Alt + …" at bounding box center [109, 211] width 185 height 252
click at [86, 186] on icon at bounding box center [84, 186] width 7 height 4
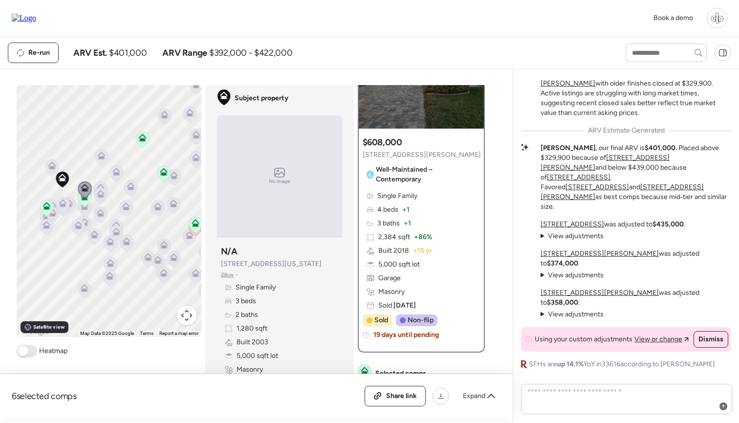
scroll to position [29, 0]
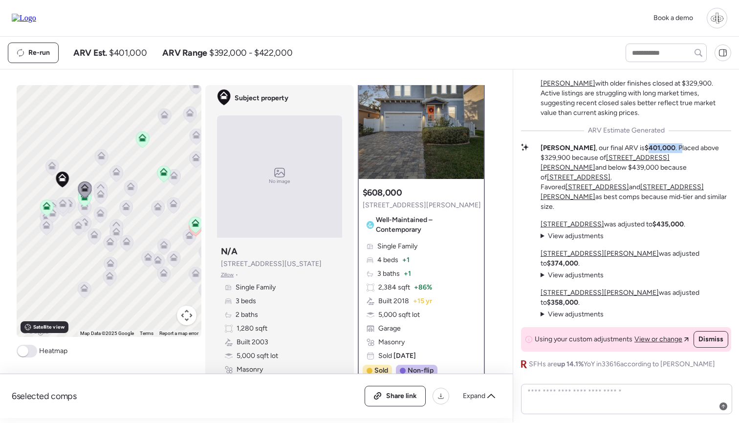
drag, startPoint x: 610, startPoint y: 196, endPoint x: 642, endPoint y: 196, distance: 32.7
click at [642, 196] on p "[PERSON_NAME] , our final ARV is $401,000 . Placed above $329,900 because of [S…" at bounding box center [635, 177] width 191 height 68
click at [642, 197] on p "[PERSON_NAME] , our final ARV is $401,000 . Placed above $329,900 because of [S…" at bounding box center [635, 177] width 191 height 68
click at [222, 274] on span "Zillow" at bounding box center [227, 275] width 13 height 8
click at [102, 155] on icon at bounding box center [101, 155] width 8 height 8
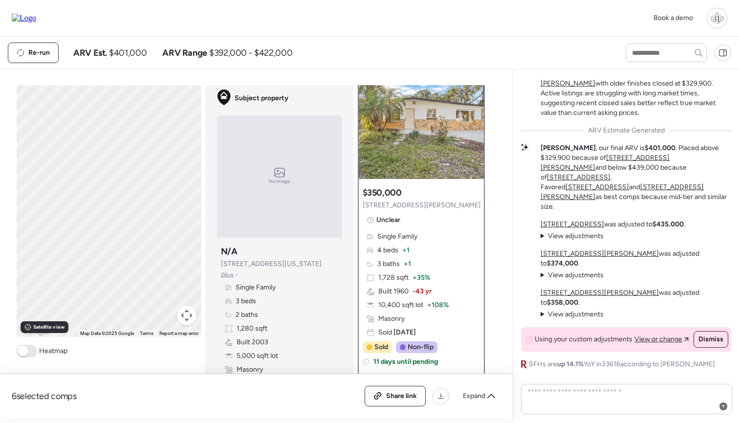
scroll to position [0, 0]
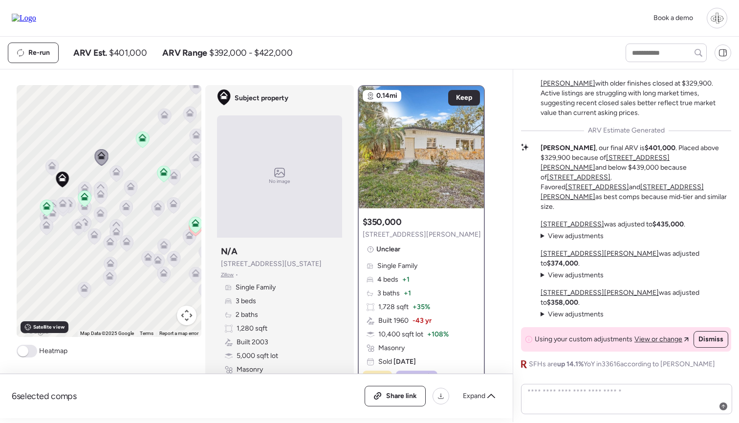
click at [100, 192] on icon at bounding box center [100, 192] width 7 height 4
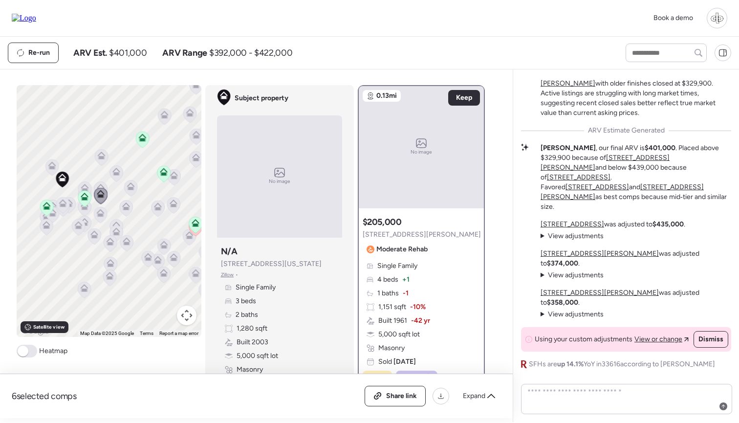
click at [93, 185] on div "To navigate, press the arrow keys. To activate drag with keyboard, press Alt + …" at bounding box center [109, 211] width 185 height 252
click at [98, 184] on icon at bounding box center [100, 189] width 13 height 16
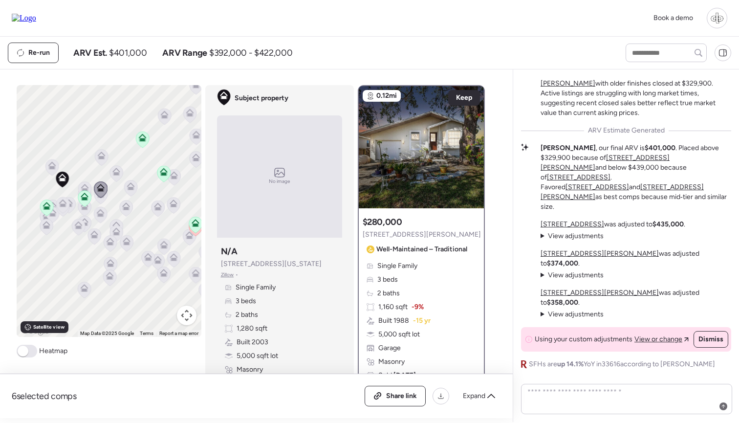
click at [58, 205] on icon at bounding box center [62, 205] width 13 height 16
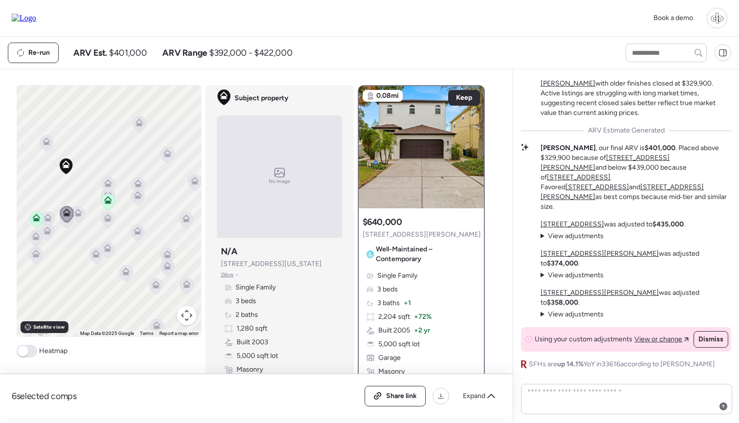
click at [76, 214] on icon at bounding box center [78, 214] width 6 height 3
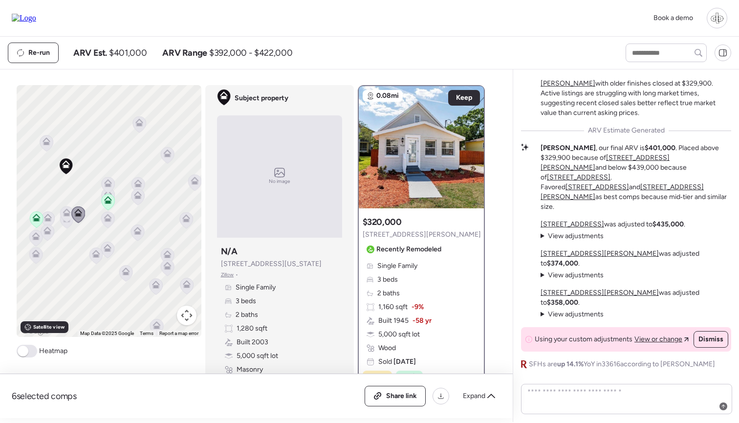
click at [67, 227] on icon at bounding box center [66, 220] width 13 height 16
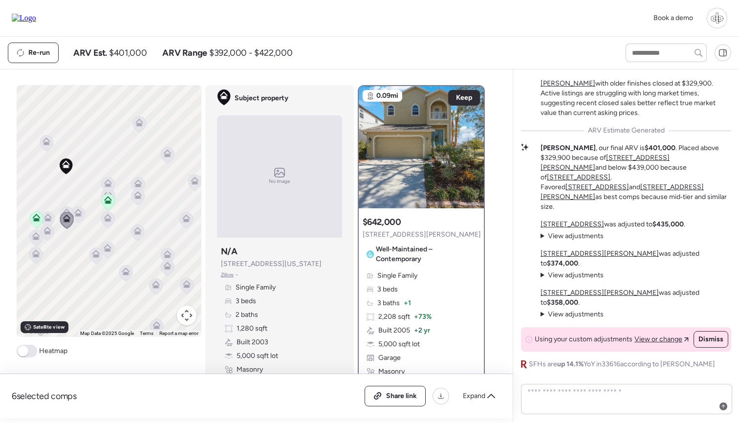
click at [40, 218] on icon at bounding box center [36, 217] width 8 height 8
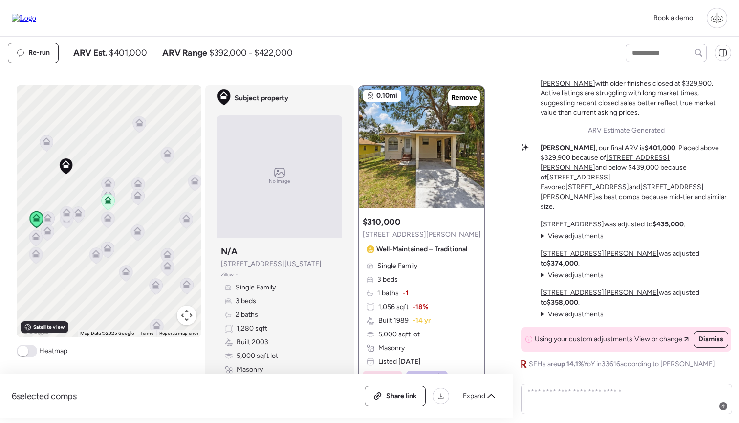
click at [51, 218] on icon at bounding box center [47, 219] width 6 height 3
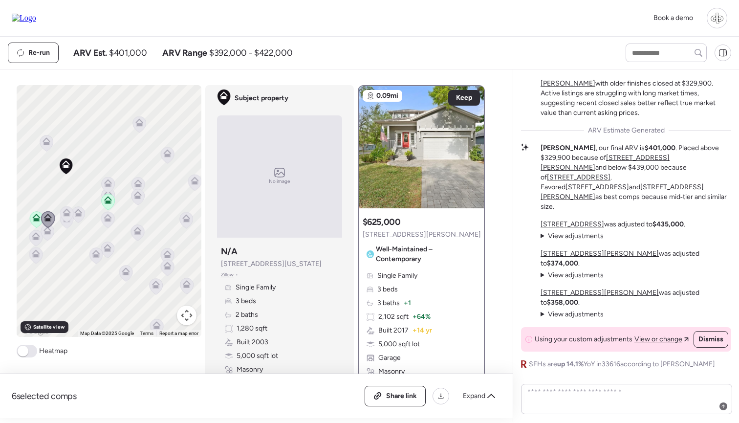
click at [45, 147] on icon at bounding box center [46, 143] width 13 height 16
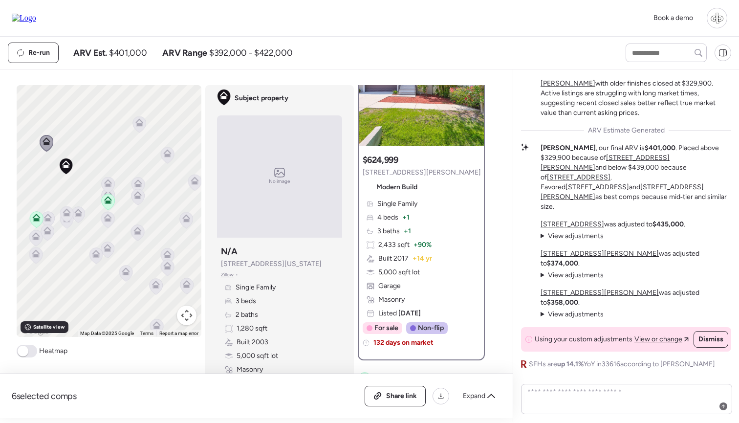
scroll to position [61, 0]
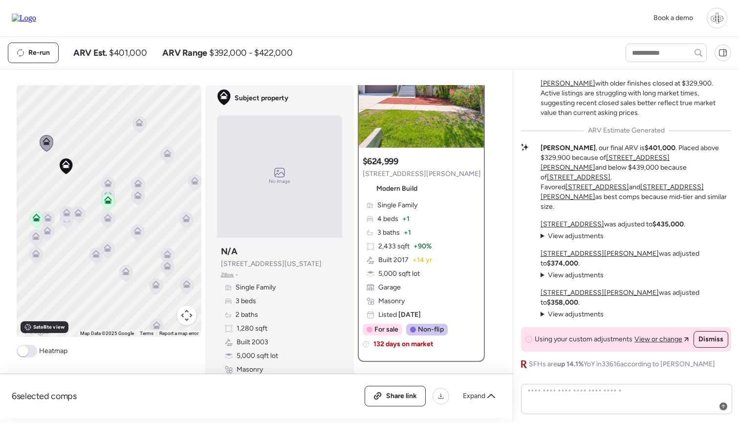
click at [139, 124] on icon at bounding box center [139, 124] width 6 height 3
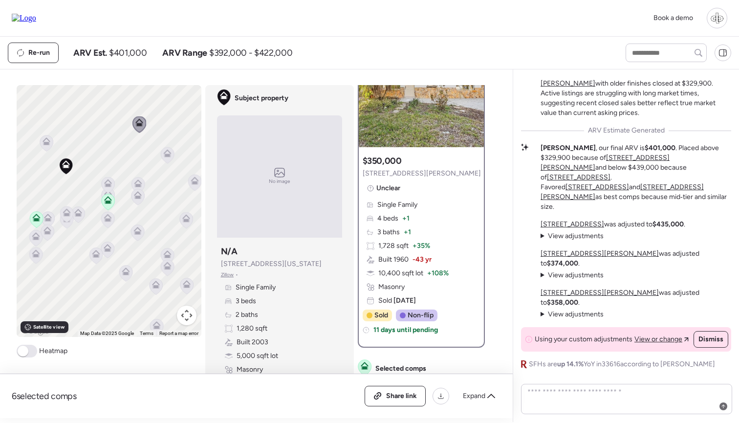
scroll to position [0, 0]
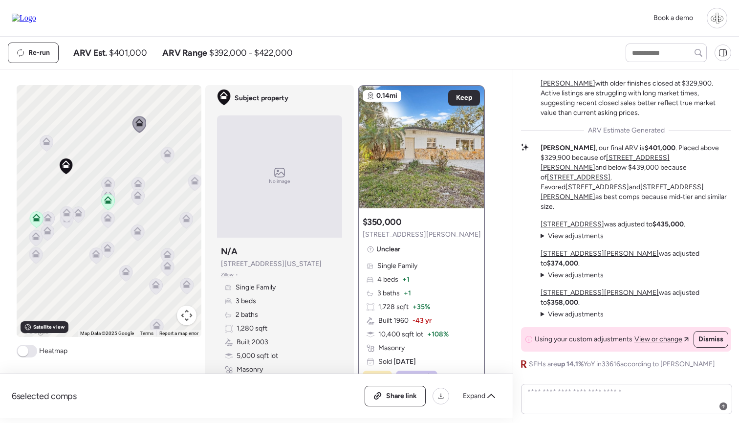
click at [129, 274] on icon at bounding box center [126, 271] width 8 height 8
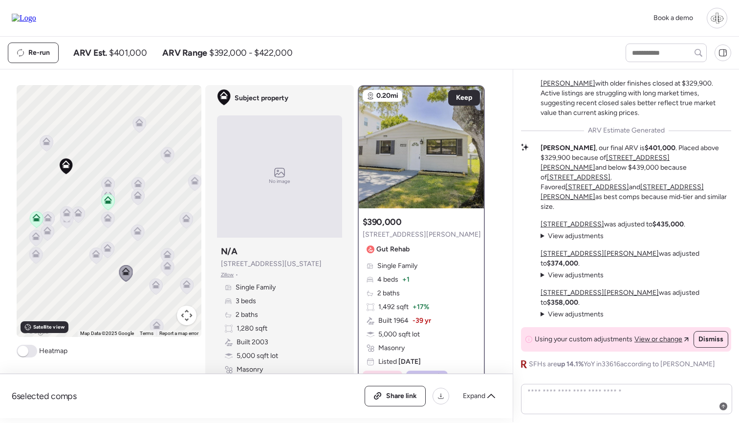
click at [97, 257] on icon at bounding box center [95, 255] width 6 height 3
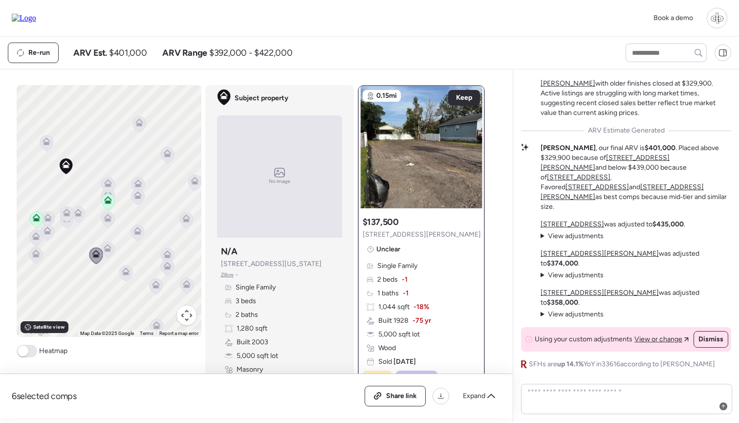
click at [108, 251] on icon at bounding box center [107, 249] width 6 height 3
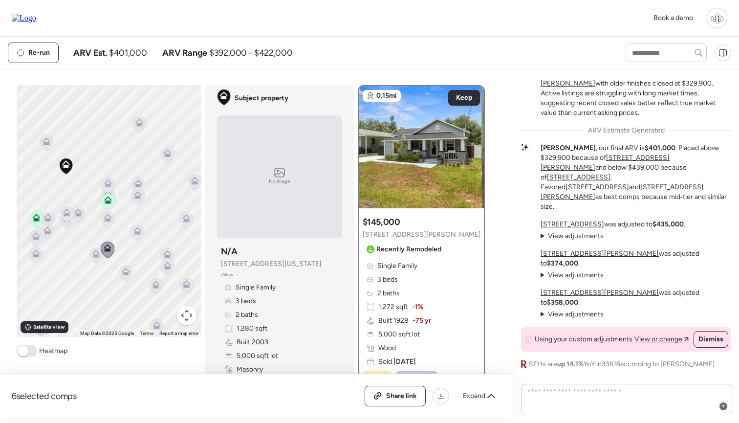
click at [426, 175] on div at bounding box center [421, 147] width 125 height 122
click at [419, 287] on div "Single Family 3 beds 2 baths 1,272 sqft -1% Built 1928 -75 yr 5,000 sqft lot Wo…" at bounding box center [420, 314] width 117 height 106
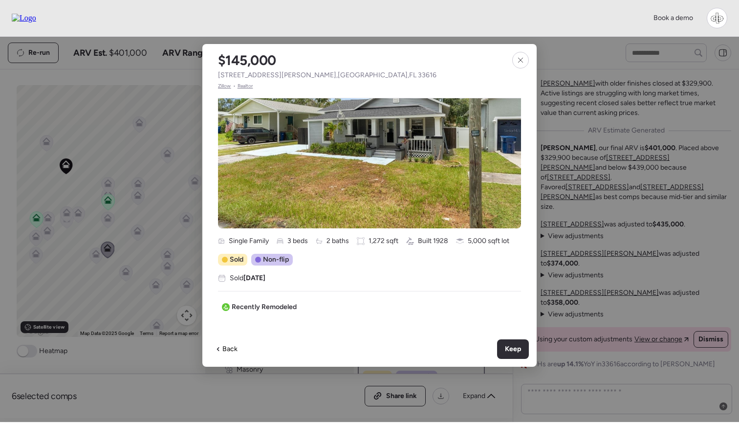
scroll to position [75, 0]
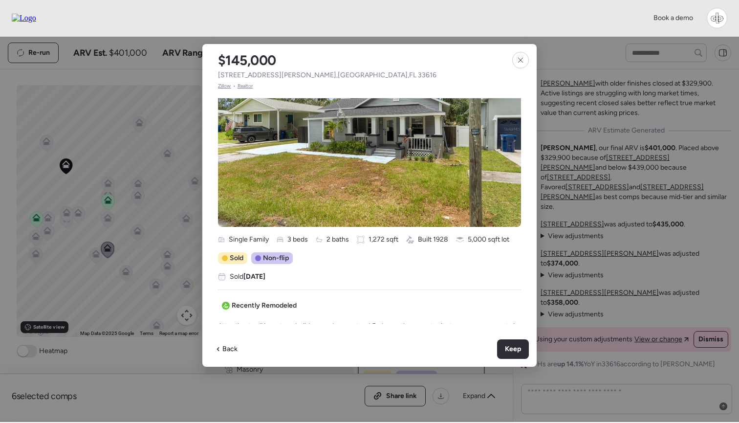
click at [221, 85] on span "Zillow" at bounding box center [224, 86] width 13 height 8
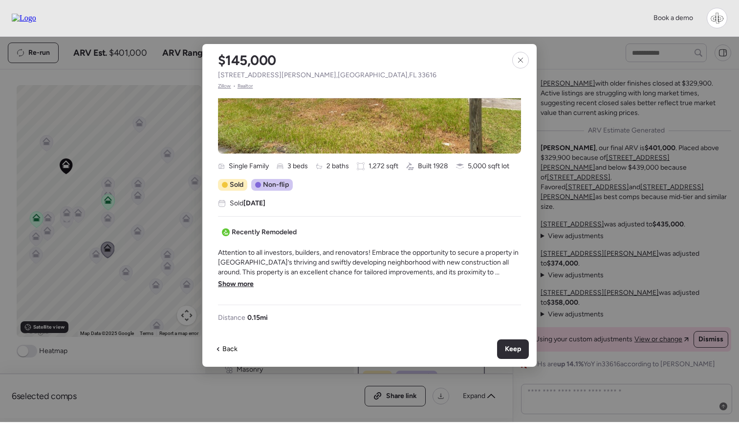
scroll to position [183, 0]
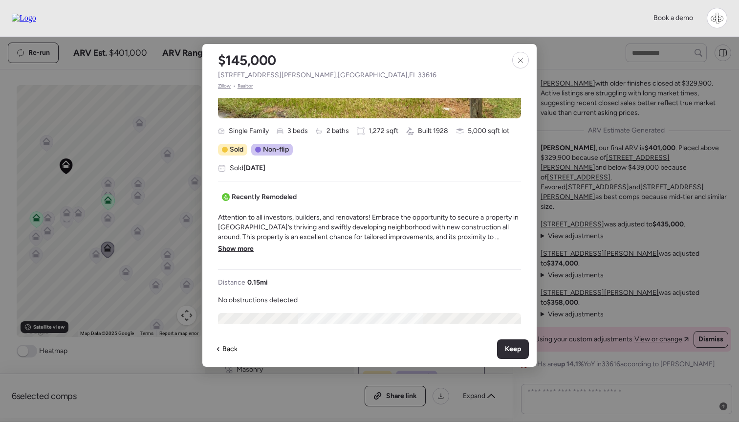
click at [248, 248] on span "Show more" at bounding box center [236, 249] width 36 height 10
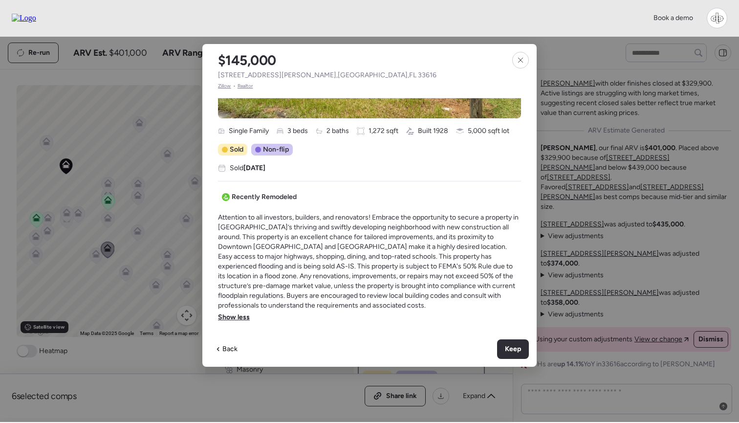
click at [513, 51] on div "$145,000 7507 S Obrien St , Tampa , FL 33616 Zillow • Realtor Single Family 3 b…" at bounding box center [369, 205] width 334 height 322
click at [517, 60] on icon at bounding box center [520, 60] width 8 height 8
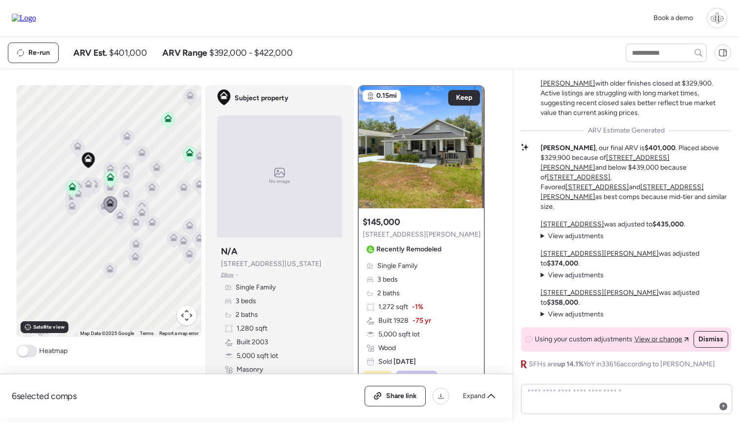
click at [108, 175] on icon at bounding box center [109, 175] width 7 height 4
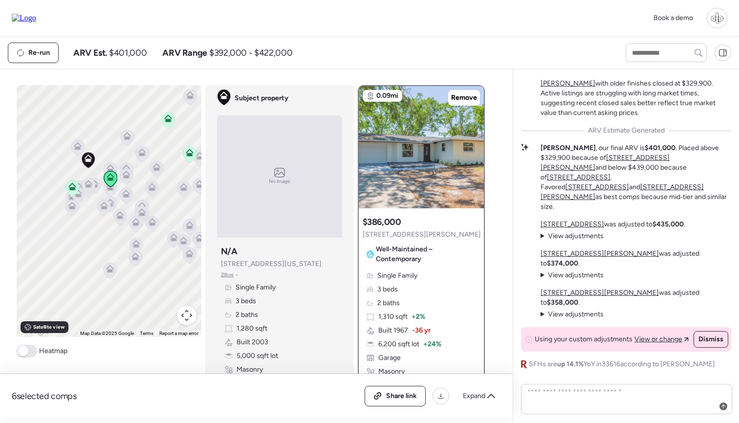
click at [585, 228] on u "[STREET_ADDRESS]" at bounding box center [572, 224] width 64 height 8
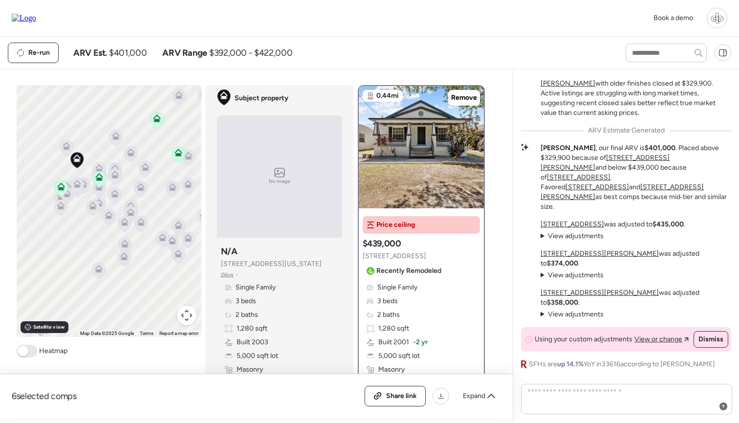
drag, startPoint x: 146, startPoint y: 220, endPoint x: 112, endPoint y: 220, distance: 33.7
click at [124, 220] on icon at bounding box center [131, 214] width 14 height 17
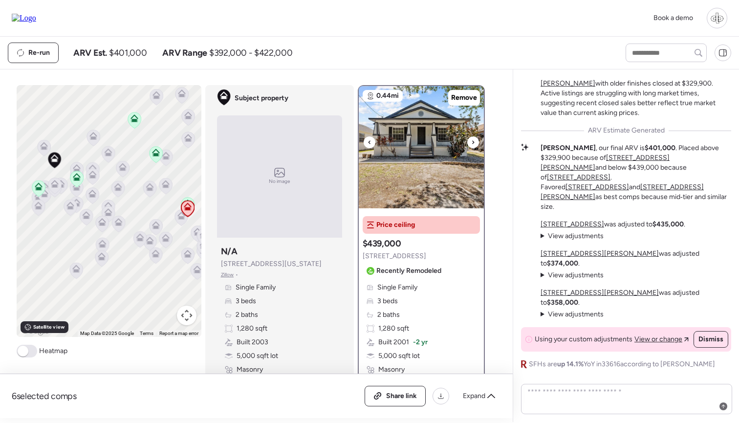
scroll to position [0, 0]
click at [227, 274] on span "Zillow" at bounding box center [227, 275] width 13 height 8
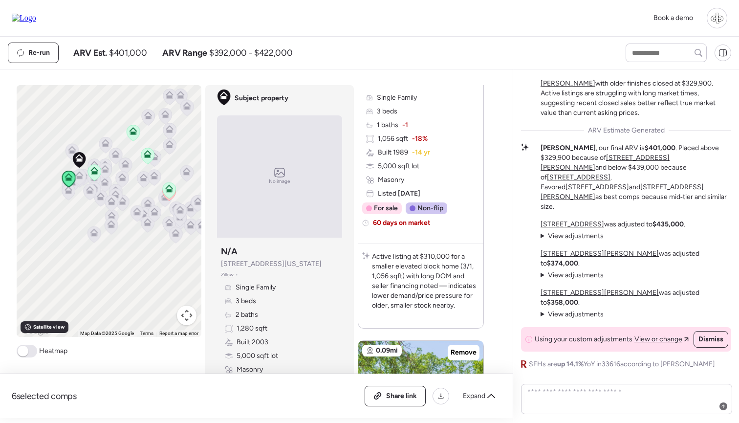
scroll to position [1646, 0]
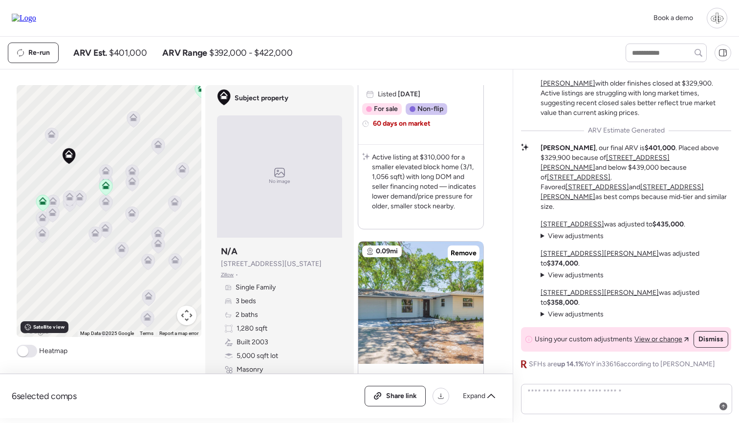
click at [48, 139] on icon at bounding box center [51, 136] width 13 height 16
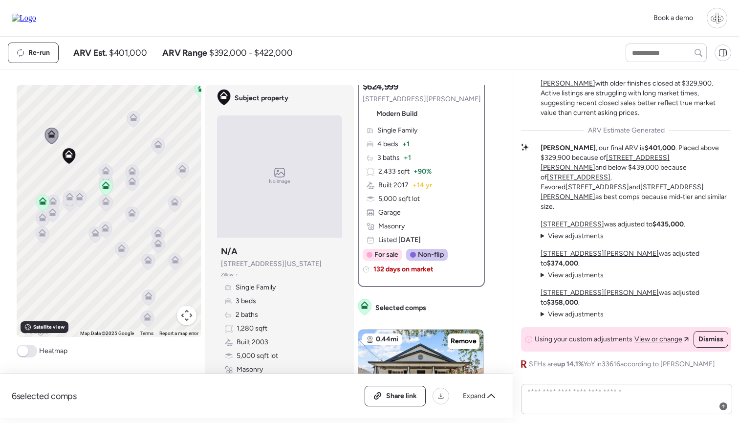
scroll to position [0, 0]
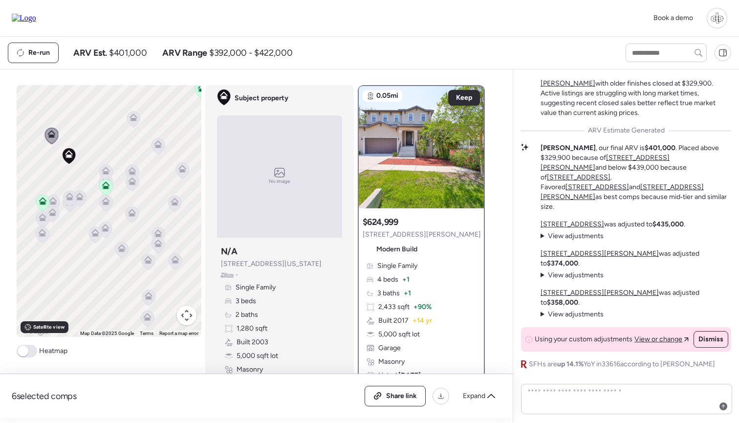
click at [105, 171] on icon at bounding box center [106, 171] width 8 height 8
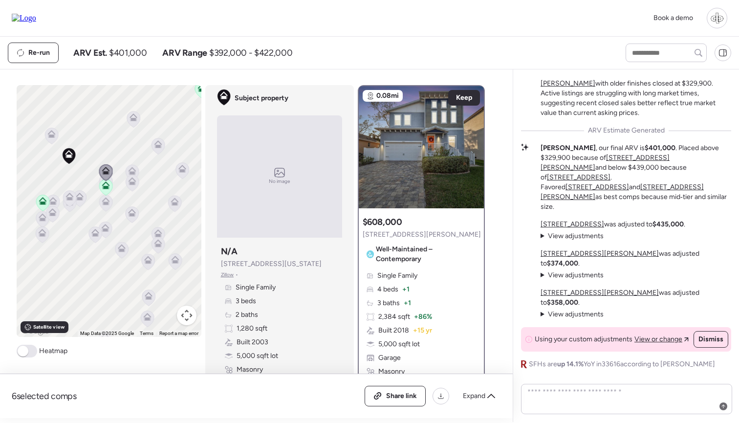
scroll to position [34, 0]
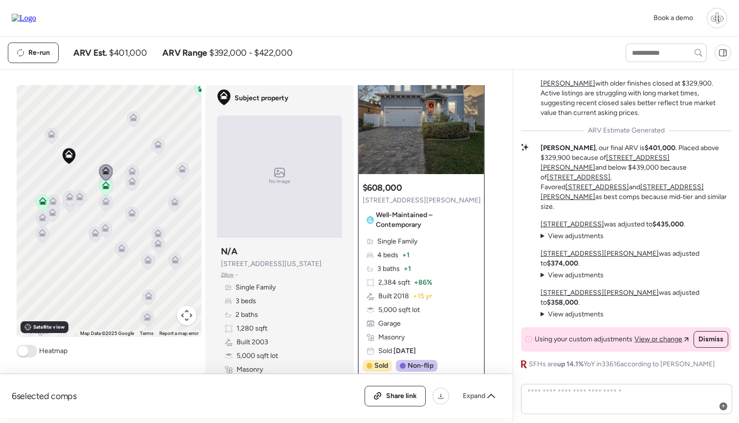
click at [86, 196] on icon at bounding box center [79, 198] width 13 height 16
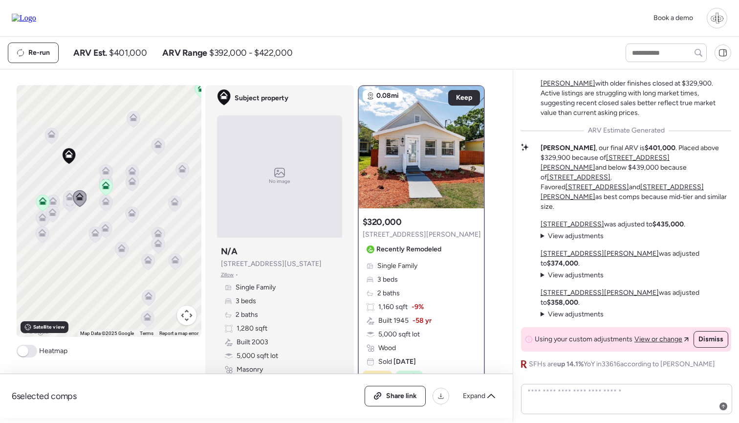
scroll to position [0, 0]
click at [71, 199] on icon at bounding box center [69, 198] width 6 height 3
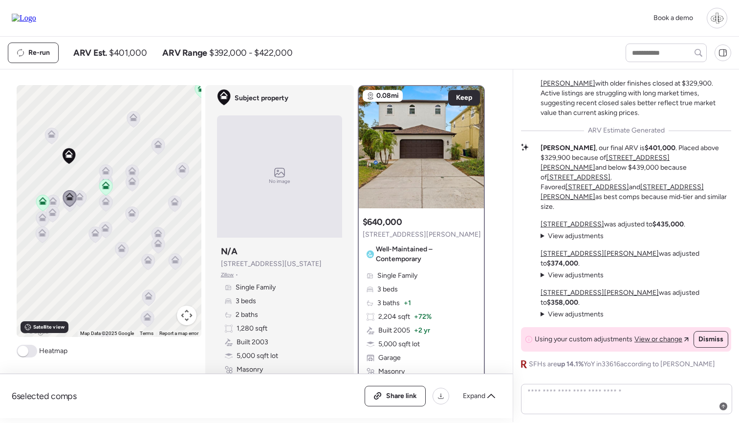
click at [52, 204] on icon at bounding box center [52, 202] width 6 height 3
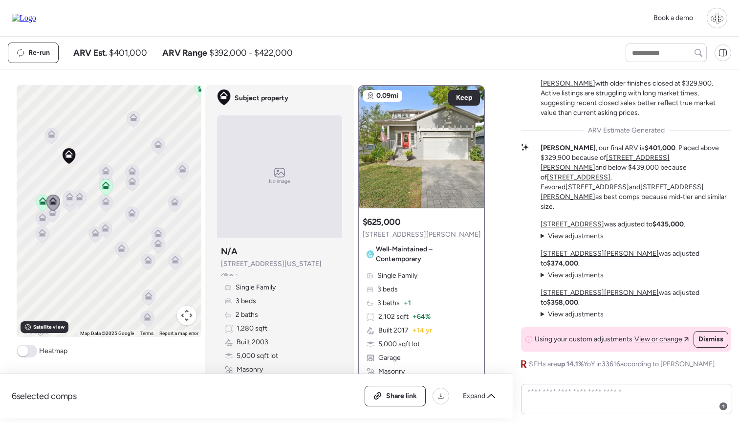
click at [57, 224] on div at bounding box center [52, 215] width 14 height 18
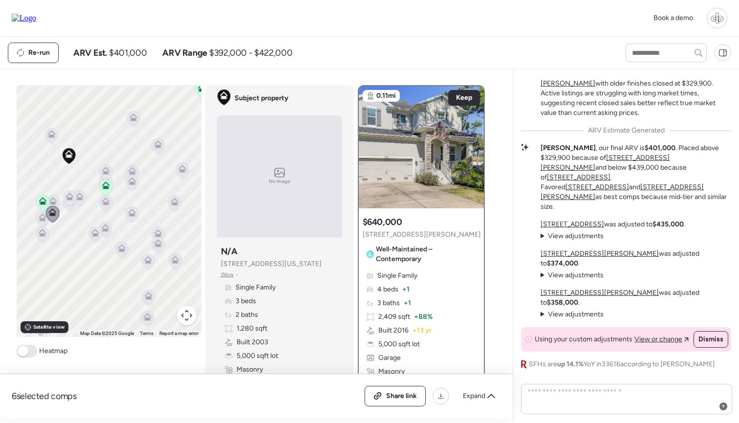
click at [49, 135] on icon at bounding box center [51, 135] width 6 height 3
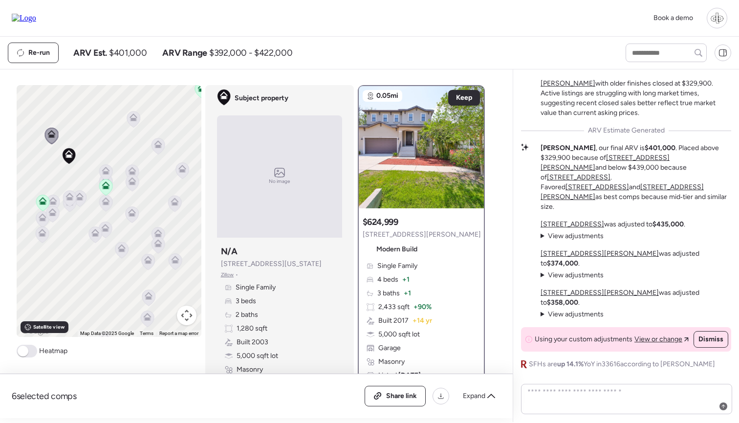
click at [44, 204] on icon at bounding box center [42, 202] width 6 height 3
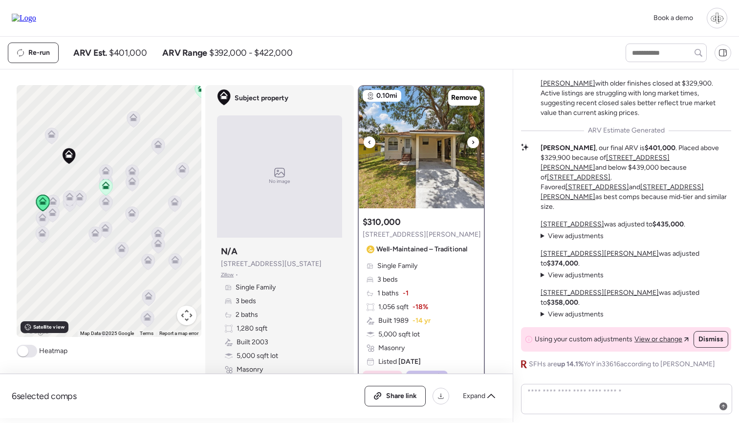
click at [419, 160] on img at bounding box center [421, 147] width 125 height 122
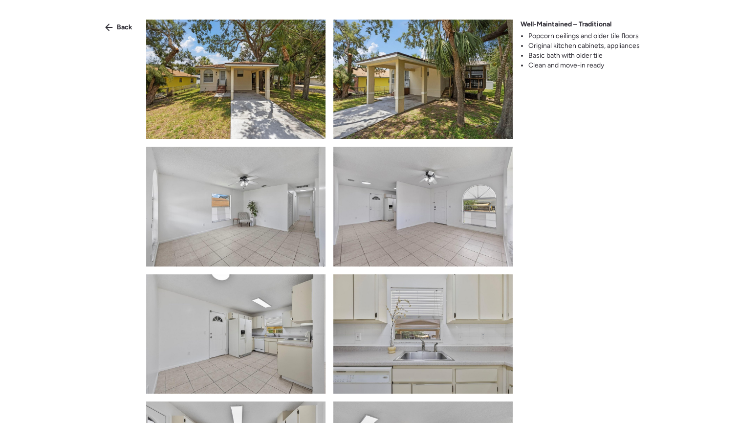
scroll to position [340, 0]
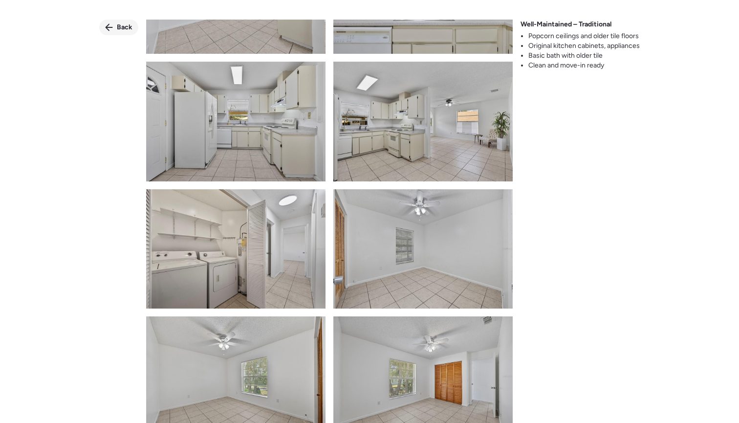
click at [128, 34] on div "Back" at bounding box center [118, 28] width 39 height 16
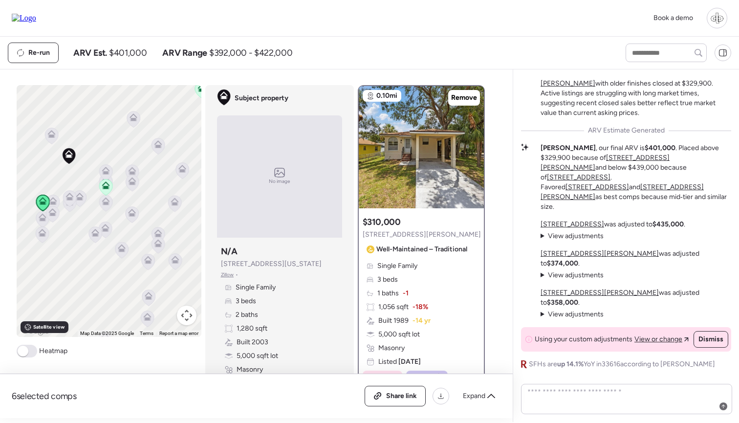
click at [42, 219] on icon at bounding box center [42, 218] width 6 height 3
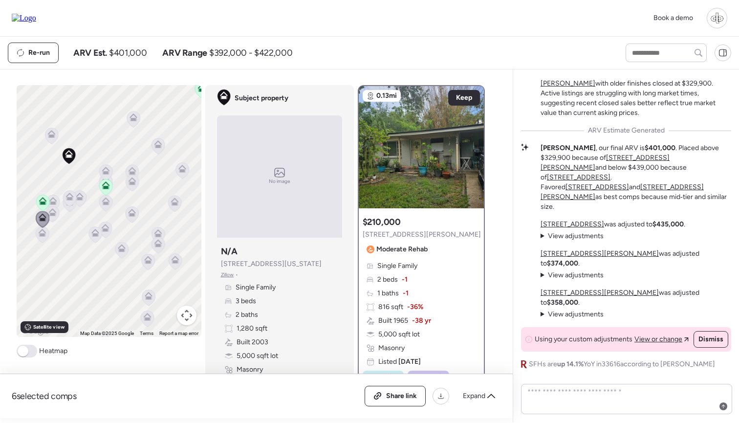
click at [45, 246] on div "To navigate, press the arrow keys. To activate drag with keyboard, press Alt + …" at bounding box center [109, 211] width 185 height 252
click at [42, 234] on icon at bounding box center [42, 234] width 6 height 3
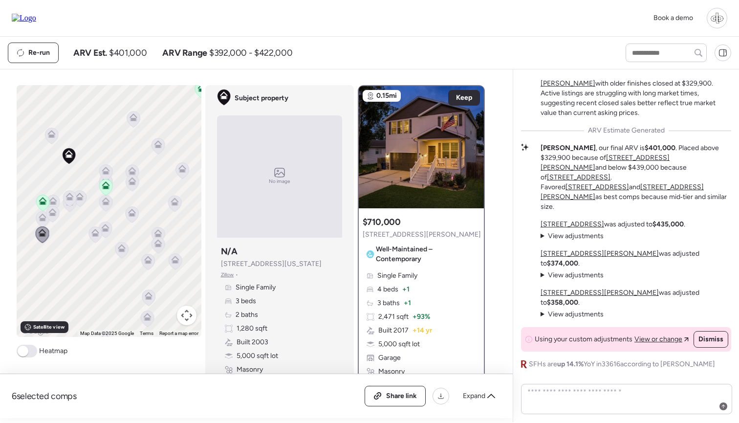
click at [52, 210] on icon at bounding box center [51, 210] width 7 height 4
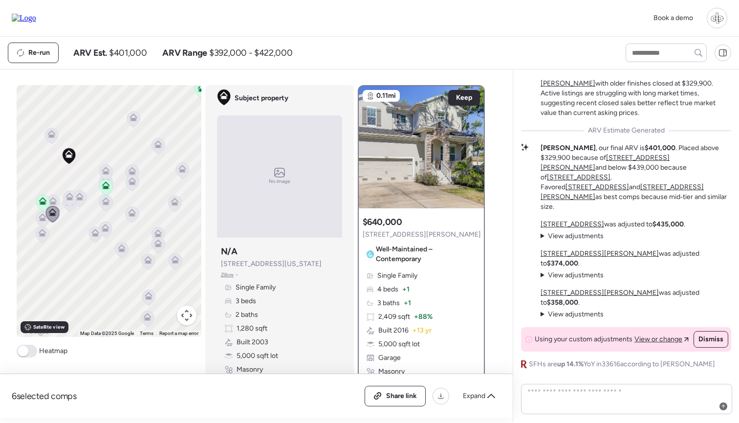
click at [51, 197] on icon at bounding box center [53, 201] width 8 height 8
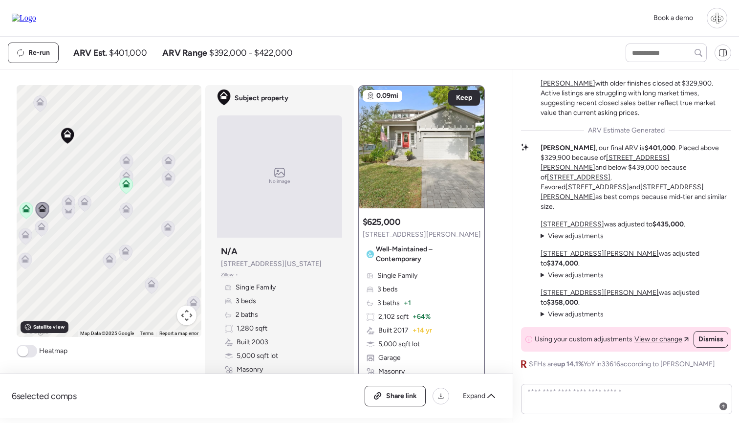
click at [69, 202] on icon at bounding box center [68, 202] width 6 height 3
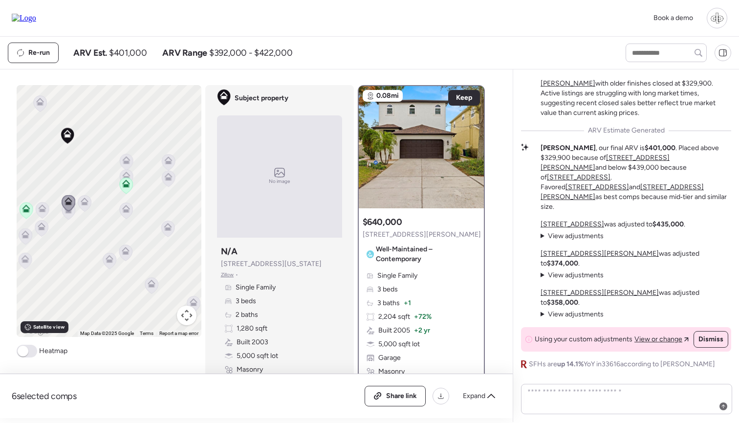
click at [69, 214] on icon at bounding box center [68, 211] width 13 height 16
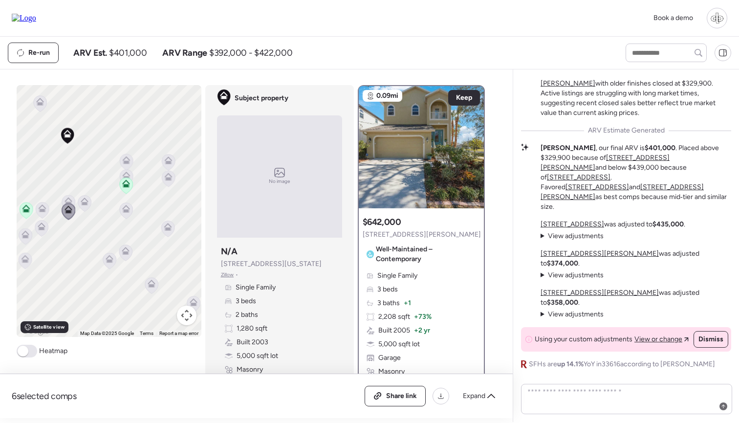
click at [85, 204] on icon at bounding box center [84, 203] width 6 height 3
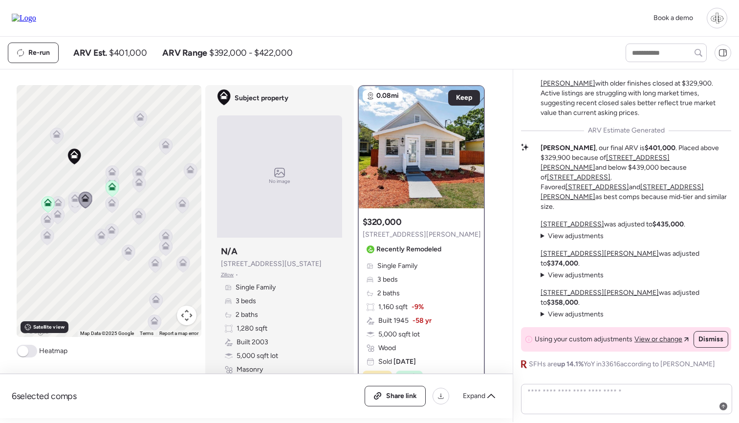
click at [106, 201] on icon at bounding box center [111, 204] width 13 height 16
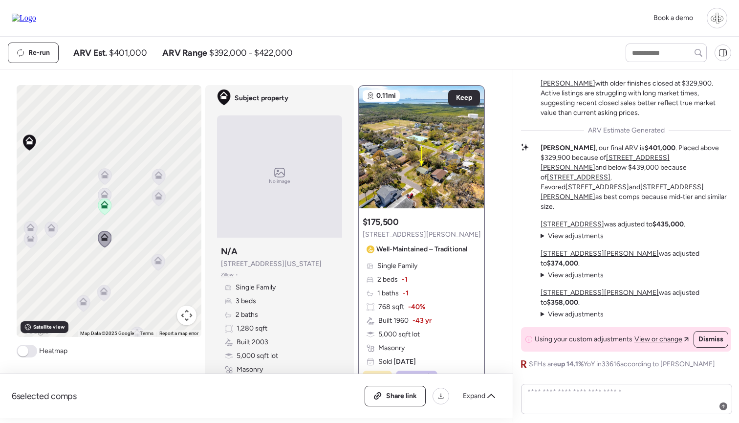
click at [105, 190] on icon at bounding box center [104, 196] width 13 height 16
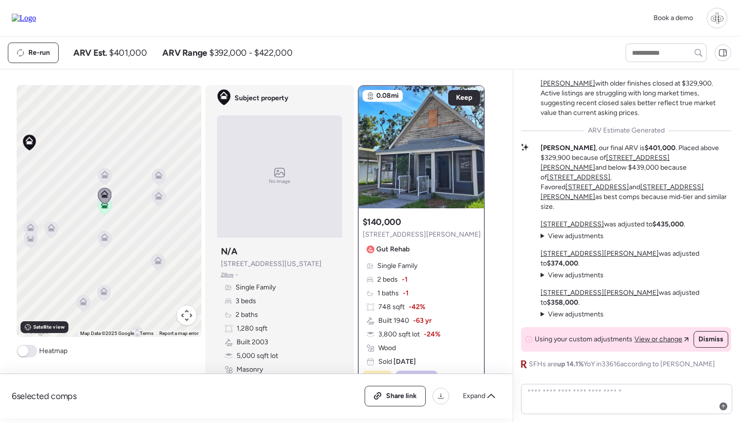
click at [105, 172] on icon at bounding box center [104, 172] width 7 height 4
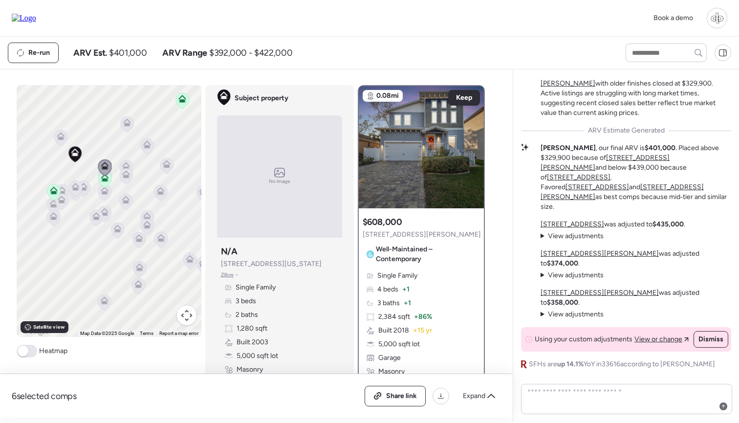
click at [124, 119] on icon at bounding box center [127, 122] width 8 height 8
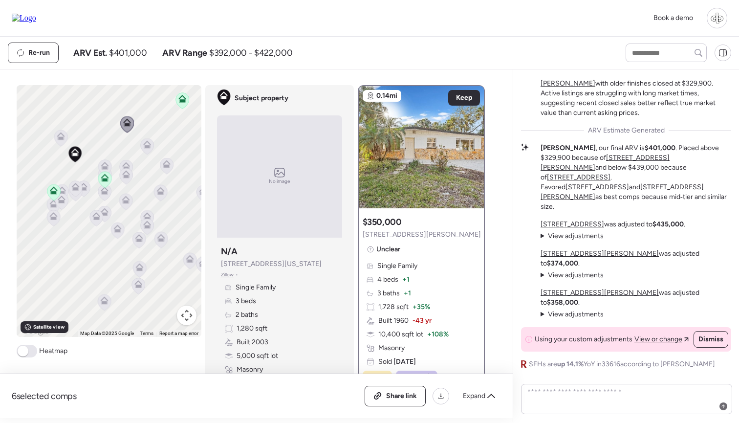
click at [126, 165] on icon at bounding box center [126, 166] width 8 height 8
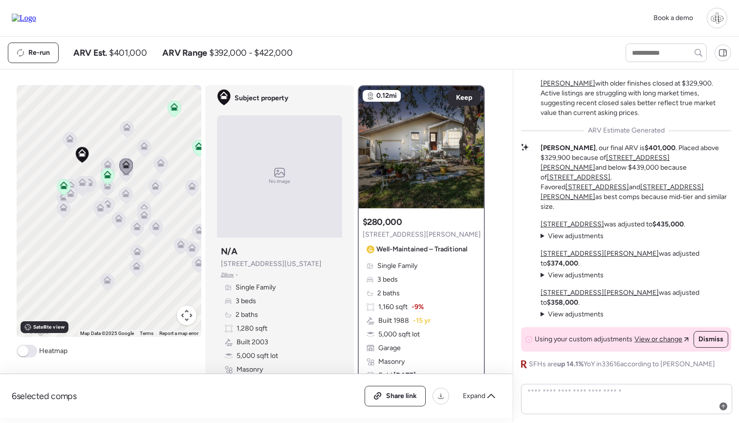
click at [127, 176] on div at bounding box center [126, 167] width 14 height 18
click at [127, 181] on icon at bounding box center [125, 173] width 13 height 16
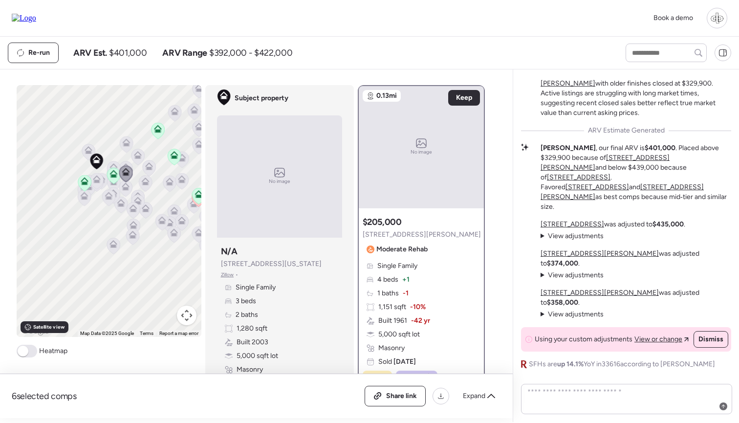
click at [126, 192] on icon at bounding box center [125, 188] width 13 height 16
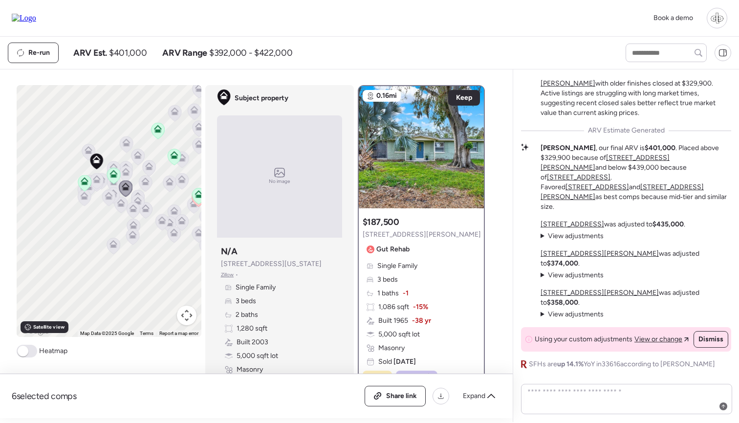
click at [110, 200] on icon at bounding box center [108, 198] width 13 height 16
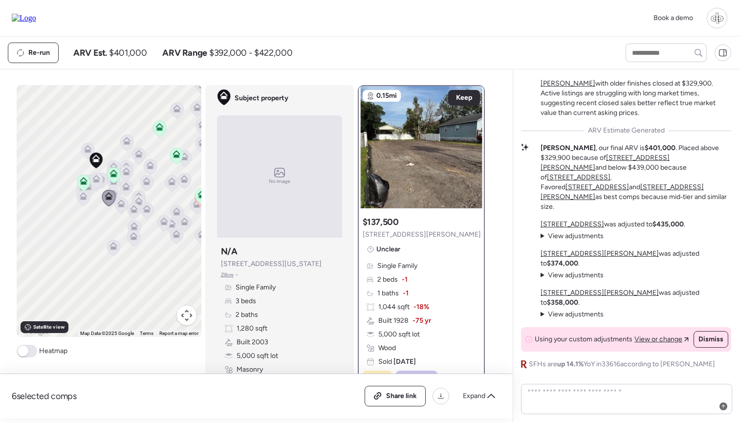
click at [123, 205] on icon at bounding box center [121, 205] width 6 height 3
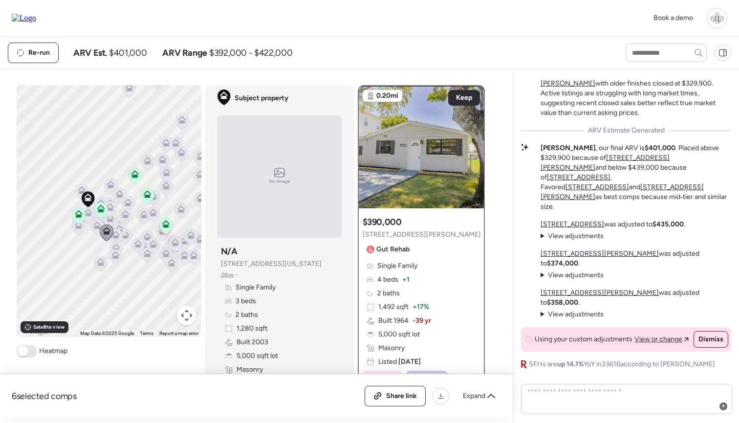
drag, startPoint x: 125, startPoint y: 185, endPoint x: 109, endPoint y: 216, distance: 35.0
click at [109, 216] on icon at bounding box center [110, 209] width 13 height 16
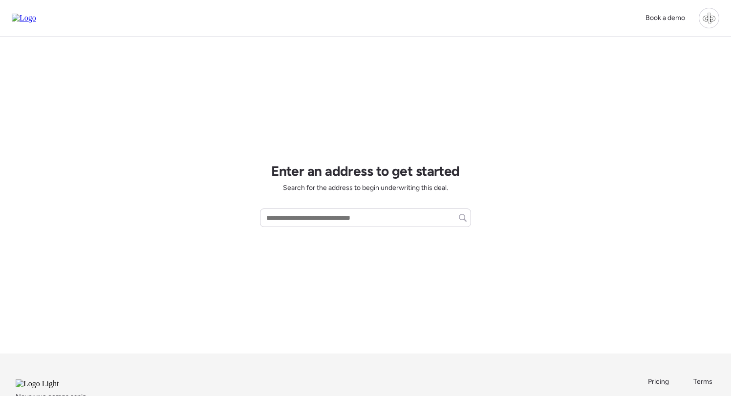
click at [712, 20] on div at bounding box center [709, 18] width 21 height 21
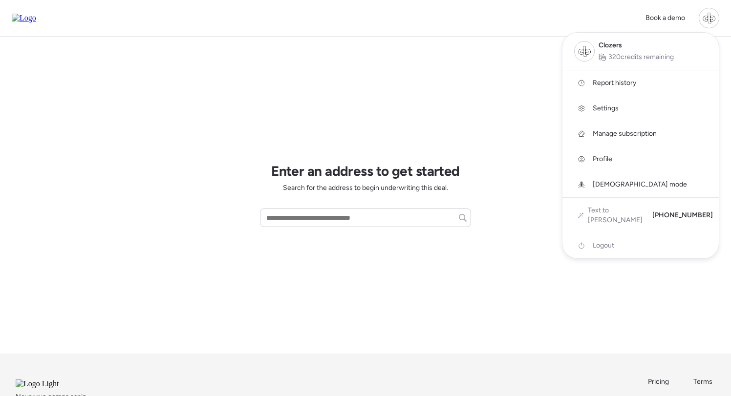
click at [617, 86] on span "Report history" at bounding box center [614, 83] width 43 height 10
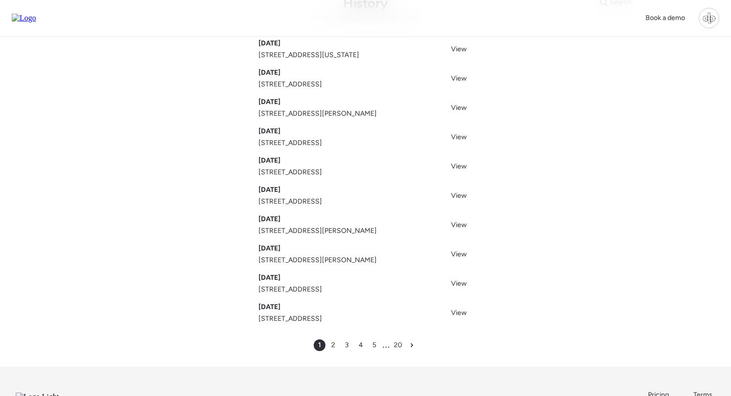
scroll to position [69, 0]
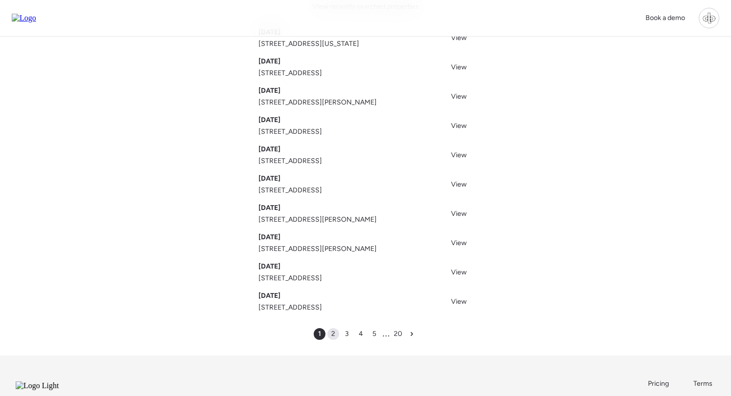
click at [332, 333] on span "2" at bounding box center [333, 334] width 4 height 10
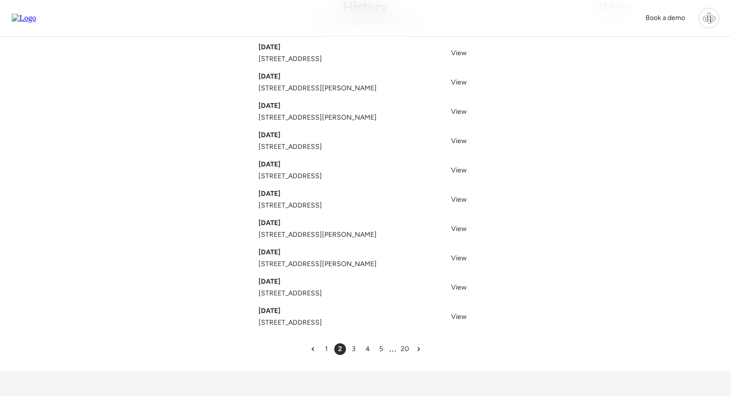
scroll to position [55, 0]
click at [456, 201] on span "View" at bounding box center [459, 198] width 16 height 8
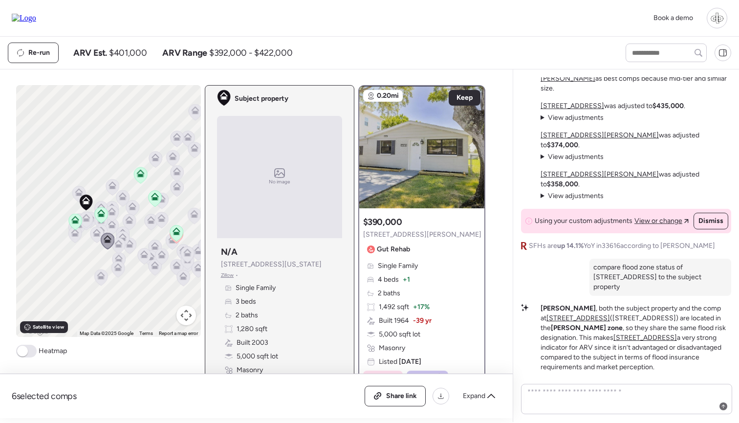
scroll to position [-118, 0]
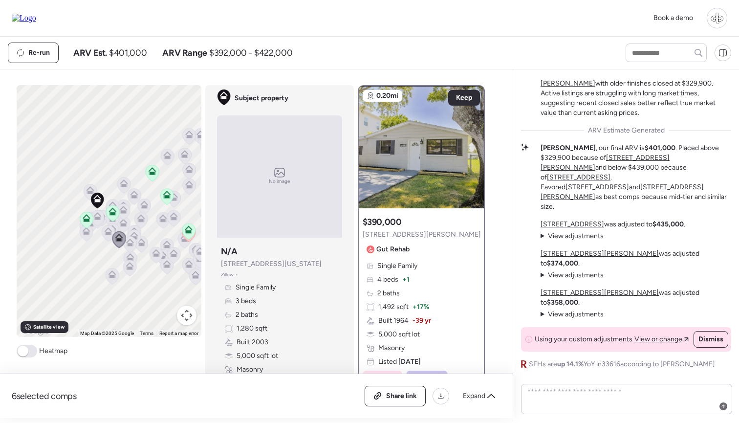
drag, startPoint x: 121, startPoint y: 184, endPoint x: 99, endPoint y: 189, distance: 23.0
click at [120, 187] on icon at bounding box center [124, 183] width 8 height 8
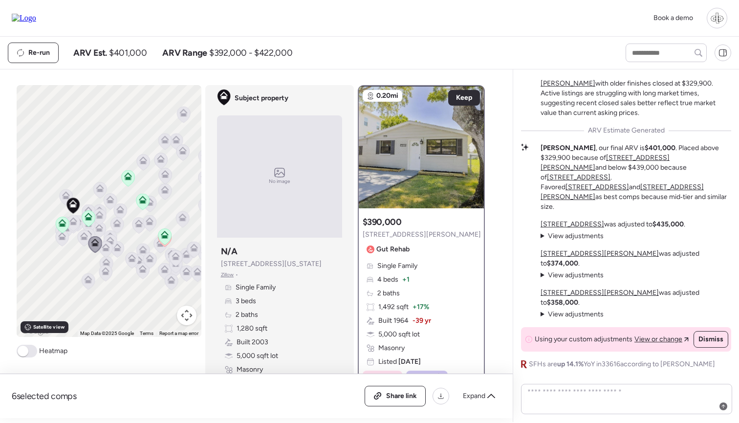
click at [134, 200] on div "To activate drag with keyboard, press Alt + Enter. Once in keyboard drag state,…" at bounding box center [109, 211] width 185 height 252
click at [141, 200] on icon at bounding box center [143, 199] width 8 height 8
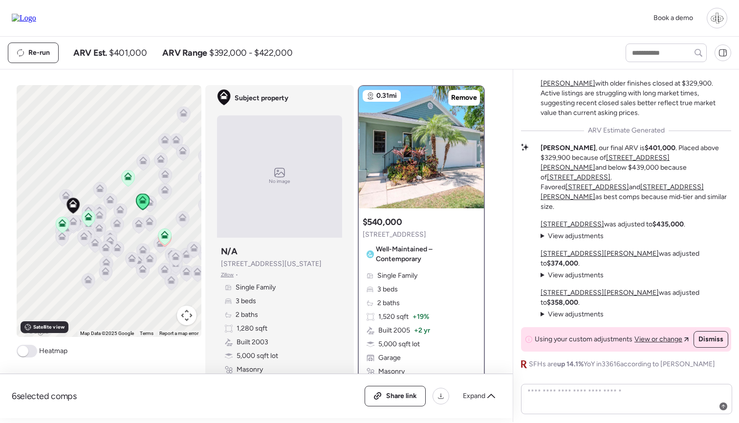
click at [166, 234] on icon at bounding box center [164, 233] width 7 height 4
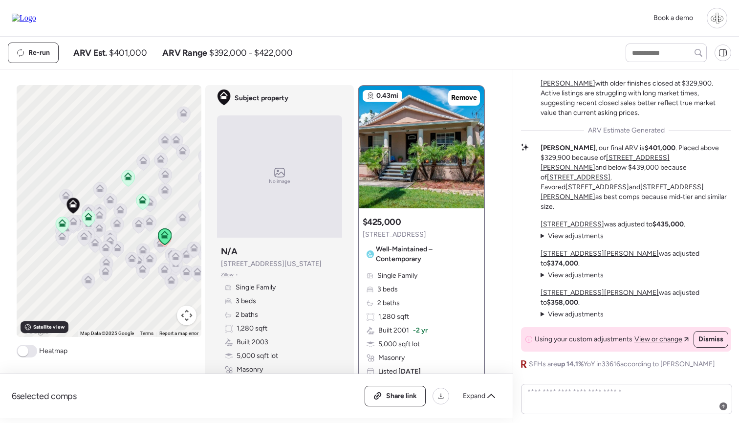
click at [129, 178] on icon at bounding box center [128, 177] width 6 height 3
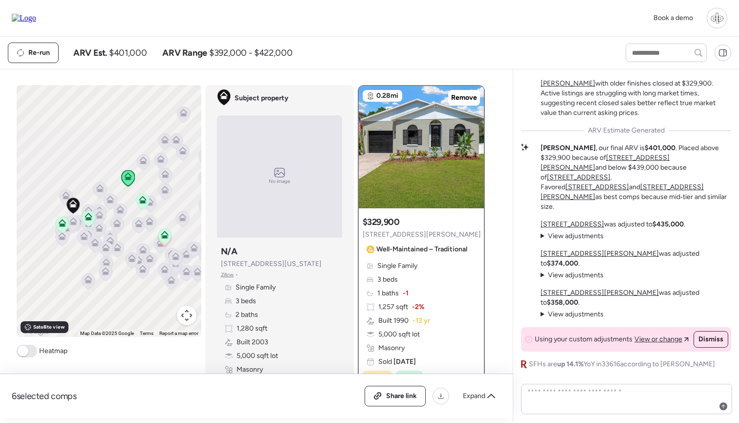
drag, startPoint x: 146, startPoint y: 176, endPoint x: 121, endPoint y: 187, distance: 26.9
click at [121, 187] on div "To navigate, press the arrow keys. To activate drag with keyboard, press Alt + …" at bounding box center [109, 211] width 185 height 252
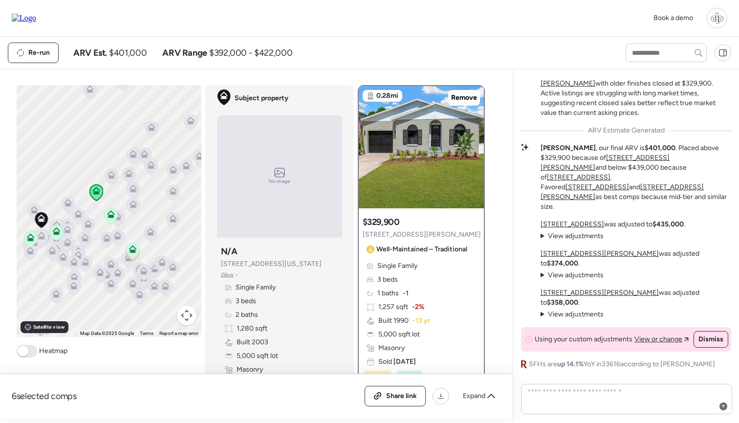
click at [107, 182] on icon at bounding box center [111, 177] width 13 height 16
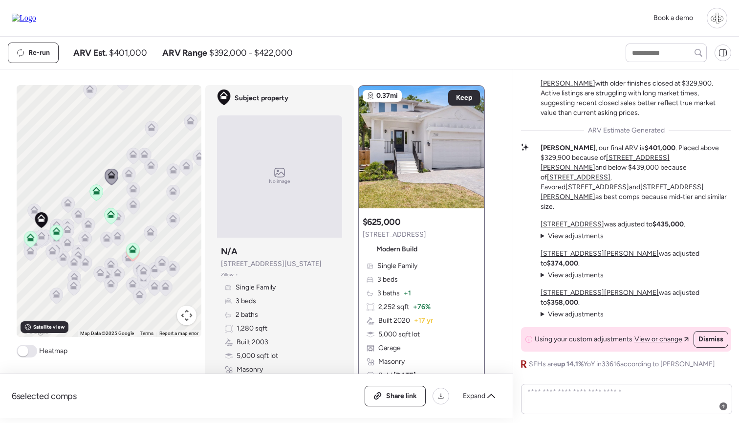
click at [127, 174] on icon at bounding box center [128, 174] width 6 height 3
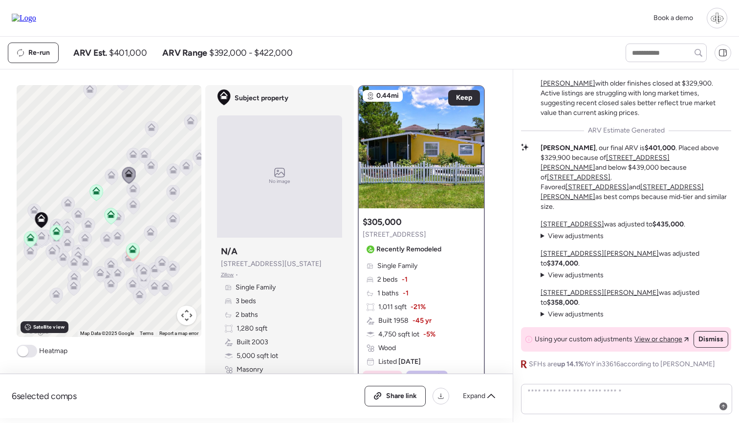
click at [133, 186] on icon at bounding box center [132, 186] width 7 height 4
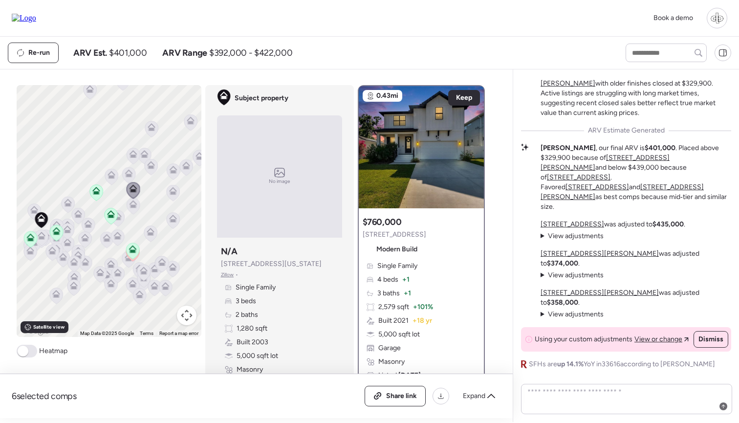
click at [135, 208] on icon at bounding box center [133, 206] width 13 height 16
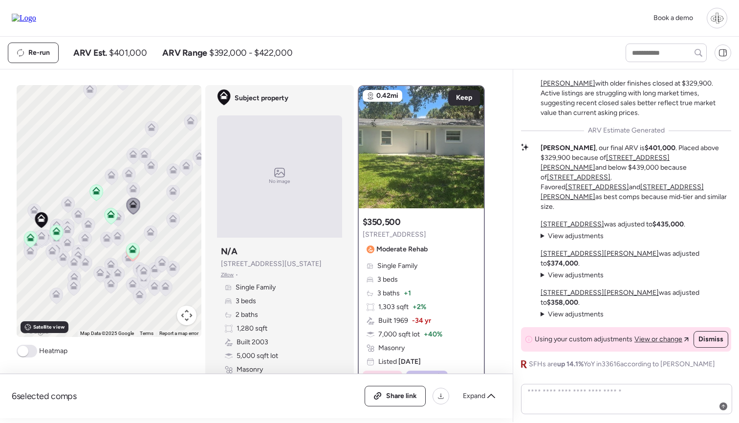
click at [172, 194] on icon at bounding box center [173, 192] width 6 height 3
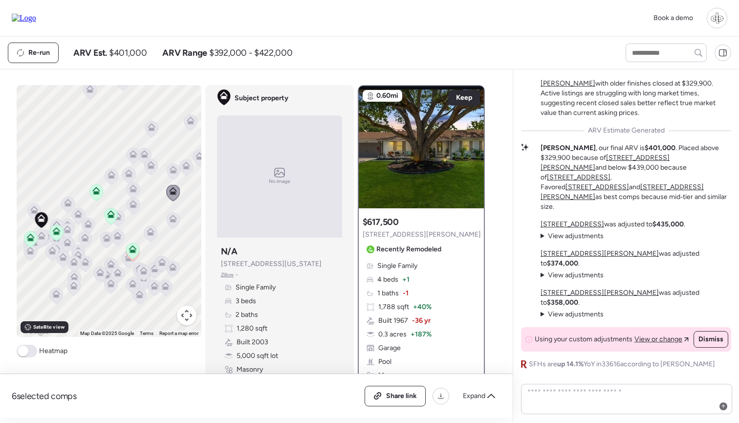
click at [150, 171] on icon at bounding box center [150, 167] width 13 height 16
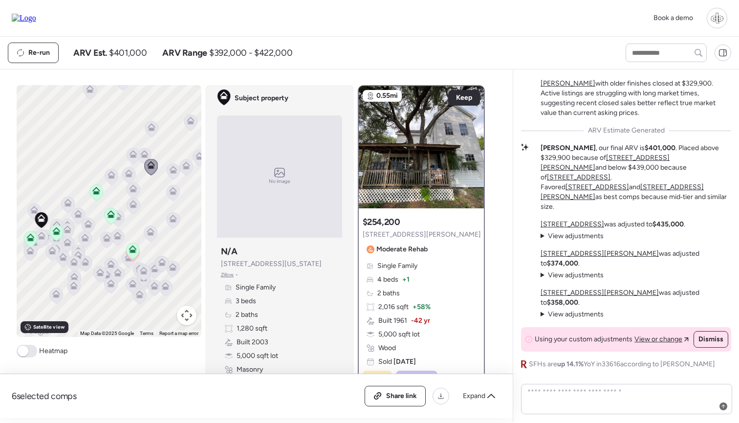
click at [178, 192] on icon at bounding box center [172, 193] width 13 height 16
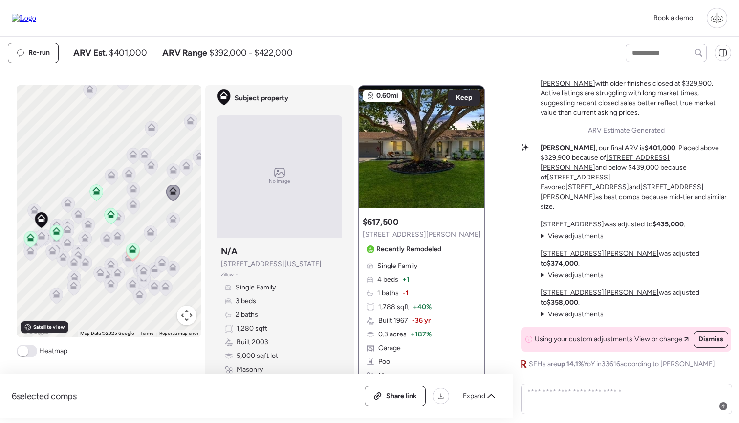
click at [152, 166] on icon at bounding box center [151, 166] width 6 height 3
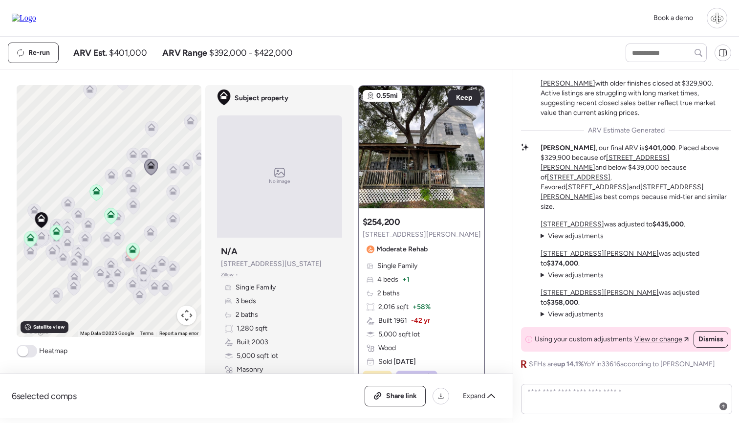
click at [133, 155] on icon at bounding box center [132, 155] width 6 height 3
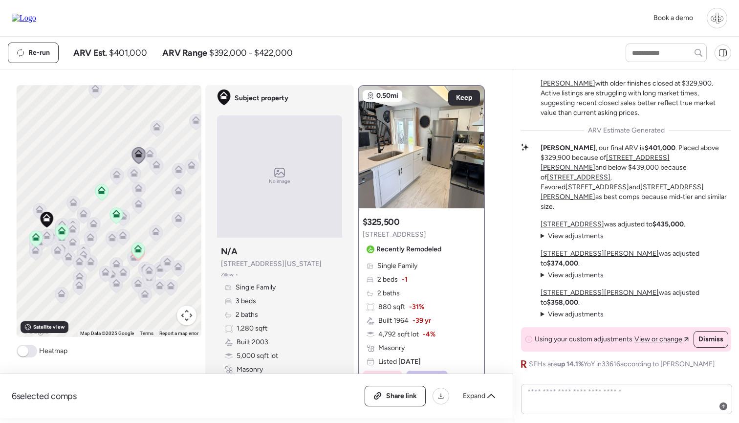
drag, startPoint x: 83, startPoint y: 194, endPoint x: 121, endPoint y: 187, distance: 38.8
click at [121, 187] on div "To navigate, press the arrow keys. To activate drag with keyboard, press Alt + …" at bounding box center [109, 211] width 185 height 252
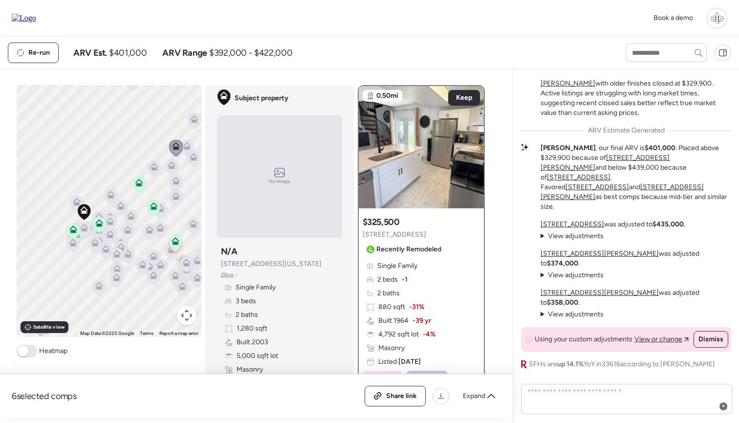
click at [75, 203] on icon at bounding box center [76, 203] width 6 height 3
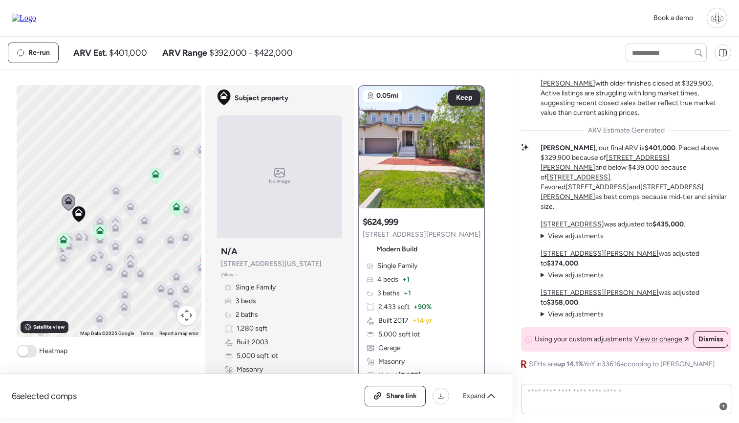
click at [101, 226] on icon at bounding box center [99, 232] width 13 height 16
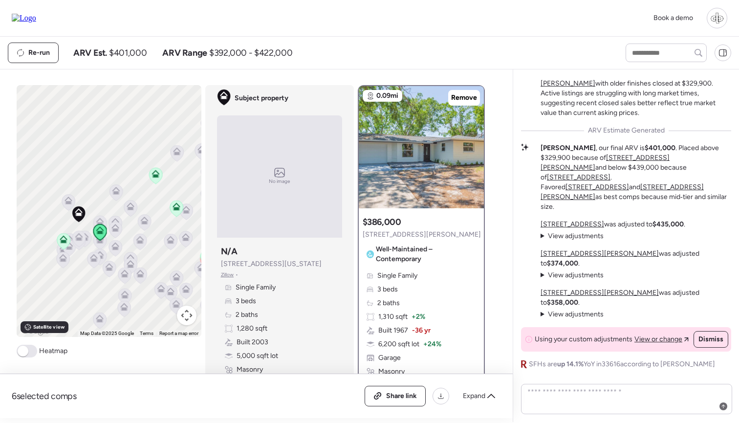
click at [98, 217] on icon at bounding box center [99, 223] width 13 height 16
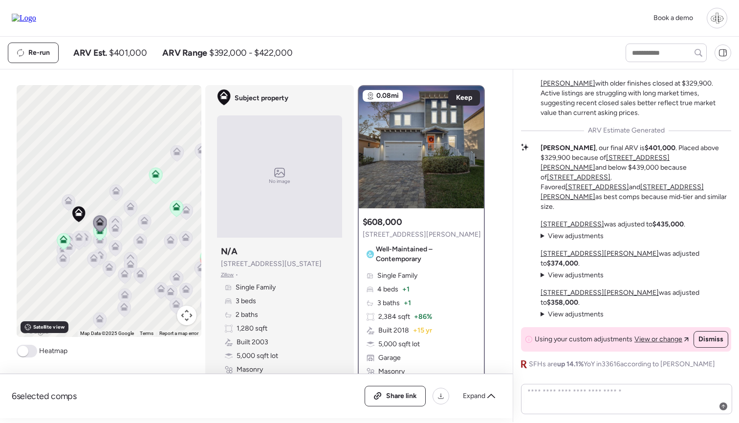
click at [61, 242] on icon at bounding box center [63, 240] width 6 height 3
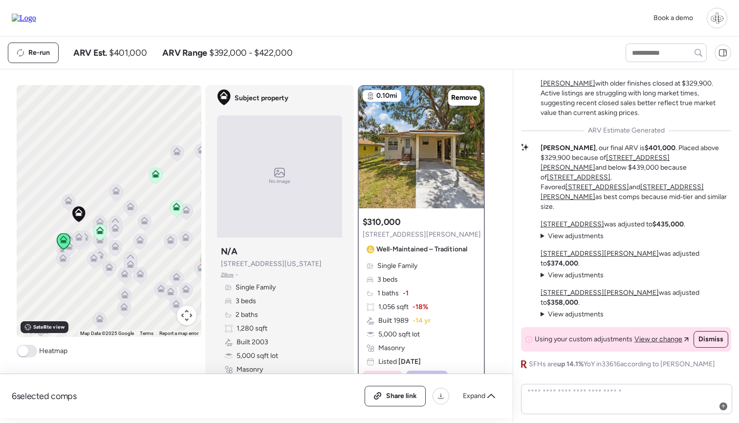
click at [76, 241] on icon at bounding box center [78, 239] width 13 height 16
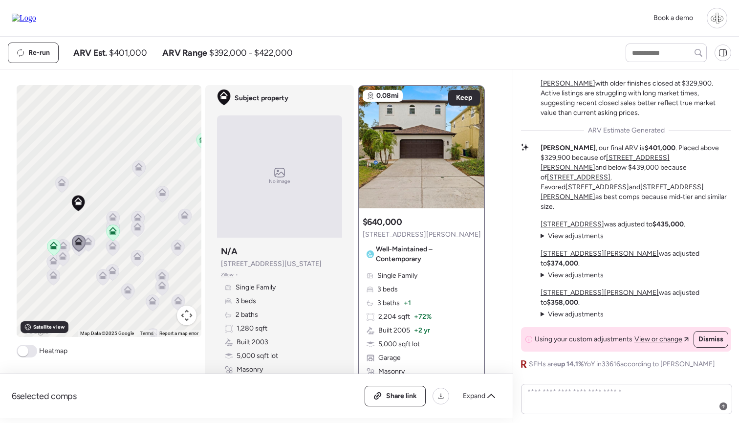
click at [92, 245] on icon at bounding box center [88, 243] width 13 height 16
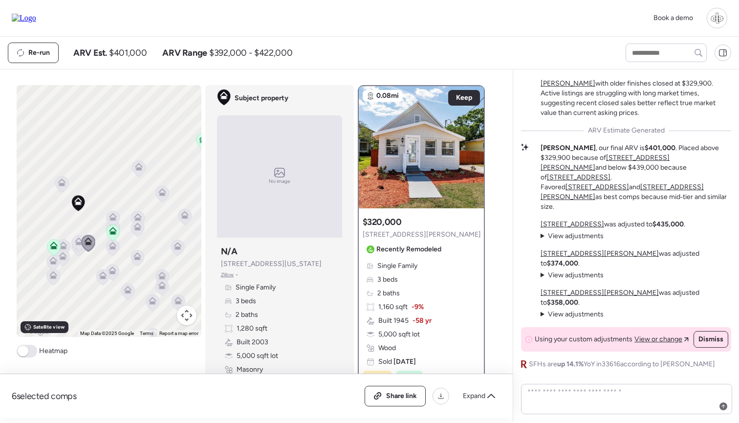
click at [77, 260] on div "To navigate, press the arrow keys. To activate drag with keyboard, press Alt + …" at bounding box center [109, 211] width 185 height 252
click at [578, 228] on u "[STREET_ADDRESS]" at bounding box center [572, 224] width 64 height 8
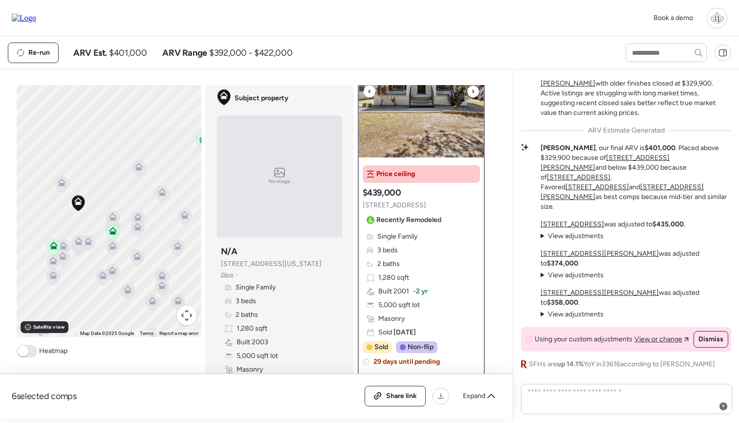
scroll to position [50, 0]
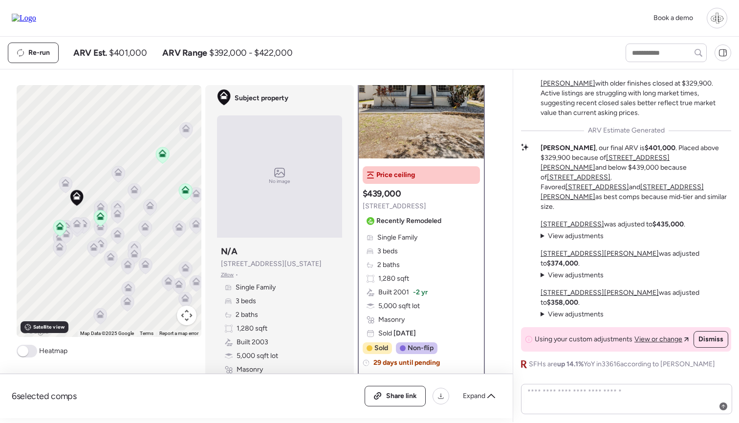
drag, startPoint x: 175, startPoint y: 192, endPoint x: 115, endPoint y: 192, distance: 60.6
click at [115, 192] on div "To navigate, press the arrow keys. To activate drag with keyboard, press Alt + …" at bounding box center [109, 211] width 185 height 252
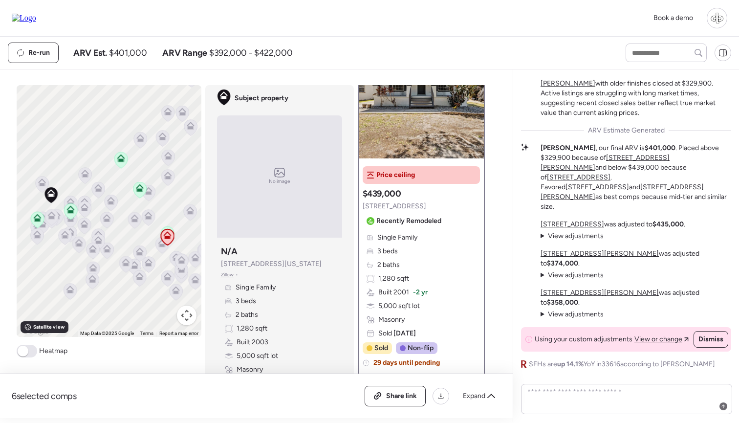
click at [24, 354] on span at bounding box center [23, 350] width 11 height 11
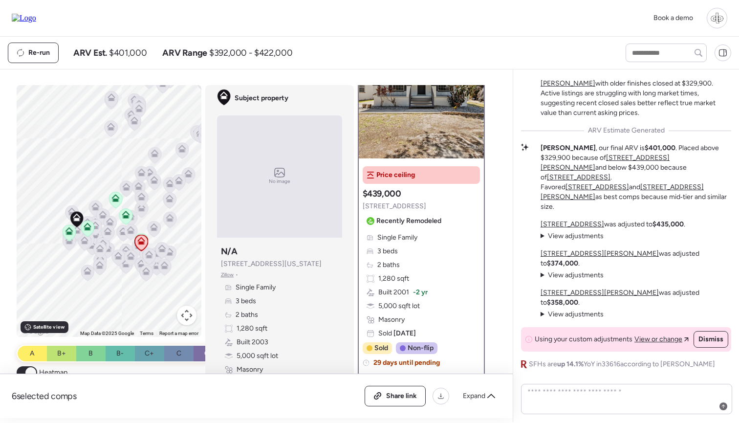
click at [29, 370] on span at bounding box center [30, 372] width 11 height 11
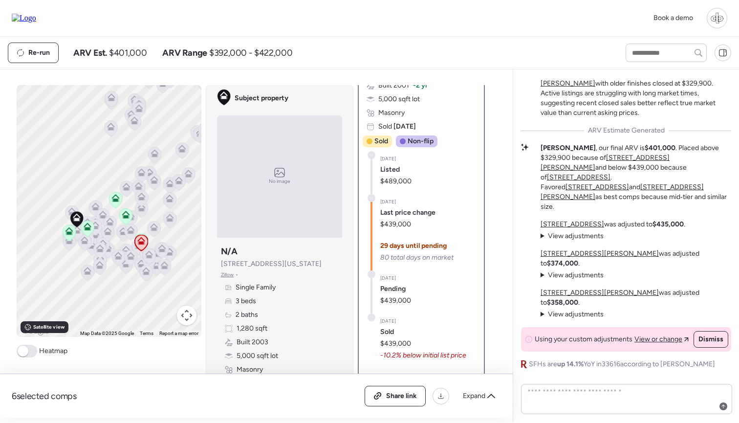
scroll to position [227, 0]
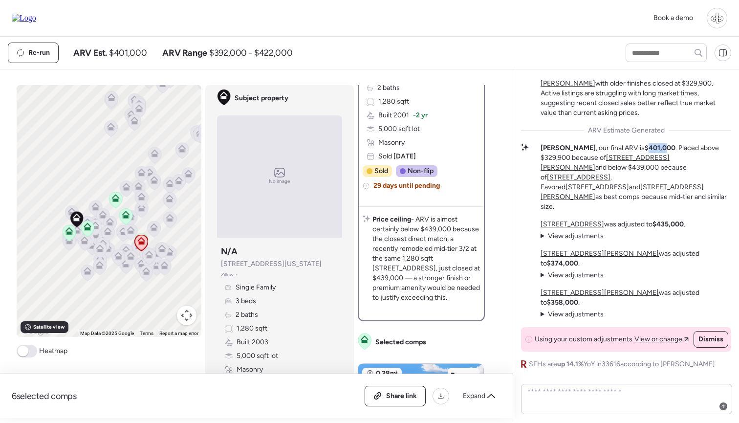
drag, startPoint x: 611, startPoint y: 194, endPoint x: 627, endPoint y: 194, distance: 16.6
click at [644, 152] on strong "$401,000" at bounding box center [659, 148] width 31 height 8
click at [227, 275] on span "Zillow" at bounding box center [227, 275] width 13 height 8
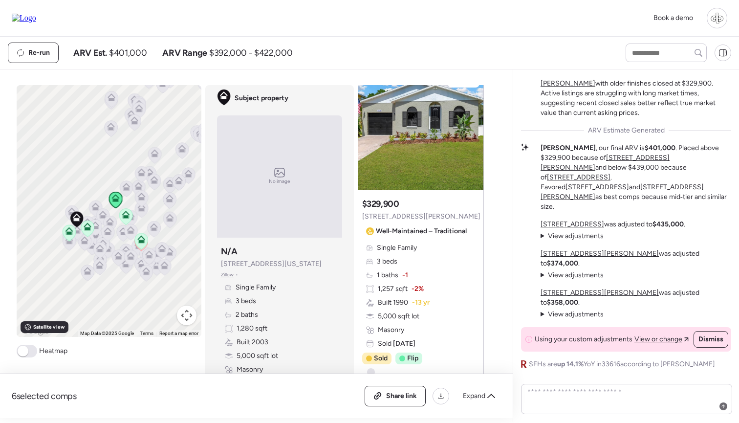
scroll to position [520, 0]
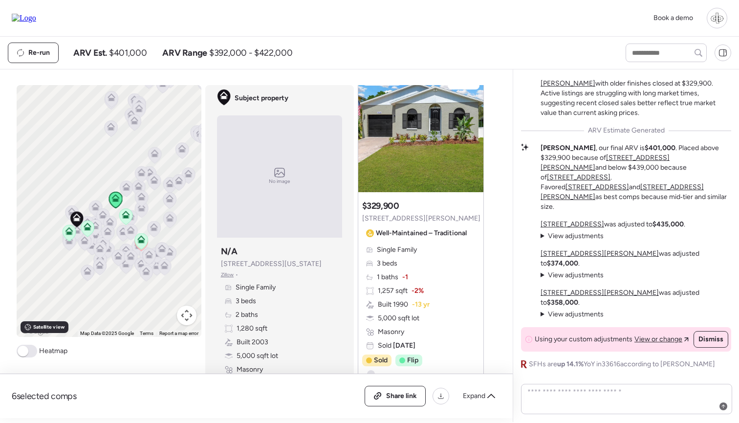
click at [423, 160] on img at bounding box center [420, 131] width 125 height 122
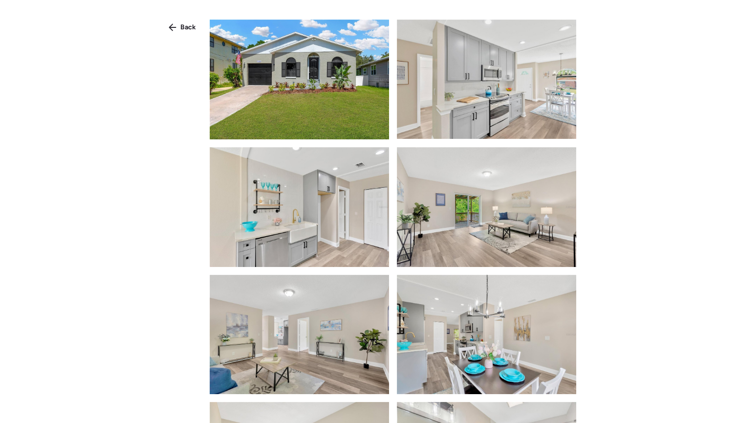
scroll to position [0, 0]
click at [185, 24] on span "Back" at bounding box center [188, 27] width 16 height 10
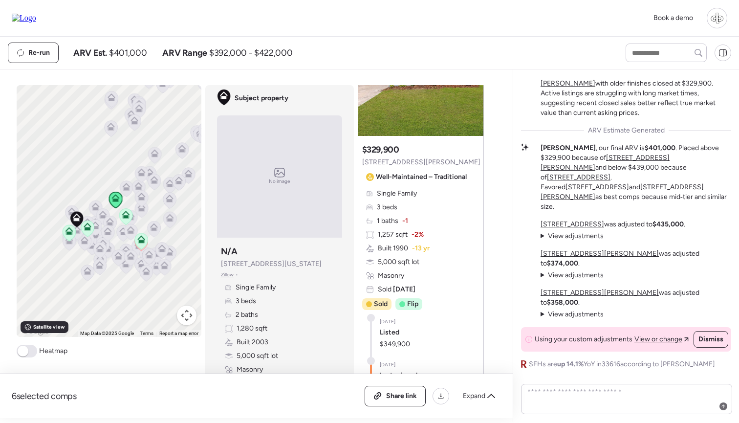
scroll to position [601, 0]
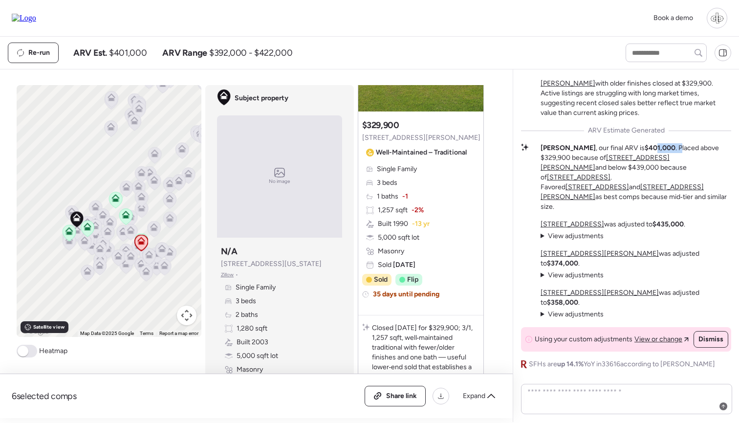
drag, startPoint x: 618, startPoint y: 197, endPoint x: 644, endPoint y: 197, distance: 25.9
click at [644, 197] on p "[PERSON_NAME] , our final ARV is $401,000 . Placed above $329,900 because of [S…" at bounding box center [635, 177] width 191 height 68
drag, startPoint x: 187, startPoint y: 213, endPoint x: 165, endPoint y: 213, distance: 21.5
click at [165, 213] on div "To navigate, press the arrow keys. To activate drag with keyboard, press Alt + …" at bounding box center [109, 211] width 185 height 252
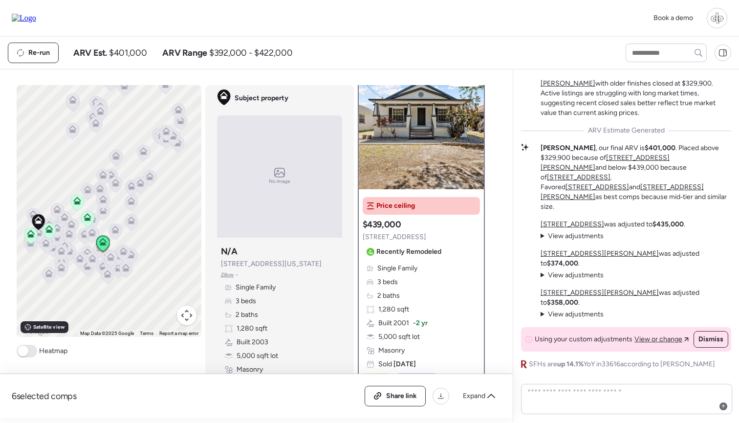
scroll to position [0, 0]
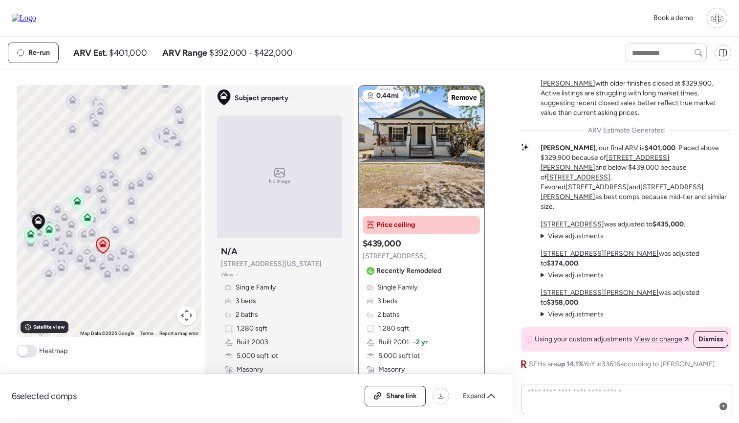
click at [231, 275] on span "Zillow" at bounding box center [227, 275] width 13 height 8
click at [82, 201] on icon at bounding box center [76, 202] width 13 height 16
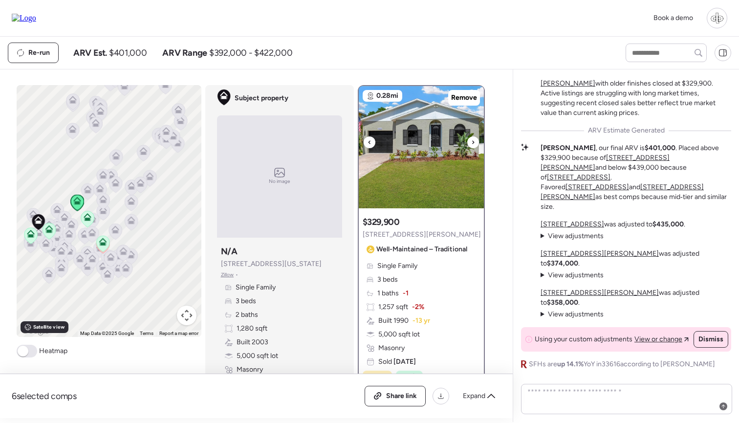
click at [421, 155] on img at bounding box center [421, 147] width 125 height 122
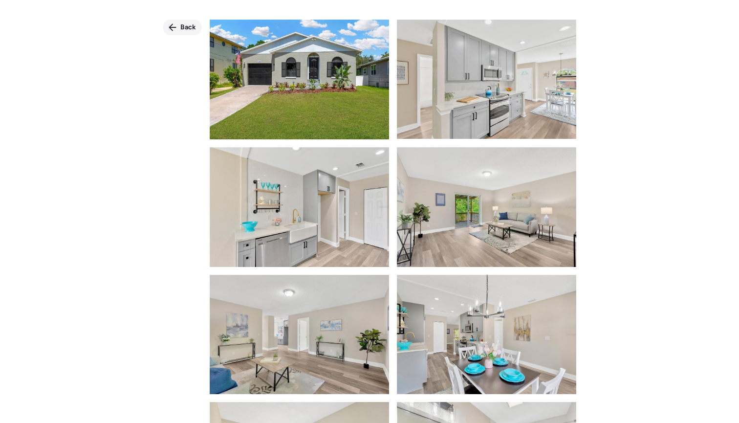
click at [183, 31] on span "Back" at bounding box center [188, 27] width 16 height 10
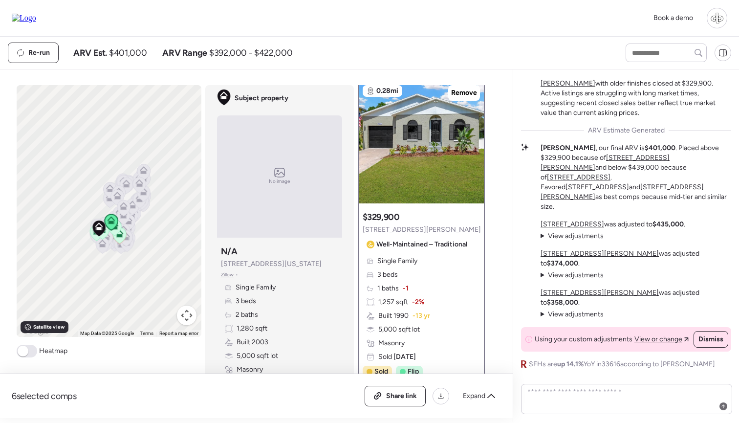
drag, startPoint x: 175, startPoint y: 228, endPoint x: 149, endPoint y: 234, distance: 26.5
click at [149, 234] on div "To navigate, press the arrow keys. To activate drag with keyboard, press Alt + …" at bounding box center [109, 211] width 185 height 252
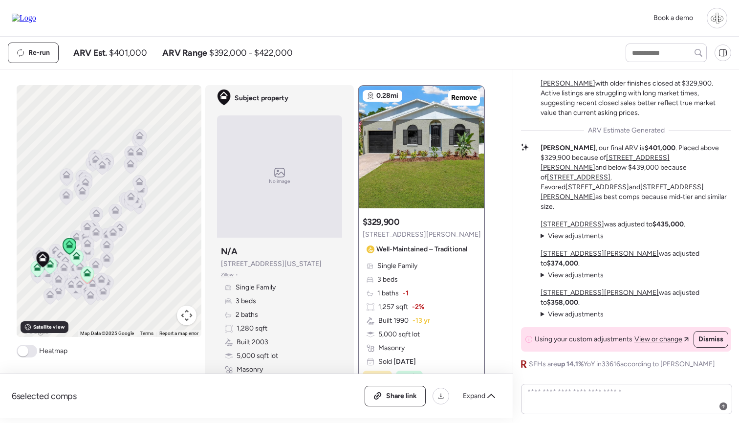
click at [228, 276] on span "Zillow" at bounding box center [227, 275] width 13 height 8
drag, startPoint x: 81, startPoint y: 279, endPoint x: 116, endPoint y: 268, distance: 36.8
click at [98, 268] on icon at bounding box center [91, 272] width 14 height 17
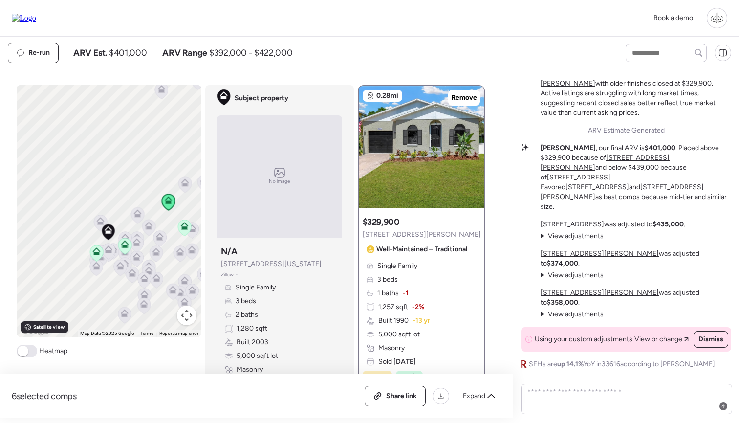
drag, startPoint x: 80, startPoint y: 202, endPoint x: 106, endPoint y: 180, distance: 34.0
click at [106, 180] on div "To activate drag with keyboard, press Alt + Enter. Once in keyboard drag state,…" at bounding box center [109, 211] width 185 height 252
click at [97, 218] on icon at bounding box center [102, 220] width 13 height 16
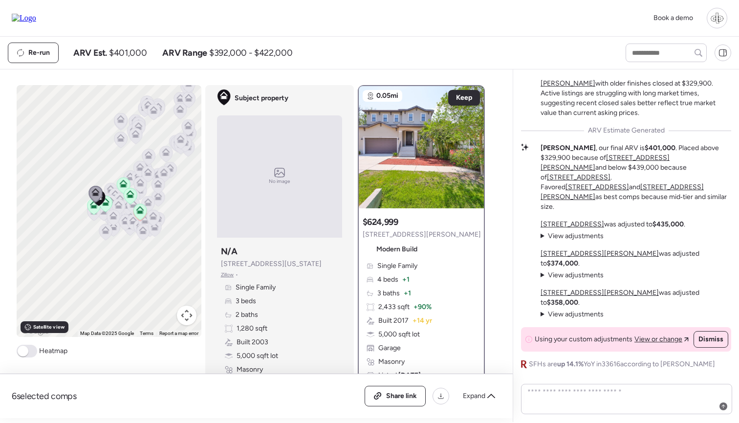
drag, startPoint x: 161, startPoint y: 243, endPoint x: 123, endPoint y: 244, distance: 38.1
click at [123, 244] on div "To navigate, press the arrow keys. To activate drag with keyboard, press Alt + …" at bounding box center [109, 211] width 185 height 252
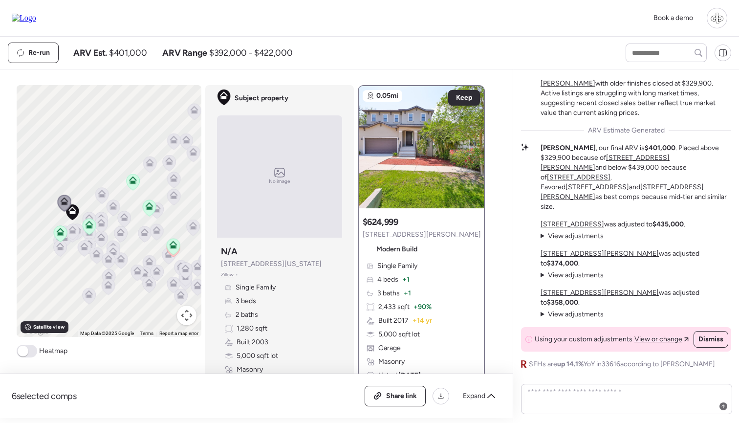
drag, startPoint x: 48, startPoint y: 196, endPoint x: 89, endPoint y: 186, distance: 42.7
click at [89, 186] on div "To navigate, press the arrow keys. To activate drag with keyboard, press Alt + …" at bounding box center [109, 211] width 185 height 252
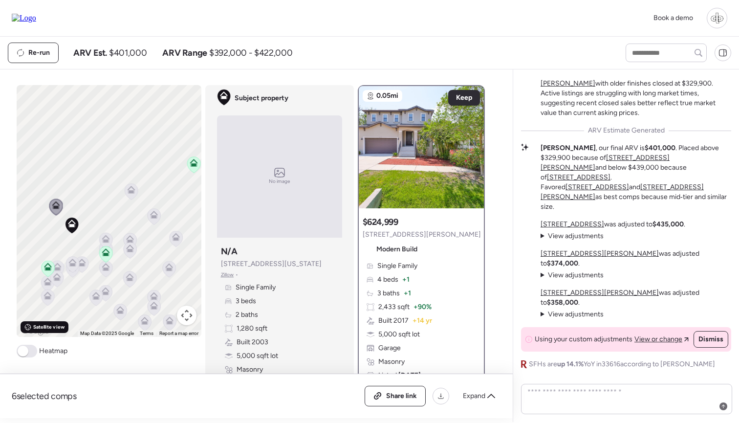
click at [26, 324] on icon at bounding box center [27, 326] width 7 height 7
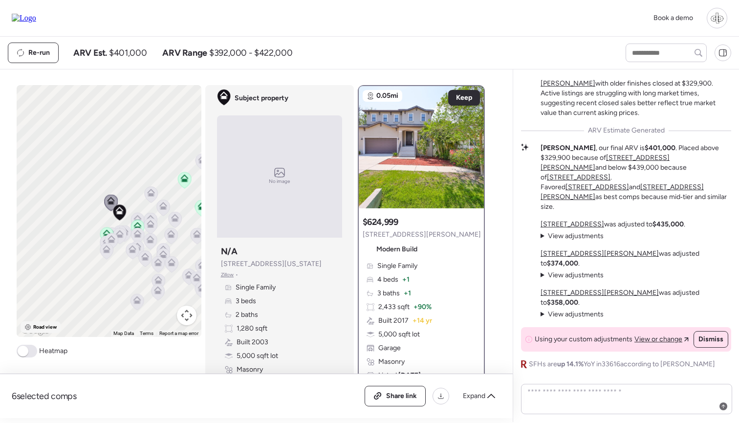
drag, startPoint x: 152, startPoint y: 235, endPoint x: 105, endPoint y: 209, distance: 54.2
click at [109, 211] on div at bounding box center [201, 211] width 185 height 0
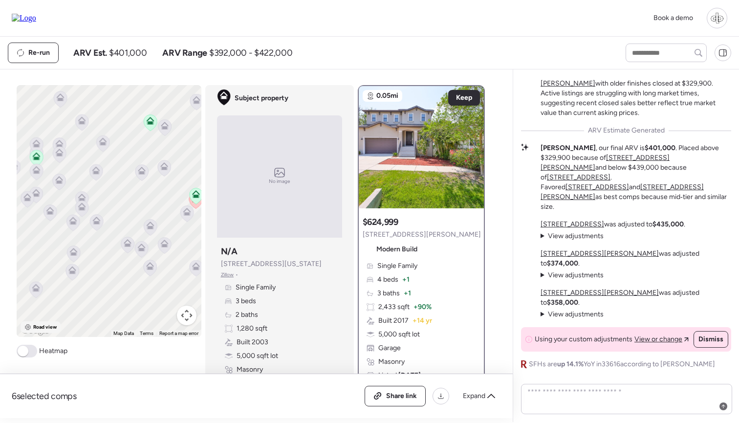
drag, startPoint x: 179, startPoint y: 225, endPoint x: 127, endPoint y: 250, distance: 57.5
click at [127, 250] on div "To activate drag with keyboard, press Alt + Enter. Once in keyboard drag state,…" at bounding box center [109, 211] width 185 height 252
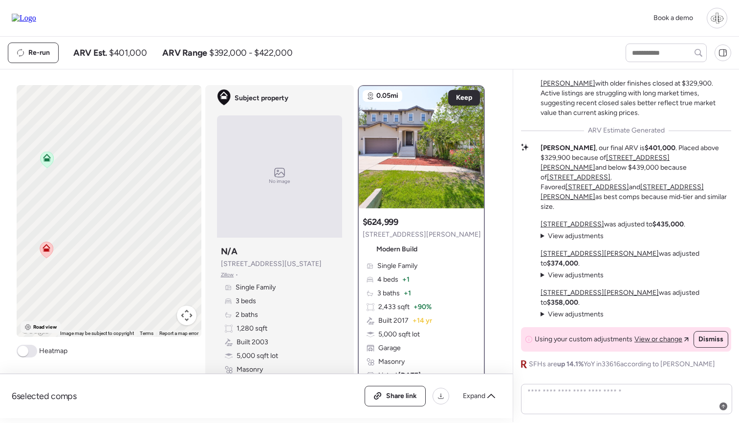
drag, startPoint x: 159, startPoint y: 238, endPoint x: 60, endPoint y: 204, distance: 104.3
click at [60, 204] on div "To activate drag with keyboard, press Alt + Enter. Once in keyboard drag state,…" at bounding box center [109, 211] width 185 height 252
drag, startPoint x: 60, startPoint y: 204, endPoint x: 0, endPoint y: 204, distance: 60.1
click at [0, 204] on div "6 selected comps All (6) ARV (6) As-is (0) Share link Expand Comps list To acti…" at bounding box center [254, 243] width 509 height 348
click at [38, 328] on span "Road view" at bounding box center [45, 327] width 24 height 8
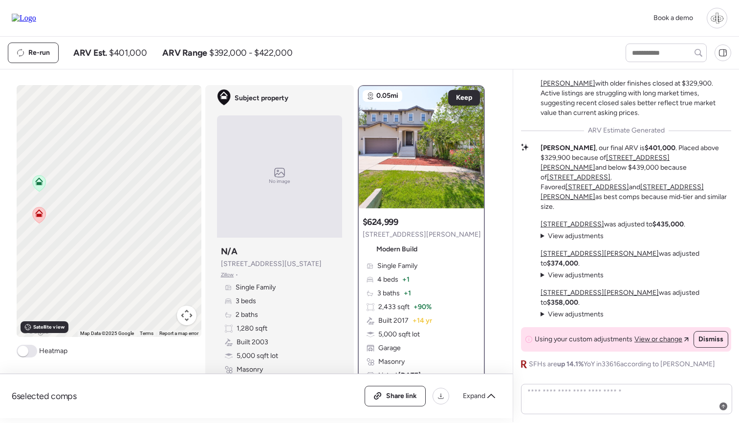
click at [37, 214] on icon at bounding box center [39, 214] width 6 height 3
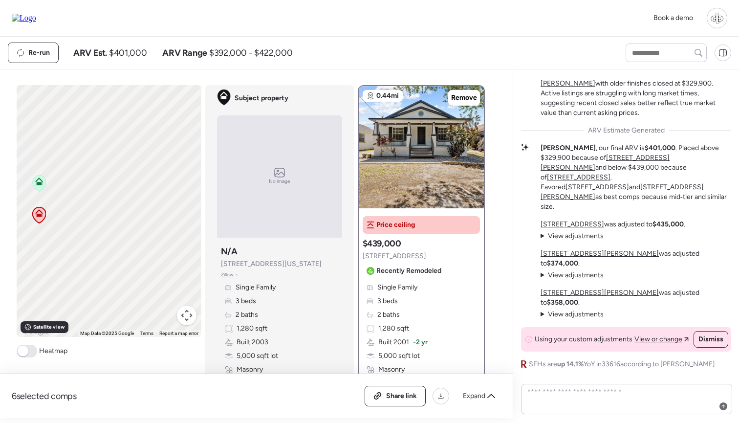
drag, startPoint x: 442, startPoint y: 256, endPoint x: 363, endPoint y: 257, distance: 78.2
click at [363, 257] on div "Suggested comp $439,000 [STREET_ADDRESS] Recently Remodeled" at bounding box center [403, 257] width 83 height 41
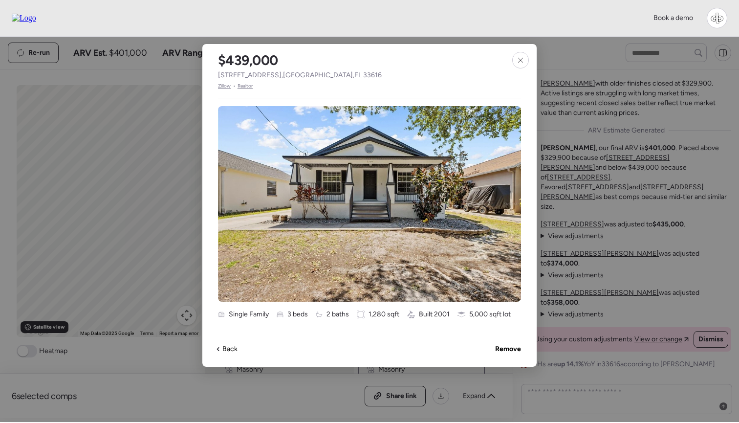
copy span "[STREET_ADDRESS]"
click at [520, 64] on icon at bounding box center [520, 60] width 8 height 8
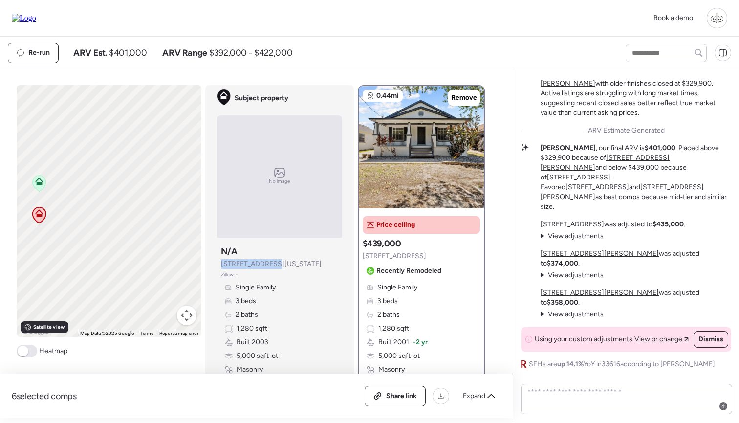
drag, startPoint x: 266, startPoint y: 265, endPoint x: 221, endPoint y: 265, distance: 45.4
click at [221, 265] on div "Subject property N/A [STREET_ADDRESS][US_STATE] • Single Family 3 beds 2 baths …" at bounding box center [279, 309] width 125 height 137
copy span "[STREET_ADDRESS][US_STATE]"
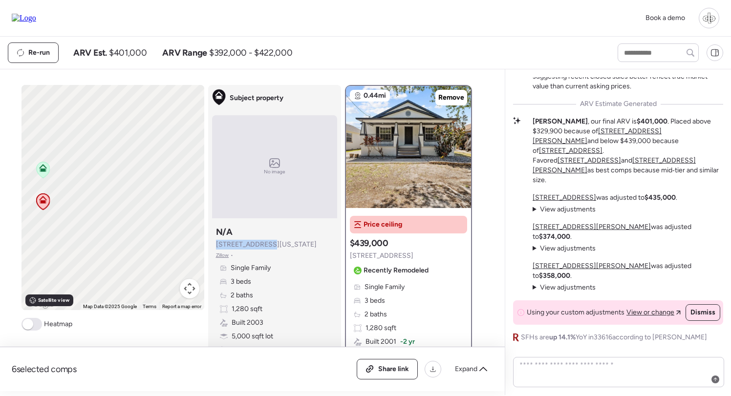
copy span "[STREET_ADDRESS][US_STATE]"
